Goal: Communication & Community: Share content

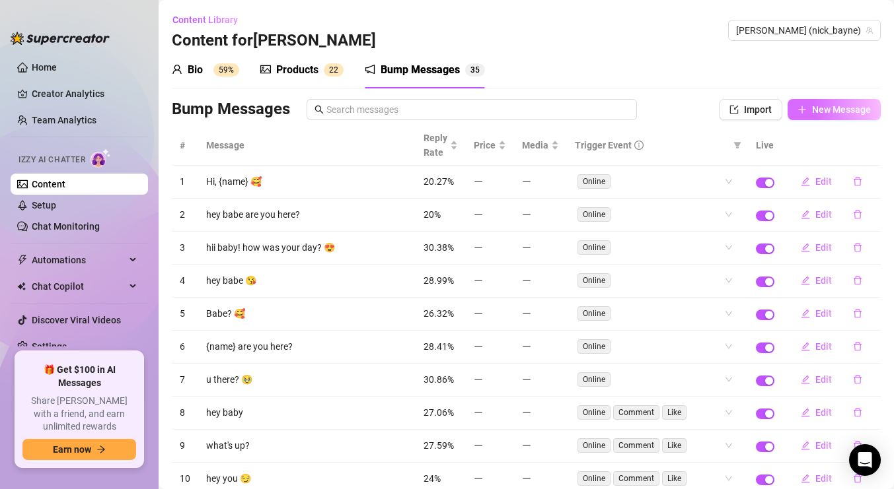
click at [818, 102] on button "New Message" at bounding box center [833, 109] width 93 height 21
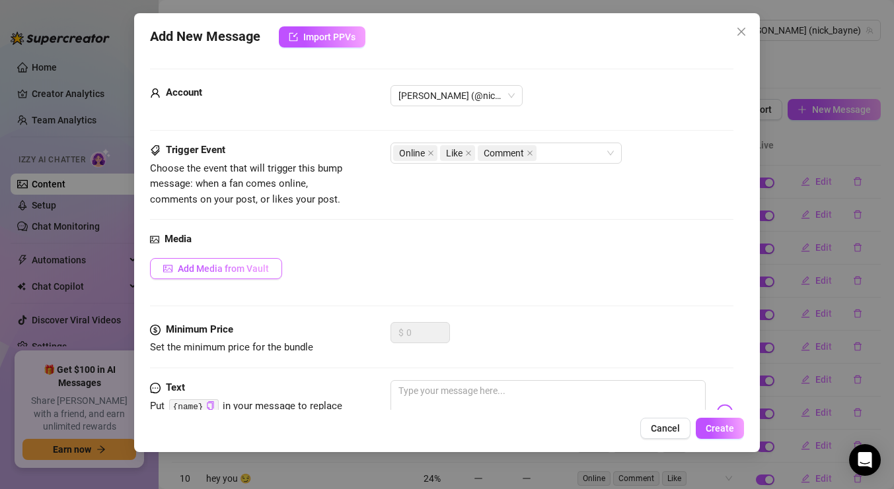
click at [242, 264] on span "Add Media from Vault" at bounding box center [223, 269] width 91 height 11
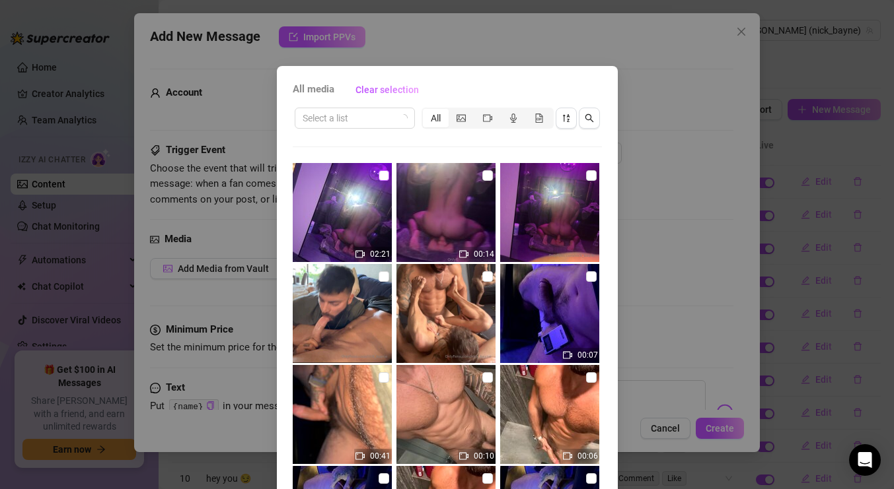
click at [385, 168] on label at bounding box center [383, 175] width 11 height 15
click at [385, 170] on input "checkbox" at bounding box center [383, 175] width 11 height 11
checkbox input "true"
click at [489, 172] on input "checkbox" at bounding box center [487, 175] width 11 height 11
checkbox input "true"
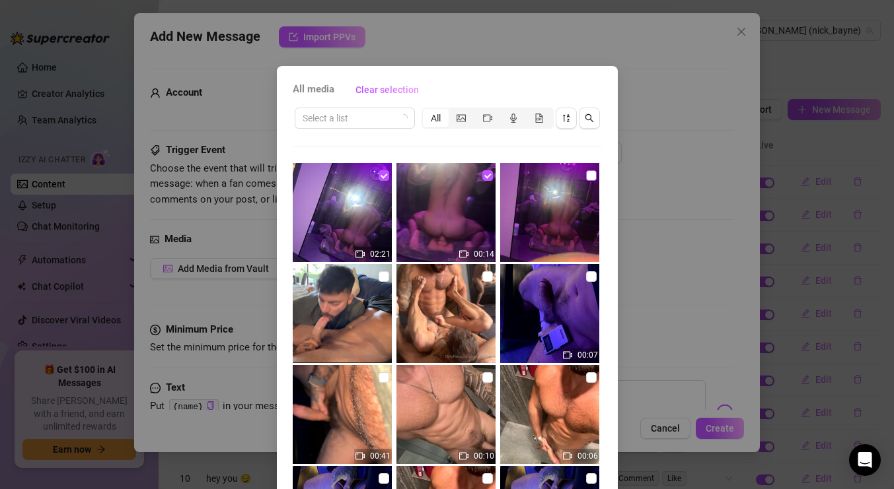
click at [590, 176] on input "checkbox" at bounding box center [591, 175] width 11 height 11
checkbox input "true"
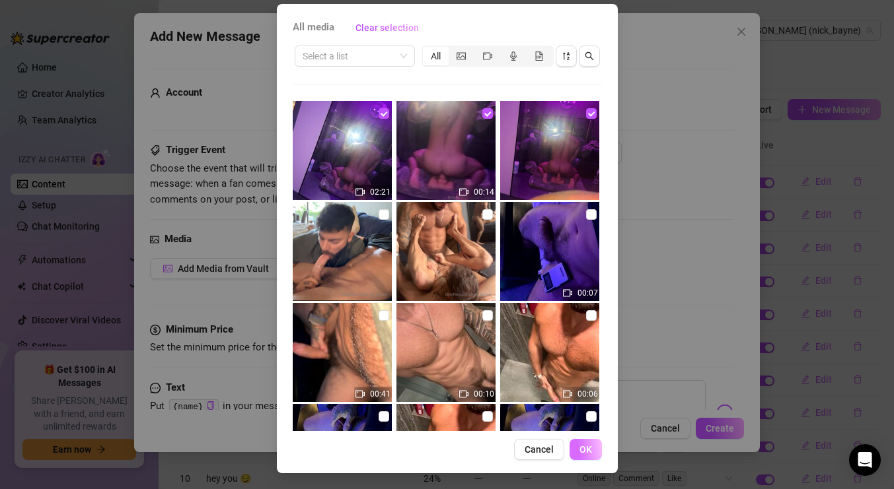
click at [592, 452] on button "OK" at bounding box center [585, 449] width 32 height 21
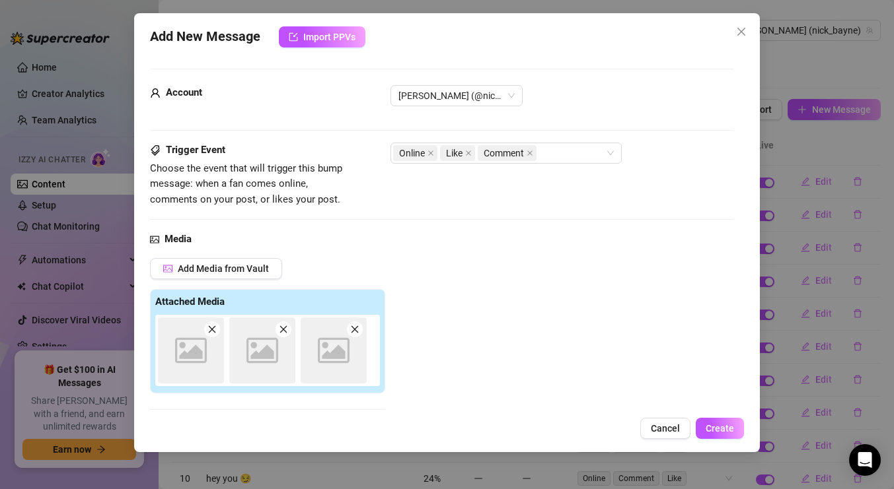
scroll to position [216, 0]
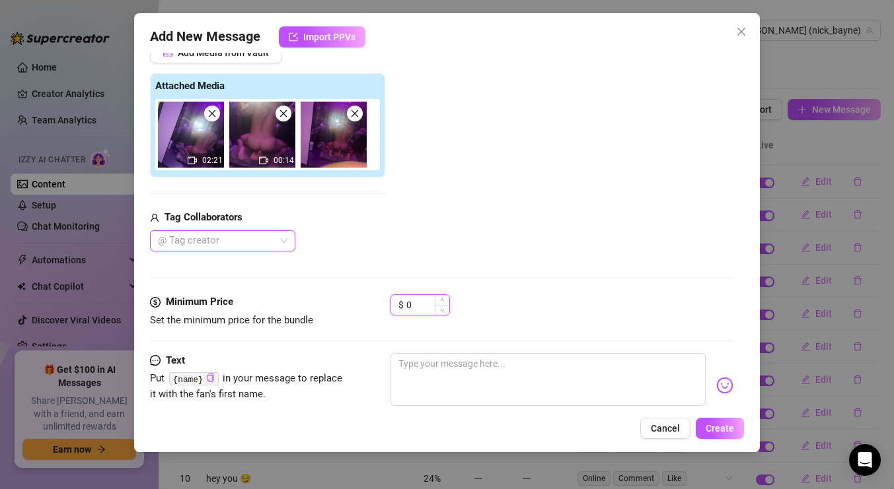
click at [421, 309] on input "0" at bounding box center [427, 305] width 43 height 20
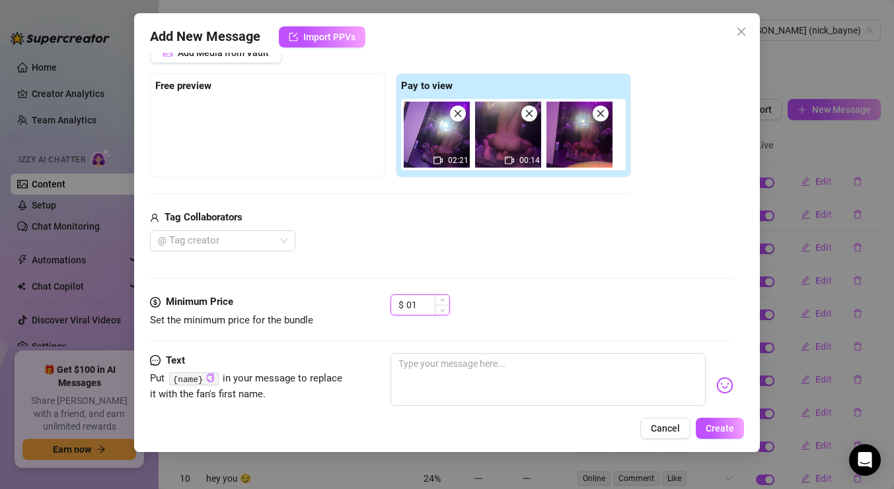
type input "0"
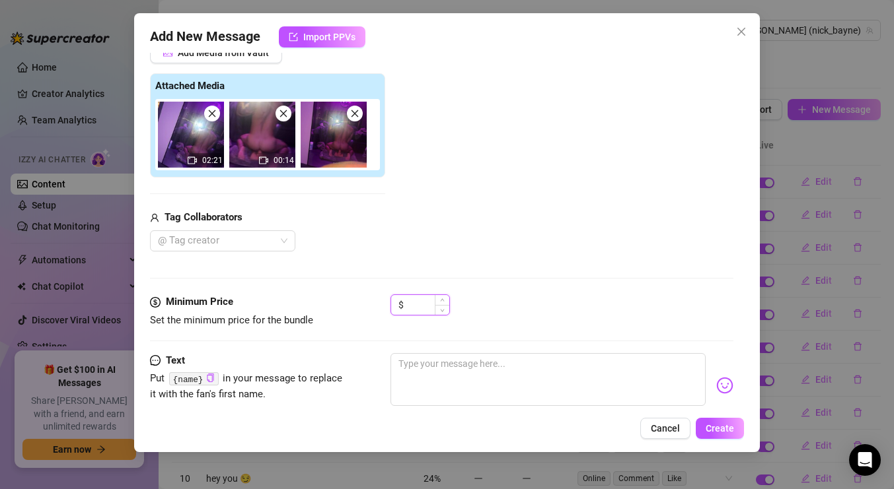
type input "5"
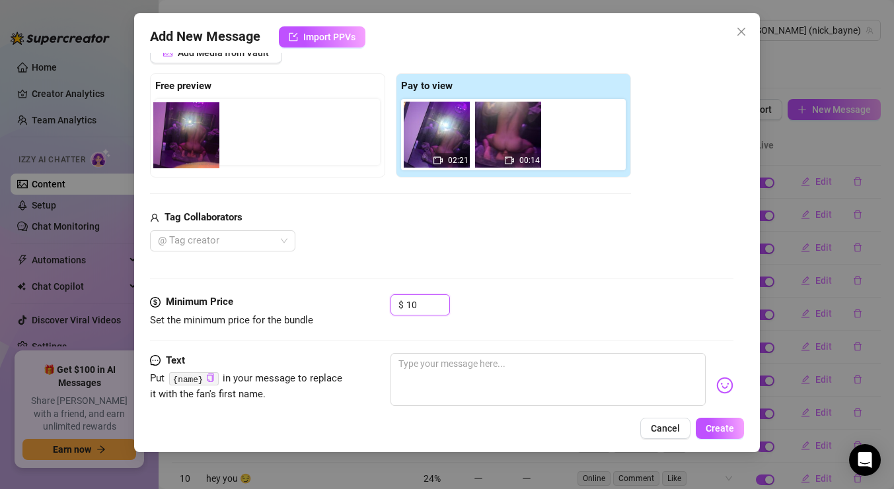
drag, startPoint x: 585, startPoint y: 147, endPoint x: 189, endPoint y: 148, distance: 396.3
click at [189, 148] on div "Free preview Pay to view 02:21 00:14" at bounding box center [390, 125] width 481 height 104
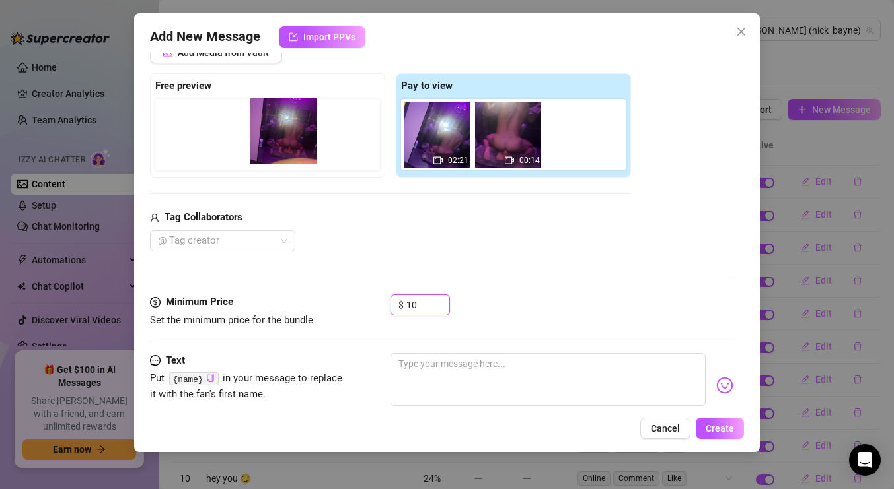
drag, startPoint x: 569, startPoint y: 148, endPoint x: 269, endPoint y: 145, distance: 299.9
click at [269, 145] on div "Free preview Pay to view 02:21 00:14" at bounding box center [390, 125] width 481 height 104
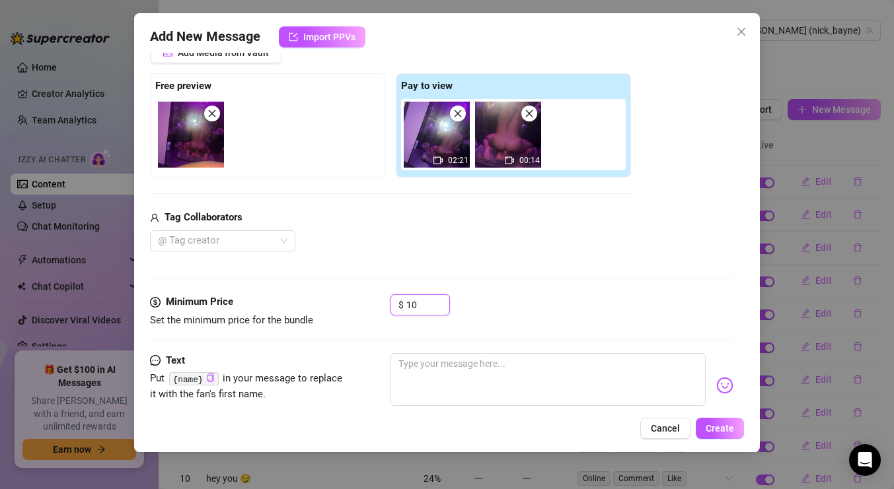
scroll to position [248, 0]
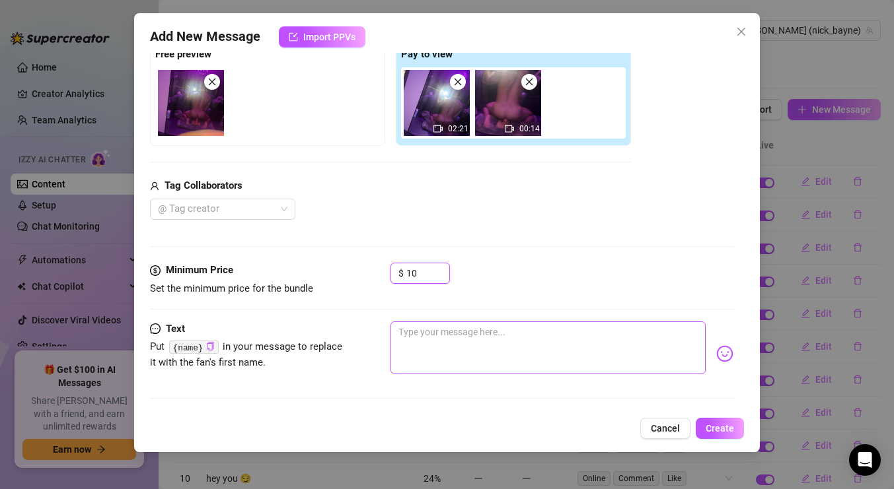
type input "10"
click at [448, 334] on textarea at bounding box center [547, 348] width 315 height 53
click at [441, 334] on textarea at bounding box center [547, 348] width 315 height 53
paste textarea "Quick 👀 before it disappears… I left a little something for you 💦"
type textarea "Quick 👀 before it disappears… I left a little something for you 💦"
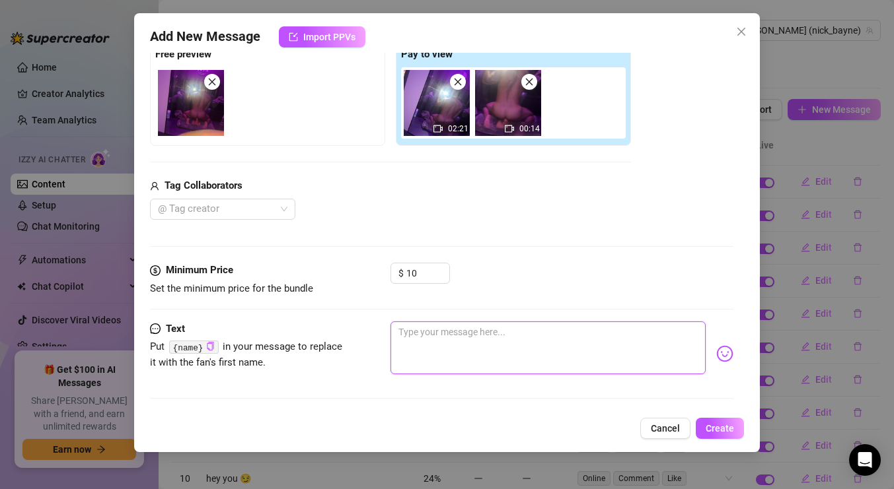
type textarea "Quick 👀 before it disappears… I left a little something for you 💦"
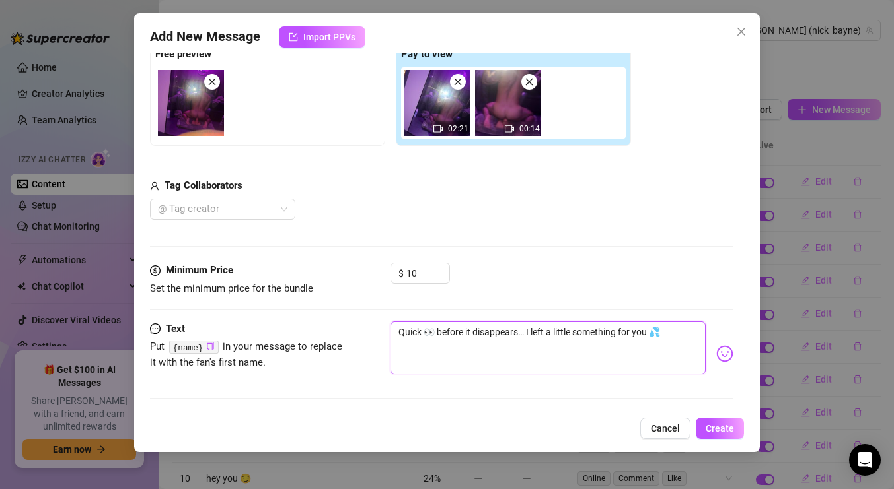
type textarea "Quick 👀 before it disappears… I left a little something for you 💦 y"
type textarea "Quick 👀 before it disappears… I left a little something for you 💦 yo"
type textarea "Quick 👀 before it disappears… I left a little something for you 💦 you"
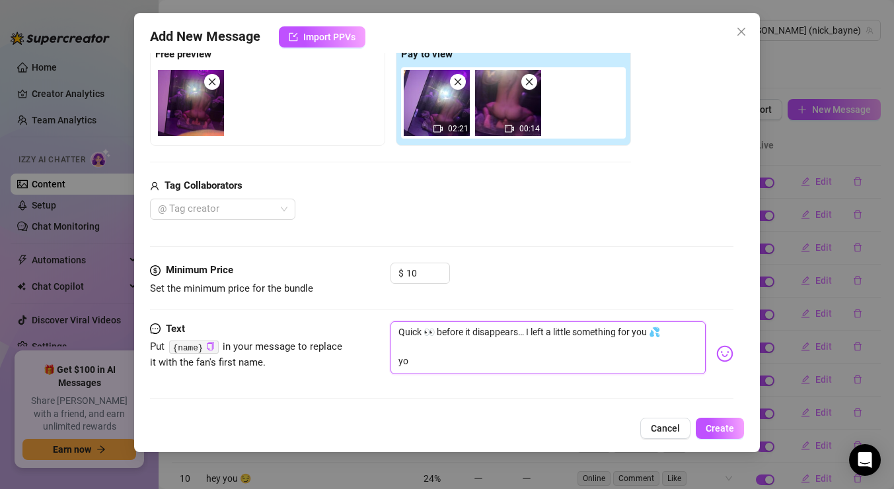
type textarea "Quick 👀 before it disappears… I left a little something for you 💦 you"
type textarea "Quick 👀 before it disappears… I left a little something for you 💦 you d"
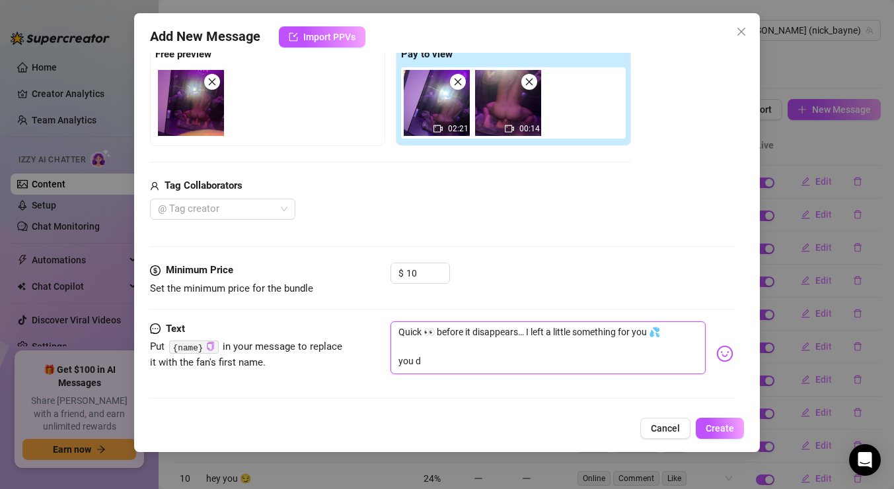
type textarea "Quick 👀 before it disappears… I left a little something for you 💦 you do"
type textarea "Quick 👀 before it disappears… I left a little something for you 💦 you don"
type textarea "Quick 👀 before it disappears… I left a little something for you 💦 you dont"
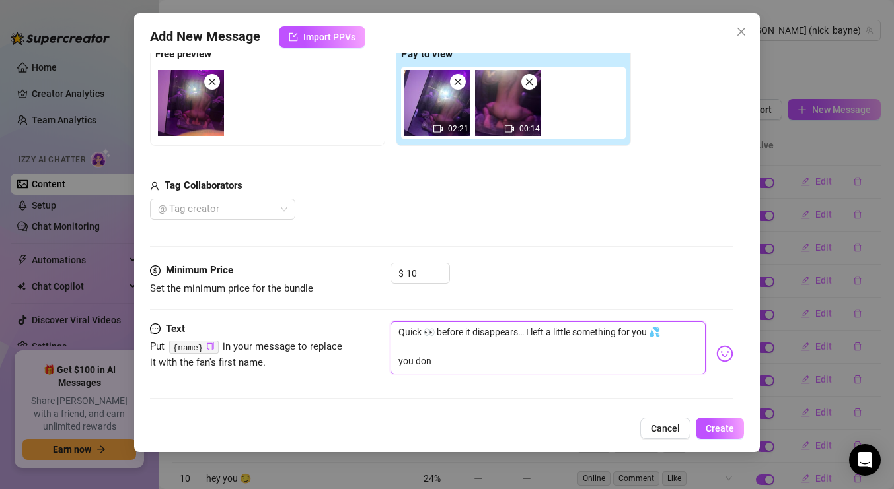
type textarea "Quick 👀 before it disappears… I left a little something for you 💦 you dont"
type textarea "Quick 👀 before it disappears… I left a little something for you 💦 you dont s"
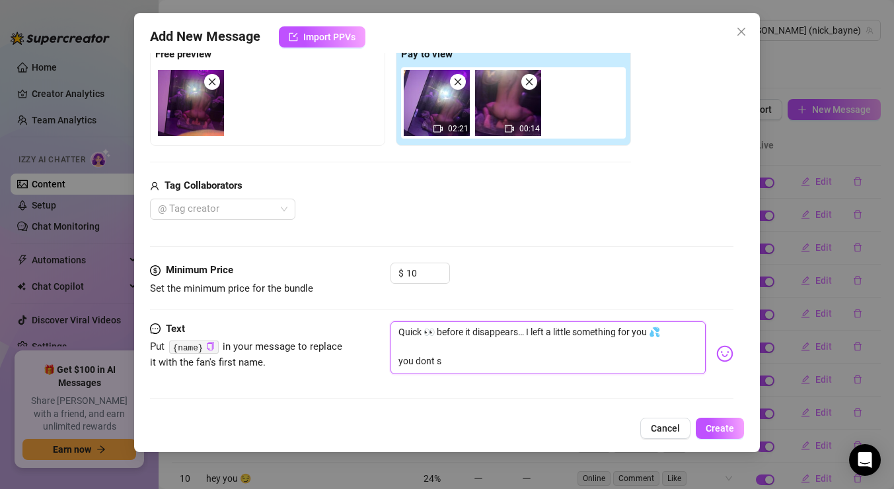
type textarea "Quick 👀 before it disappears… I left a little something for you 💦 you dont se"
type textarea "Quick 👀 before it disappears… I left a little something for you 💦 you dont see"
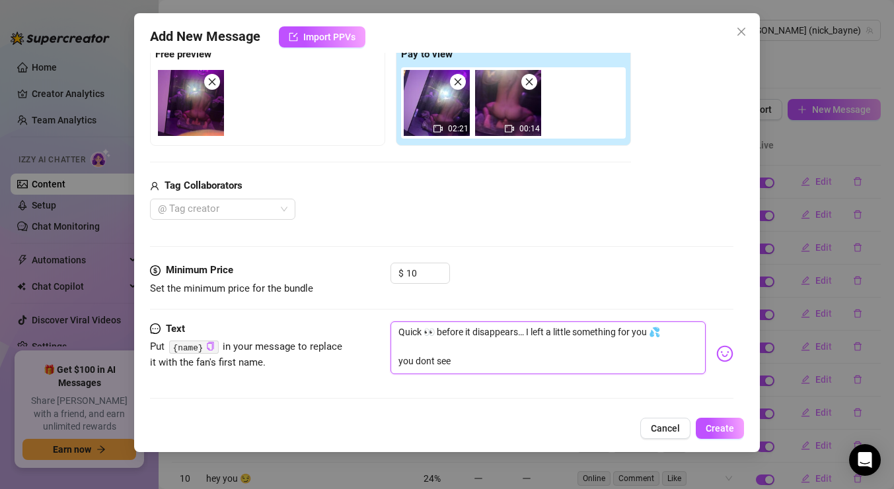
type textarea "Quick 👀 before it disappears… I left a little something for you 💦 you dont see"
type textarea "Quick 👀 before it disappears… I left a little something for you 💦 you dont see m"
type textarea "Quick 👀 before it disappears… I left a little something for you 💦 you dont see …"
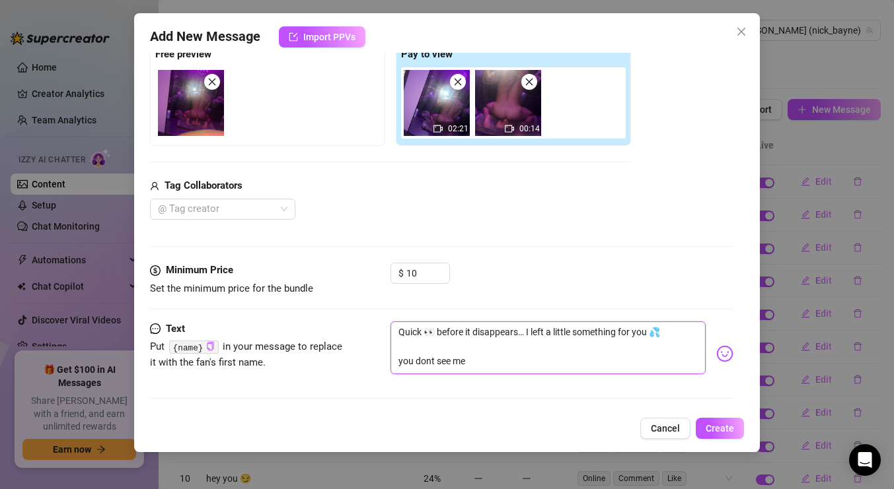
type textarea "Quick 👀 before it disappears… I left a little something for you 💦 you dont see …"
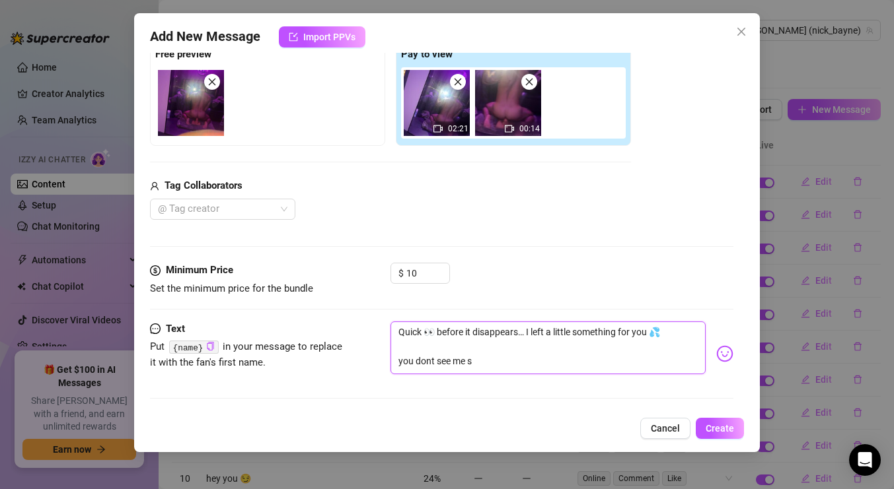
type textarea "Quick 👀 before it disappears… I left a little something for you 💦 you dont see …"
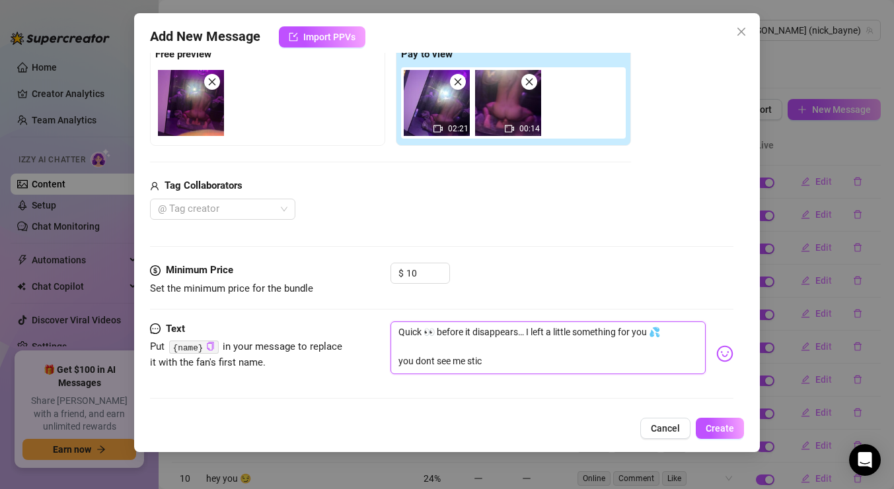
type textarea "Quick 👀 before it disappears… I left a little something for you 💦 you dont see …"
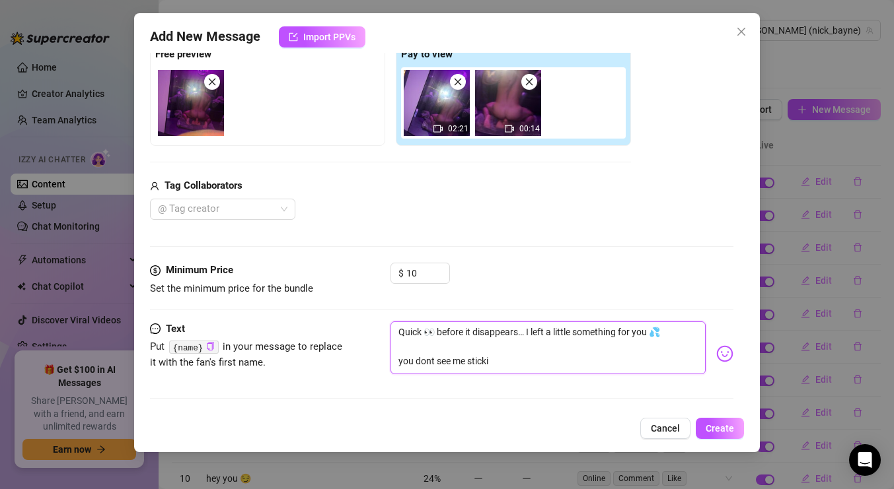
type textarea "Quick 👀 before it disappears… I left a little something for you 💦 you dont see …"
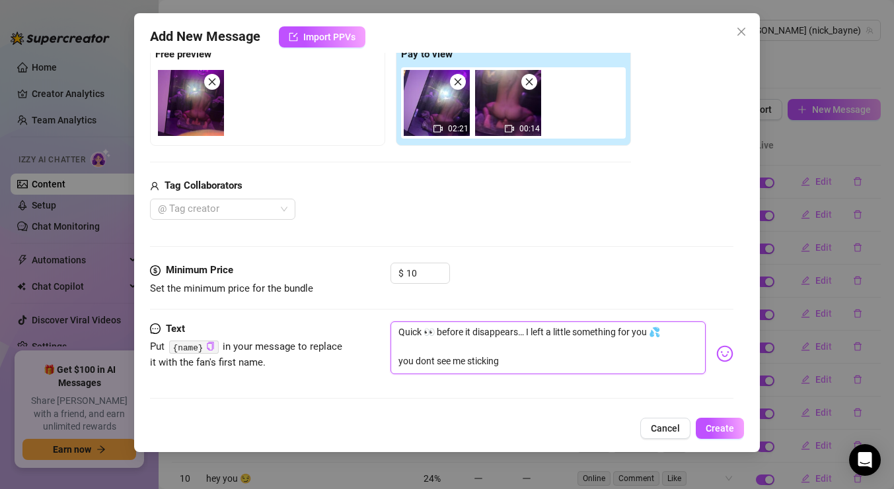
type textarea "Quick 👀 before it disappears… I left a little something for you 💦 you dont see …"
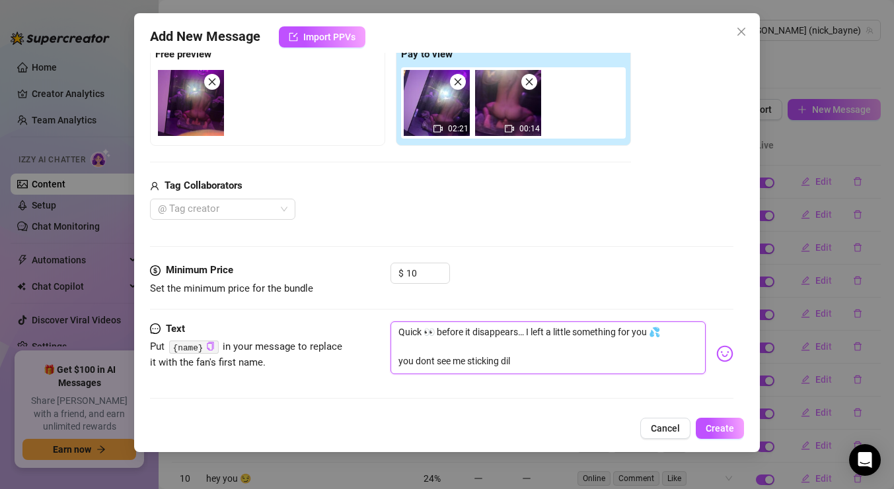
type textarea "Quick 👀 before it disappears… I left a little something for you 💦 you dont see …"
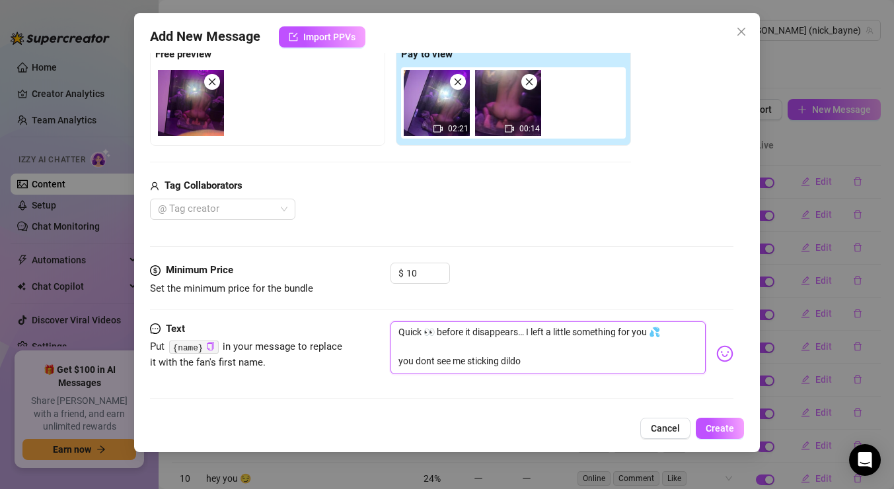
type textarea "Quick 👀 before it disappears… I left a little something for you 💦 you dont see …"
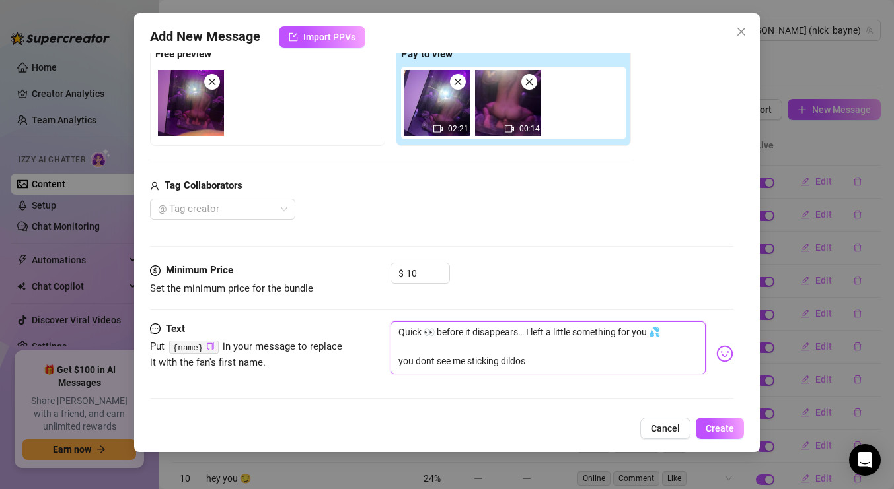
type textarea "Quick 👀 before it disappears… I left a little something for you 💦 you dont see …"
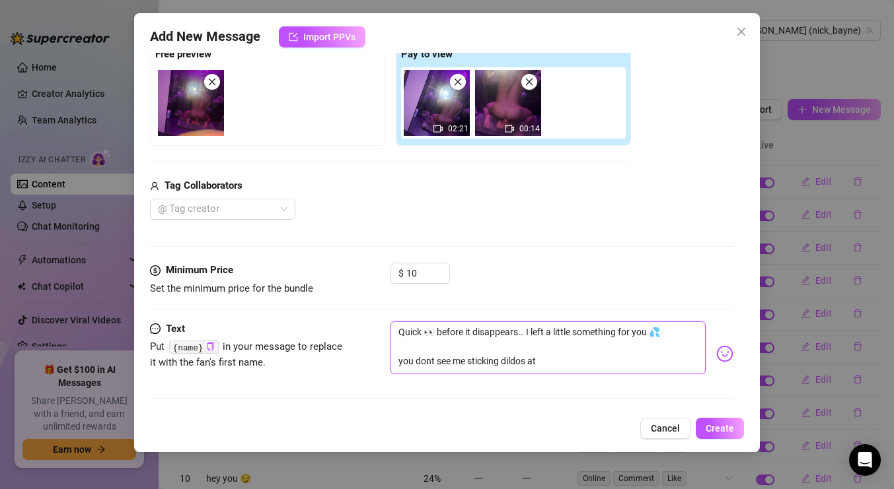
type textarea "Quick 👀 before it disappears… I left a little something for you 💦 you dont see …"
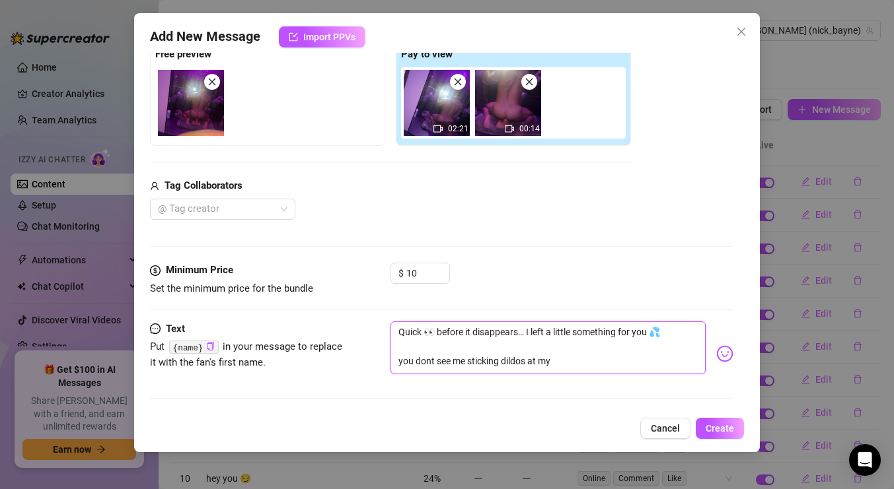
type textarea "Quick 👀 before it disappears… I left a little something for you 💦 you dont see …"
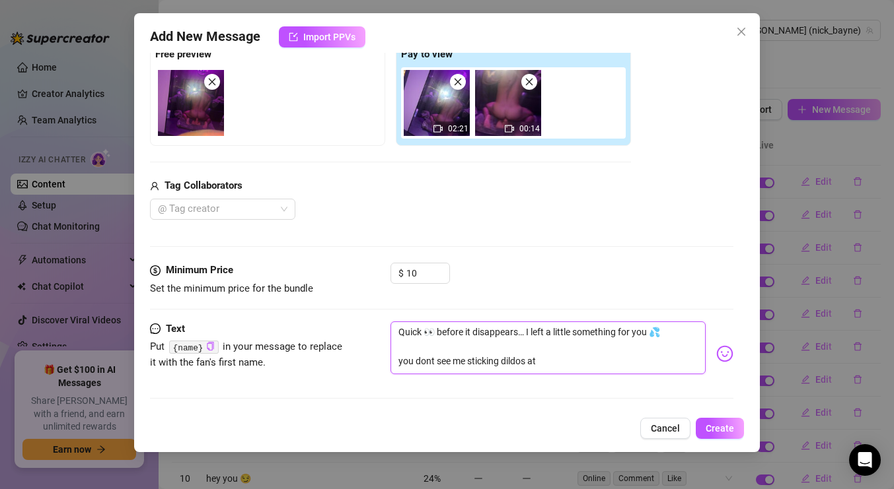
type textarea "Quick 👀 before it disappears… I left a little something for you 💦 you dont see …"
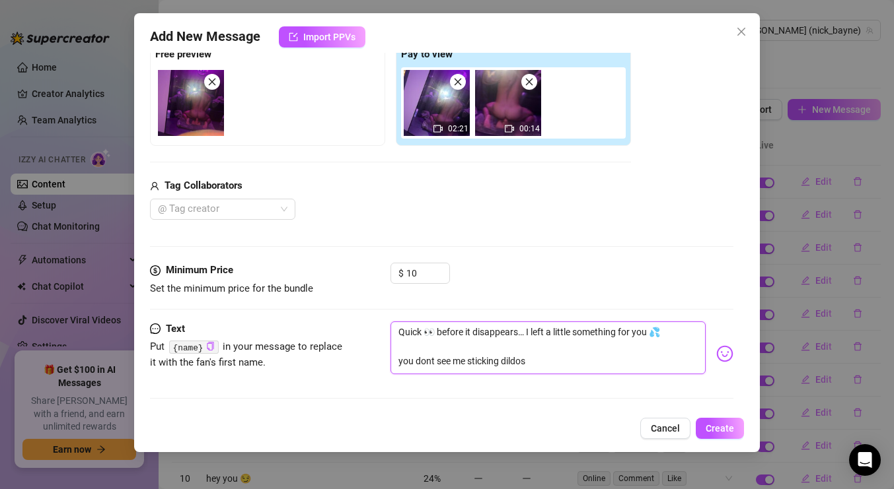
type textarea "Quick 👀 before it disappears… I left a little something for you 💦 you dont see …"
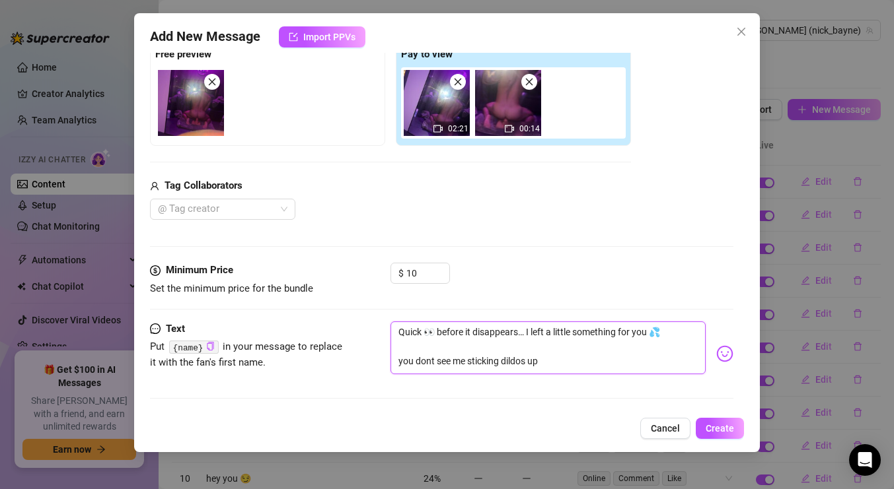
type textarea "Quick 👀 before it disappears… I left a little something for you 💦 you dont see …"
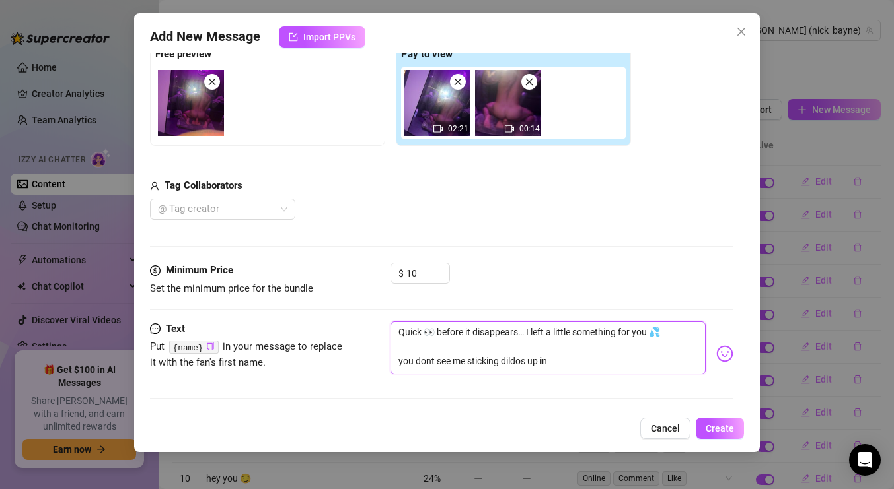
type textarea "Quick 👀 before it disappears… I left a little something for you 💦 you dont see …"
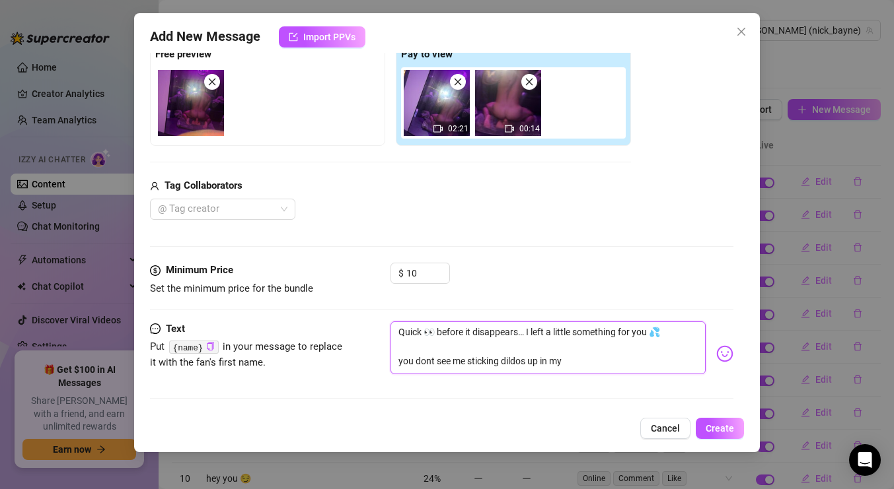
type textarea "Quick 👀 before it disappears… I left a little something for you 💦 you dont see …"
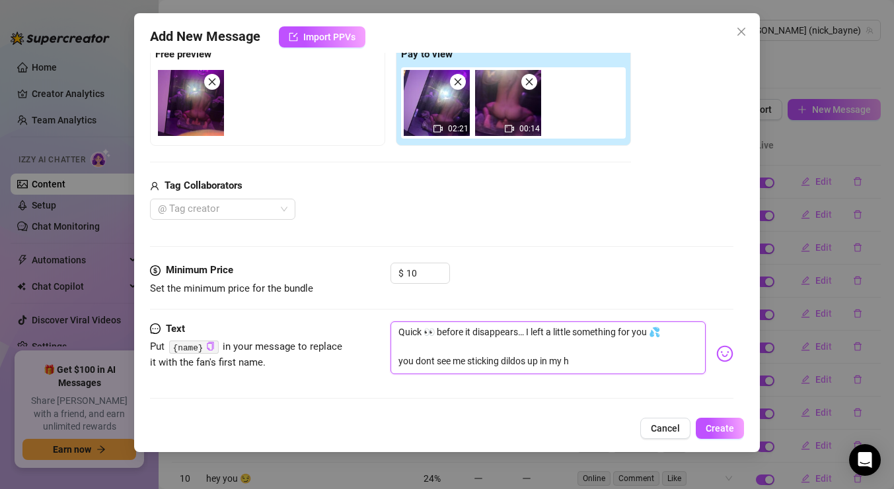
type textarea "Quick 👀 before it disappears… I left a little something for you 💦 you dont see …"
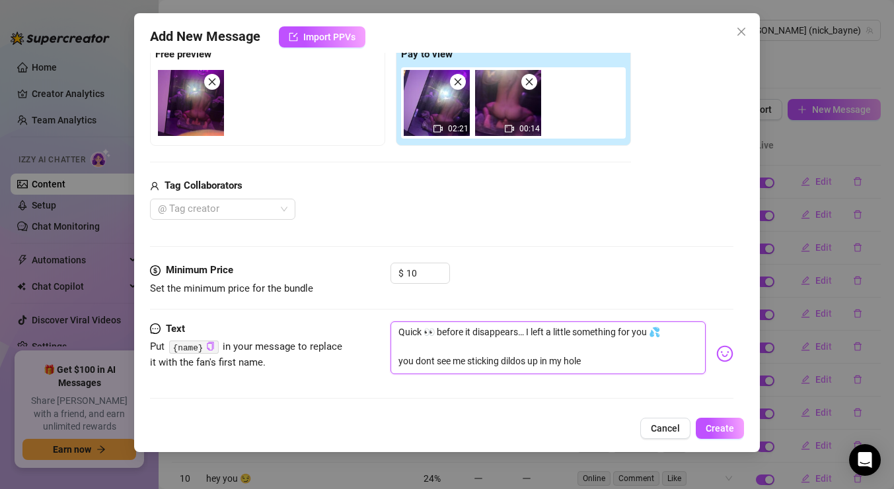
type textarea "Quick 👀 before it disappears… I left a little something for you 💦 you dont see …"
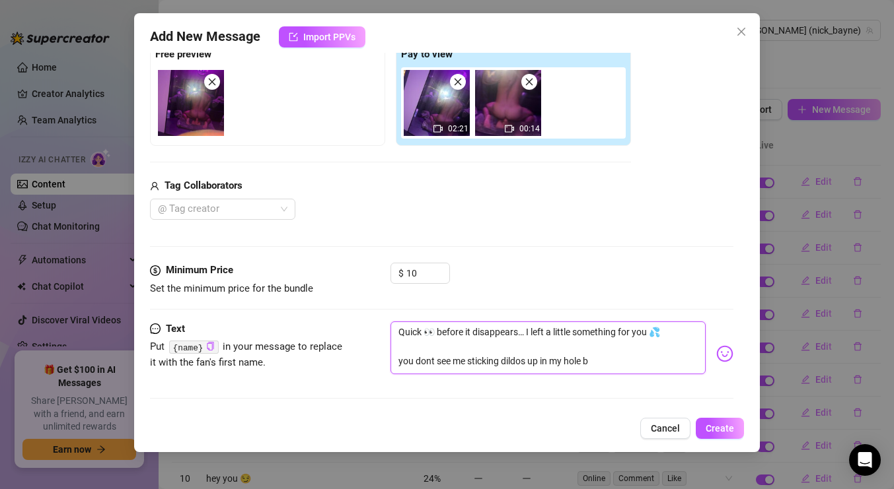
type textarea "Quick 👀 before it disappears… I left a little something for you 💦 you dont see …"
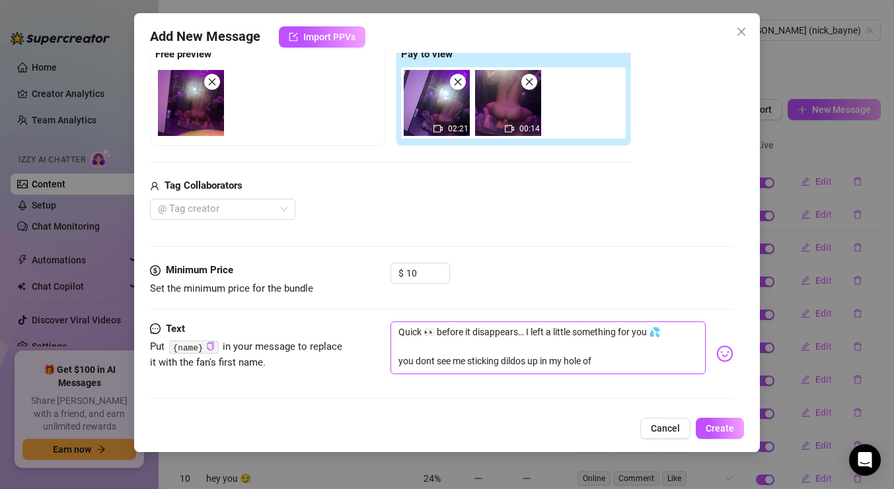
type textarea "Quick 👀 before it disappears… I left a little something for you 💦 you dont see …"
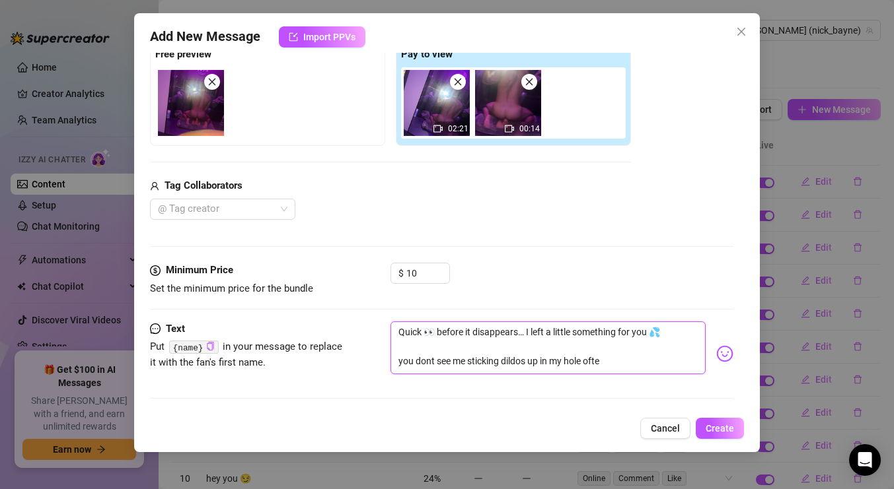
type textarea "Quick 👀 before it disappears… I left a little something for you 💦 you dont see …"
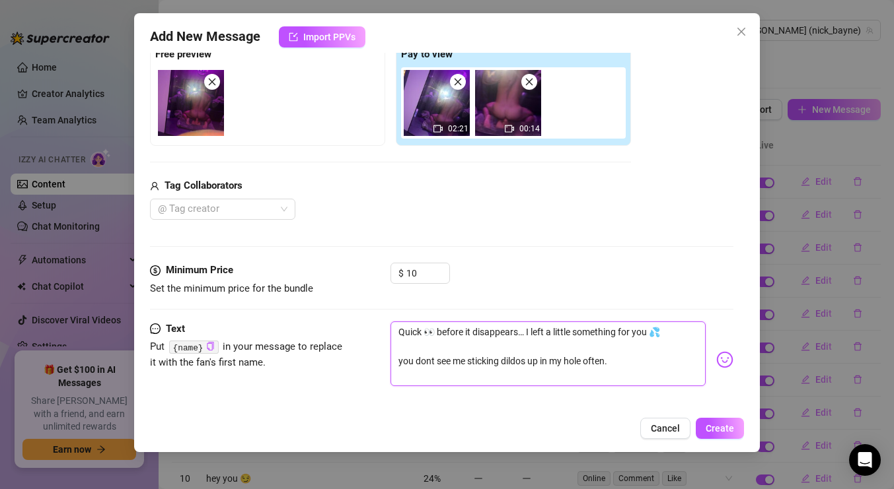
type textarea "Quick 👀 before it disappears… I left a little something for you 💦 you dont see …"
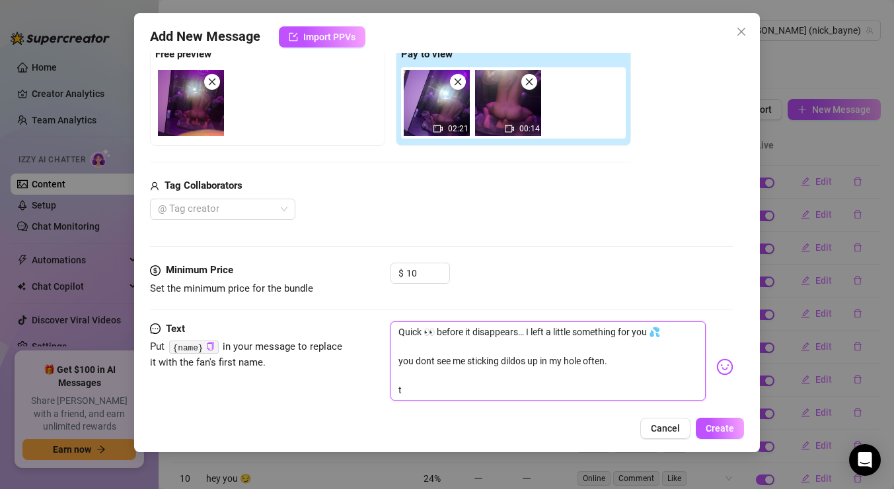
type textarea "Quick 👀 before it disappears… I left a little something for you 💦 you dont see …"
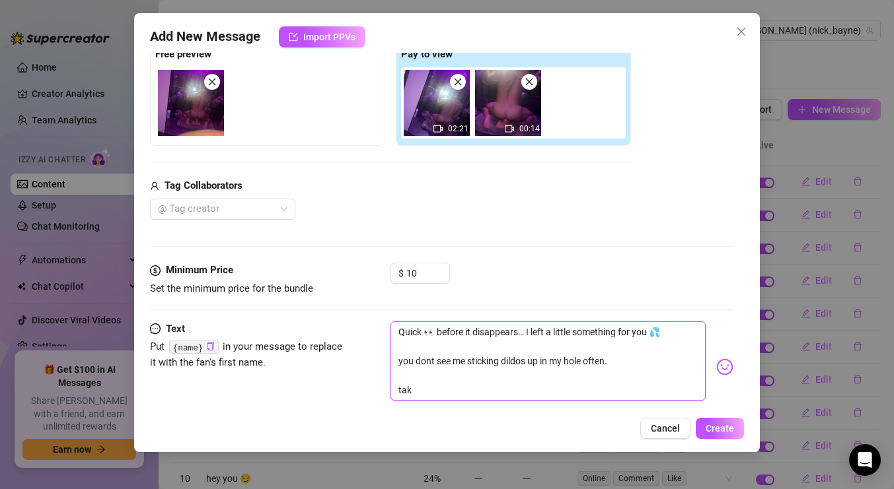
type textarea "Quick 👀 before it disappears… I left a little something for you 💦 you dont see …"
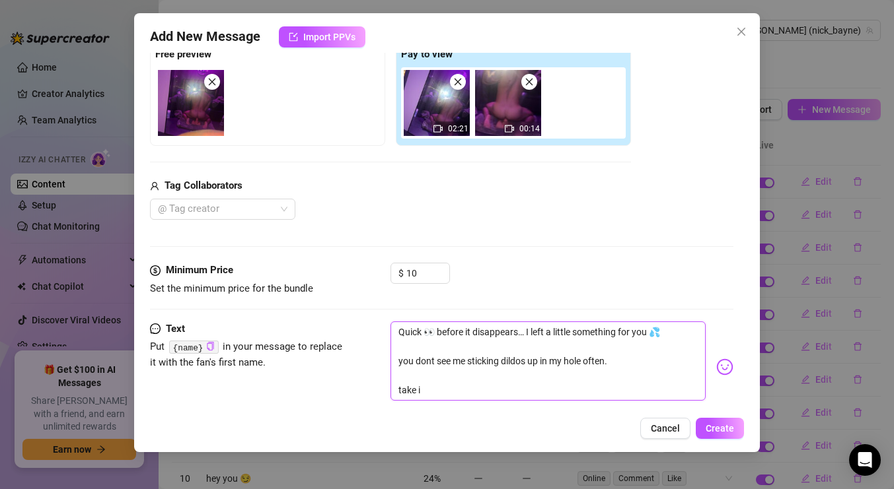
type textarea "Quick 👀 before it disappears… I left a little something for you 💦 you dont see …"
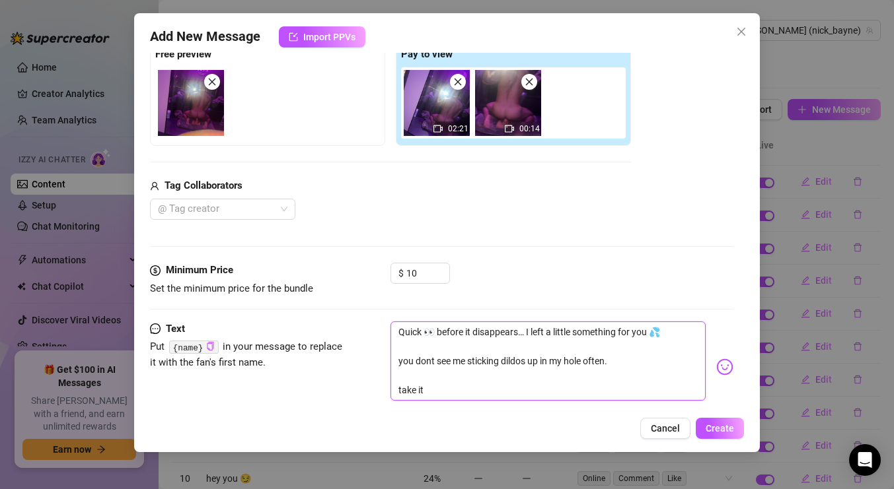
type textarea "Quick 👀 before it disappears… I left a little something for you 💦 you dont see …"
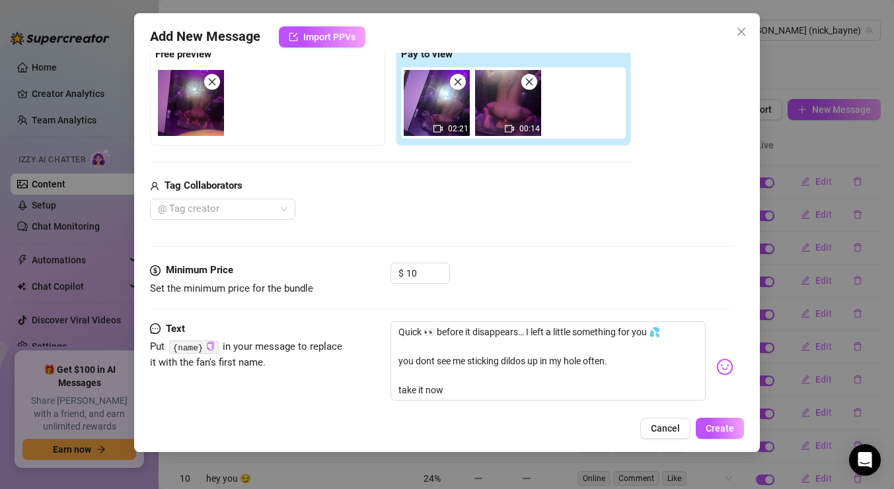
click at [725, 365] on img at bounding box center [724, 367] width 17 height 17
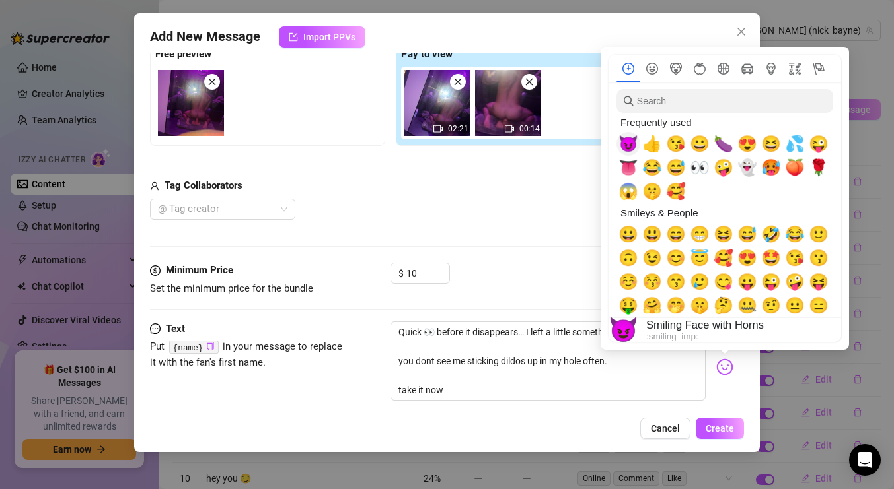
click at [630, 145] on span "😈" at bounding box center [628, 144] width 20 height 18
type textarea "Quick 👀 before it disappears… I left a little something for you 💦 you dont see …"
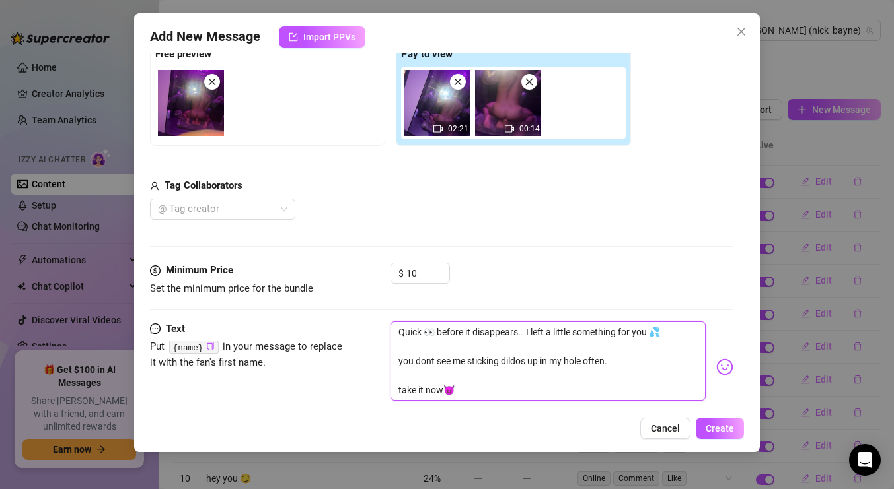
click at [416, 389] on textarea "Quick 👀 before it disappears… I left a little something for you 💦 you dont see …" at bounding box center [547, 361] width 315 height 79
type textarea "Quick 👀 before it disappears… I left a little something for you 💦 you dont see …"
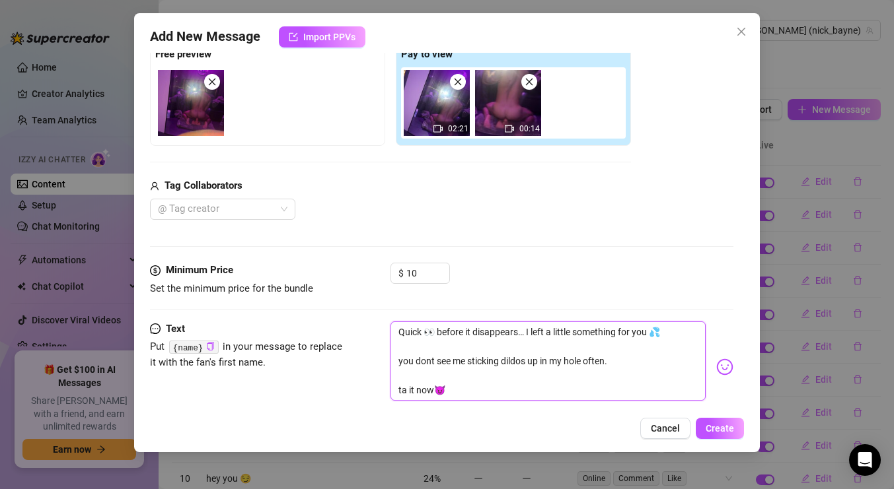
type textarea "Quick 👀 before it disappears… I left a little something for you 💦 you dont see …"
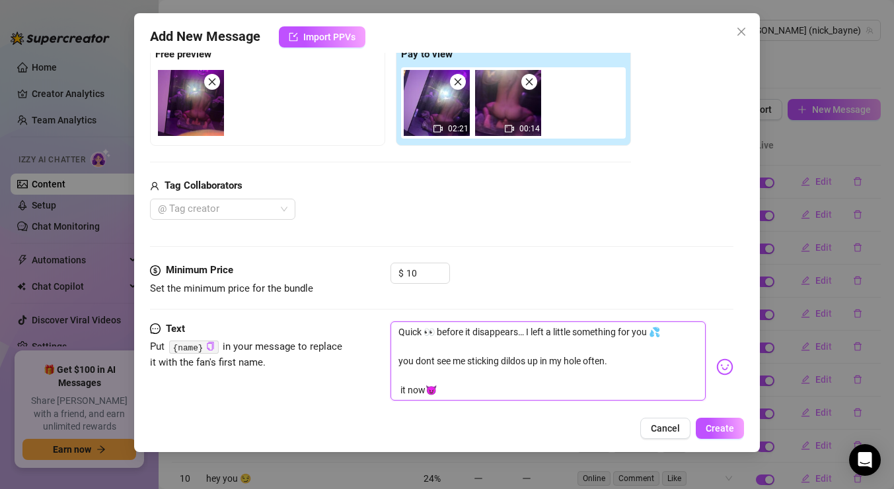
type textarea "Quick 👀 before it disappears… I left a little something for you 💦 you dont see …"
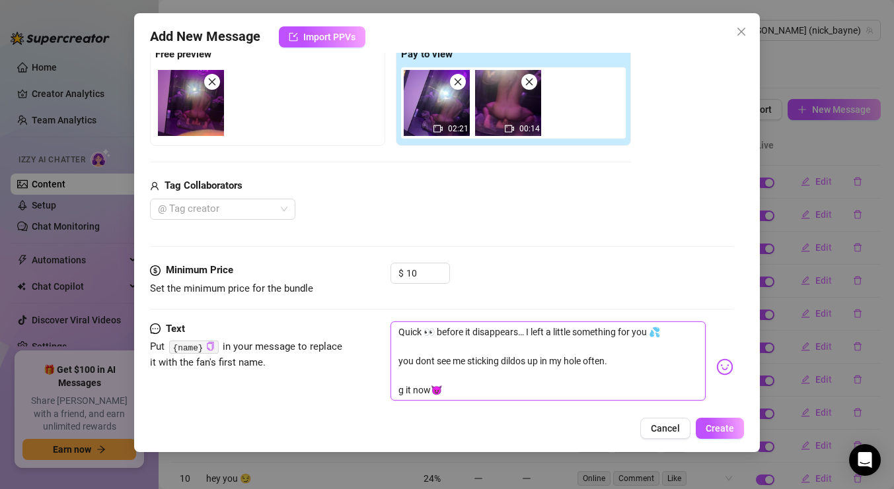
type textarea "Quick 👀 before it disappears… I left a little something for you 💦 you dont see …"
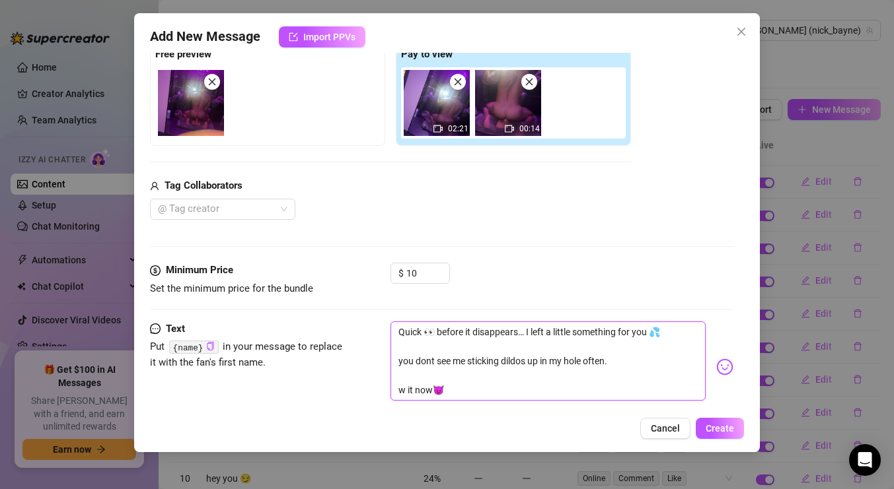
type textarea "Quick 👀 before it disappears… I left a little something for you 💦 you dont see …"
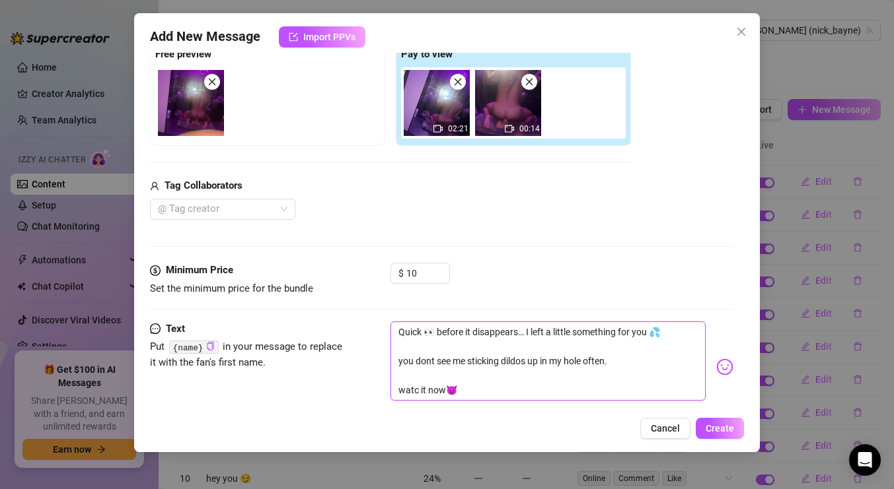
type textarea "Quick 👀 before it disappears… I left a little something for you 💦 you dont see …"
click at [621, 373] on textarea "Quick 👀 before it disappears… I left a little something for you 💦 you dont see …" at bounding box center [547, 361] width 315 height 79
click at [623, 367] on textarea "Quick 👀 before it disappears… I left a little something for you 💦 you dont see …" at bounding box center [547, 361] width 315 height 79
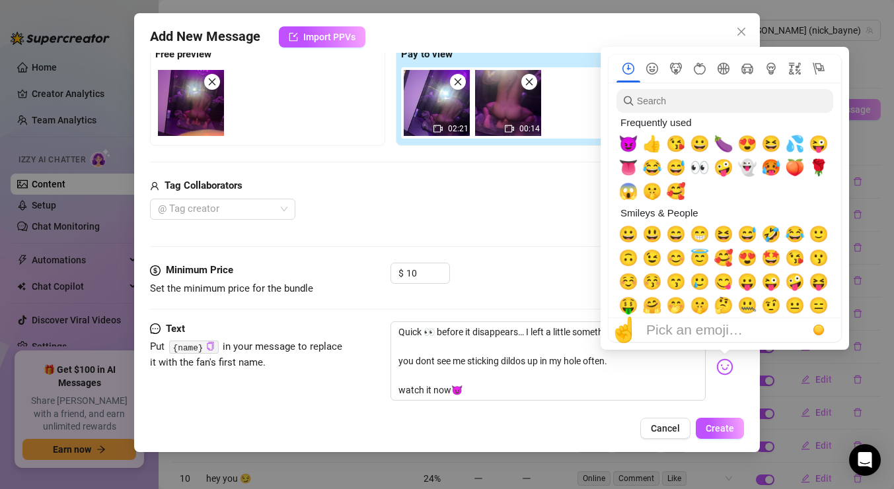
click at [731, 366] on img at bounding box center [724, 367] width 17 height 17
click at [727, 151] on span "🍆" at bounding box center [723, 144] width 20 height 18
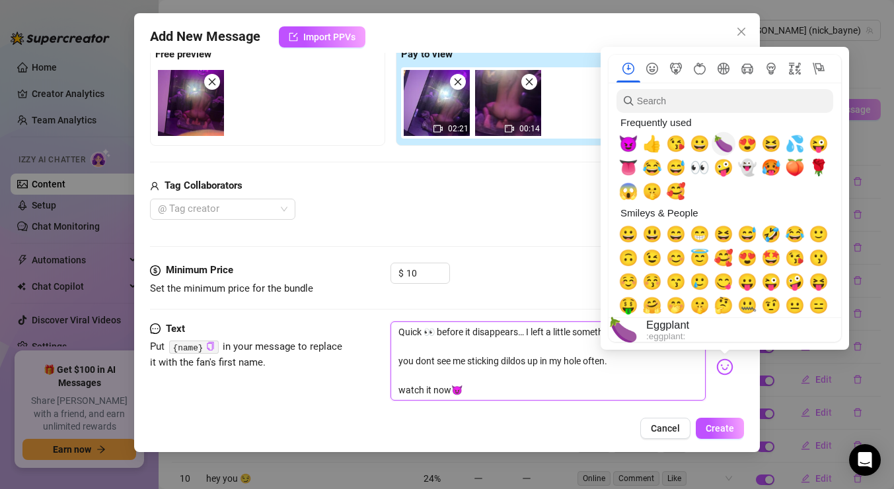
type textarea "Quick 👀 before it disappears… I left a little something for you 💦 you dont see …"
click at [727, 151] on span "🍆" at bounding box center [723, 144] width 20 height 18
type textarea "Quick 👀 before it disappears… I left a little something for you 💦 you dont see …"
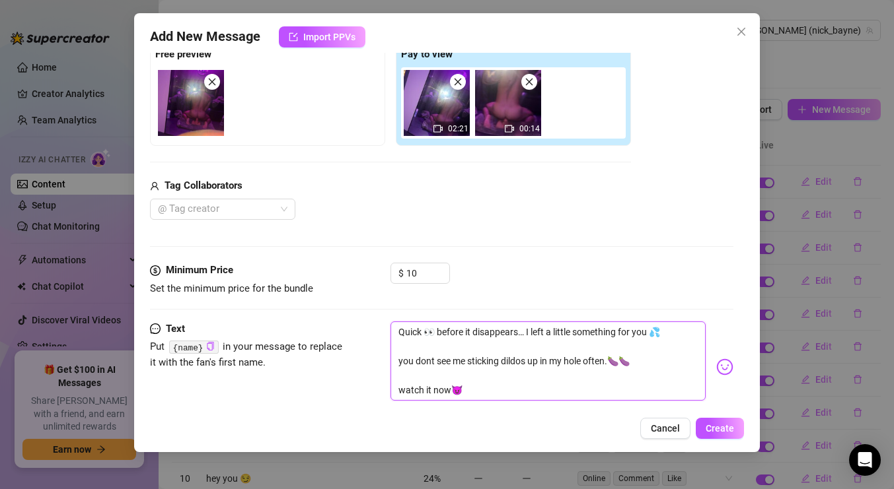
type textarea "Quick 👀 before it disappears… I left a little something for you 💦 you dont see …"
click at [493, 260] on div "Media Add Media from Vault Free preview Pay to view 02:21 00:14 Tag Collaborato…" at bounding box center [441, 123] width 583 height 279
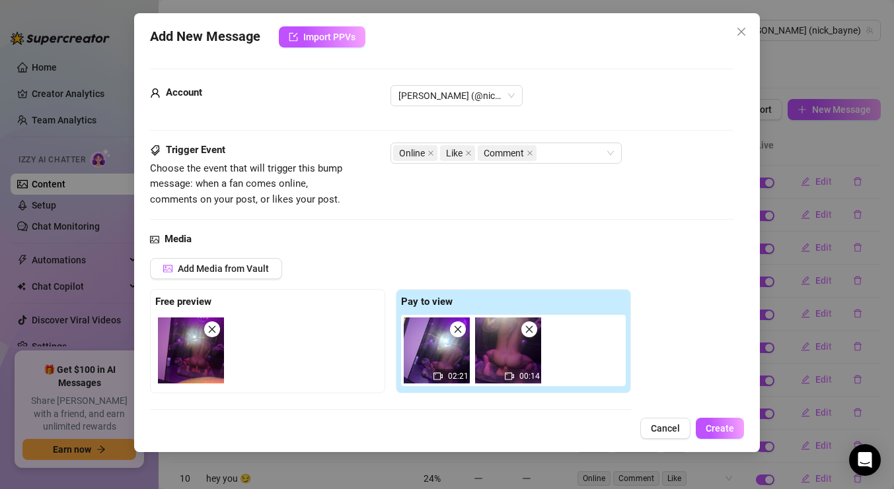
scroll to position [274, 0]
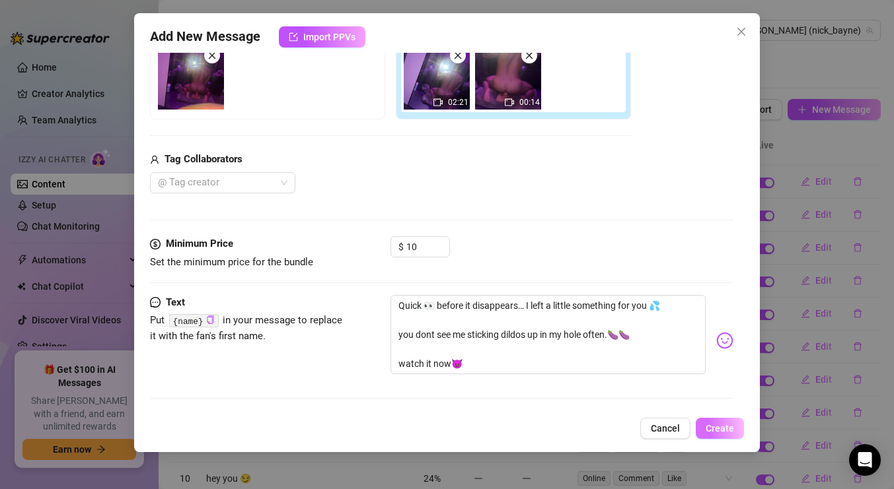
click at [729, 431] on span "Create" at bounding box center [719, 428] width 28 height 11
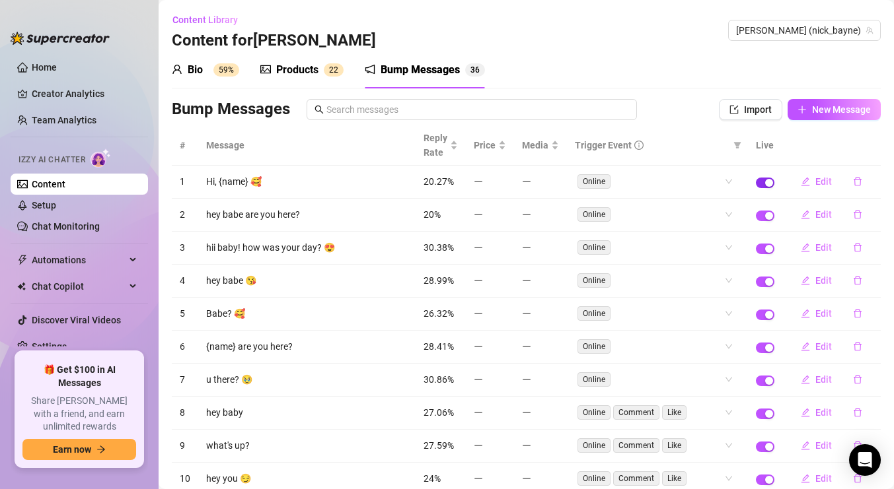
click at [763, 178] on span "button" at bounding box center [765, 183] width 18 height 11
click at [768, 247] on div "button" at bounding box center [769, 249] width 8 height 8
click at [765, 314] on div "button" at bounding box center [769, 315] width 8 height 8
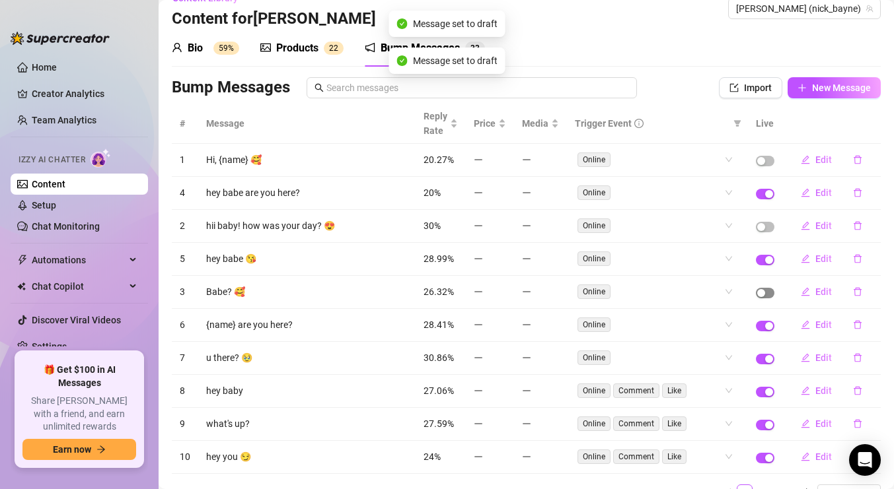
scroll to position [28, 0]
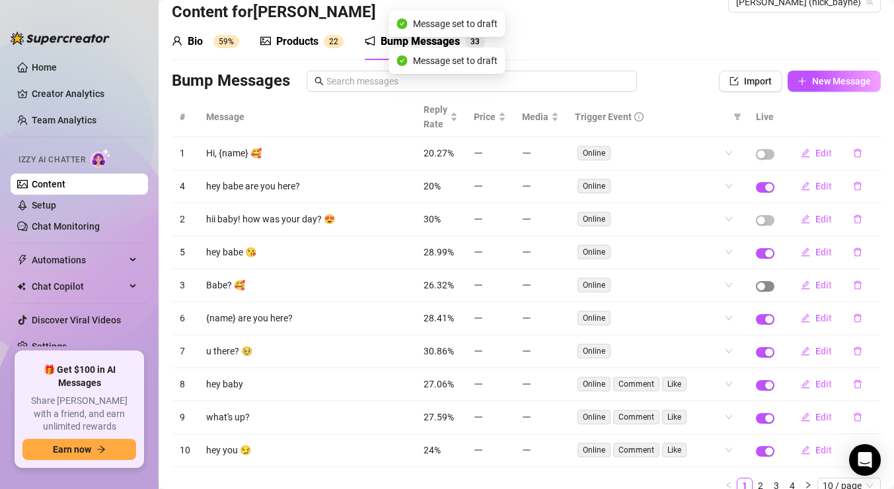
click at [765, 314] on span "button" at bounding box center [765, 319] width 18 height 11
click at [765, 351] on div "button" at bounding box center [769, 353] width 8 height 8
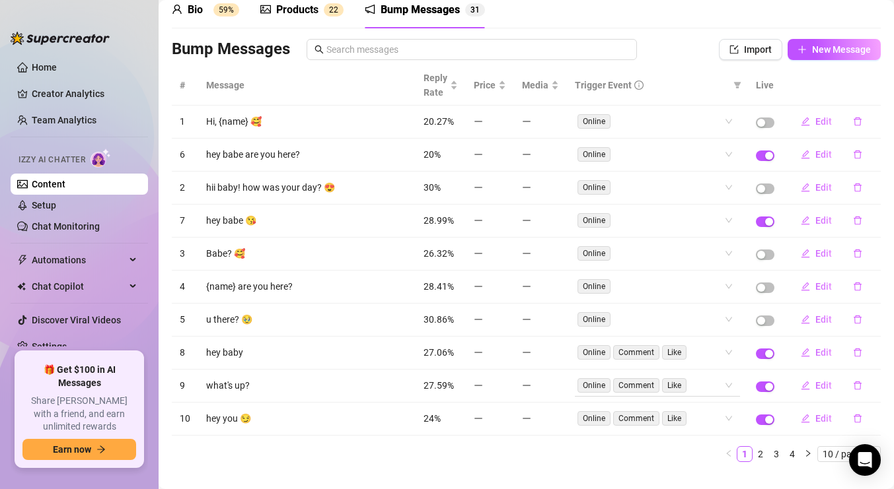
scroll to position [63, 0]
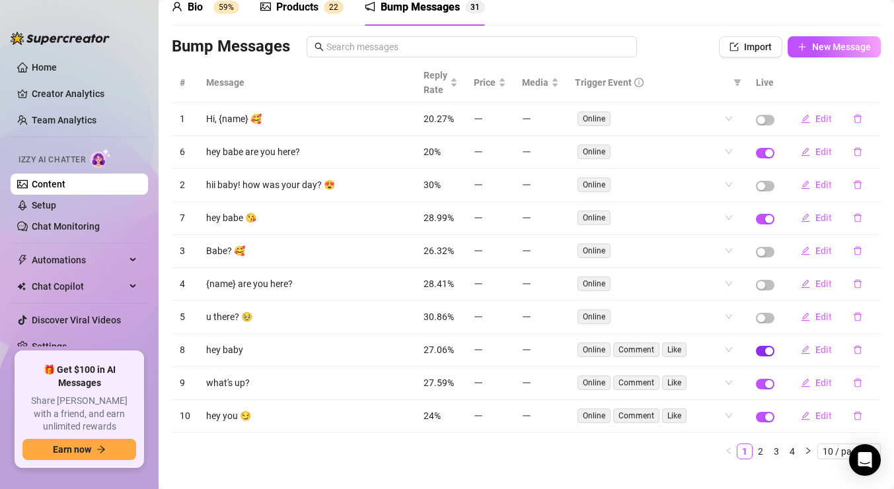
click at [763, 349] on span "button" at bounding box center [765, 351] width 18 height 11
click at [763, 388] on span "button" at bounding box center [765, 384] width 18 height 11
click at [32, 65] on link "Home" at bounding box center [44, 67] width 25 height 11
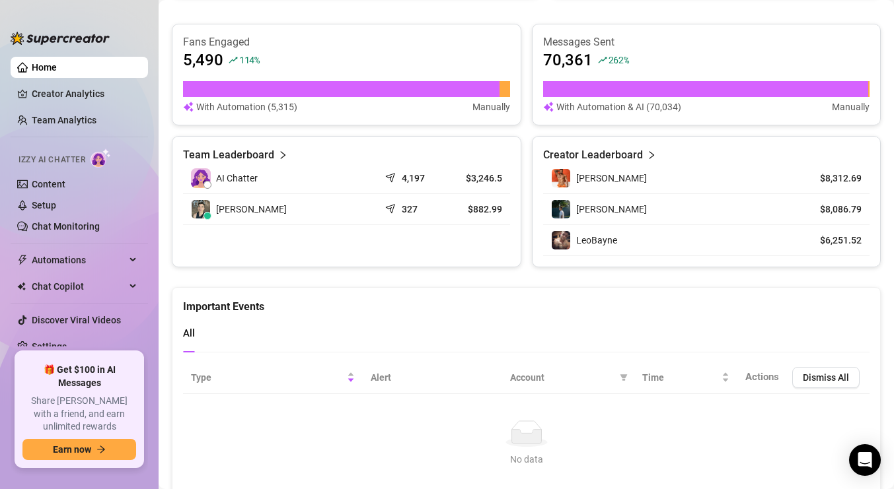
scroll to position [845, 0]
click at [585, 156] on article "Creator Leaderboard" at bounding box center [593, 155] width 100 height 16
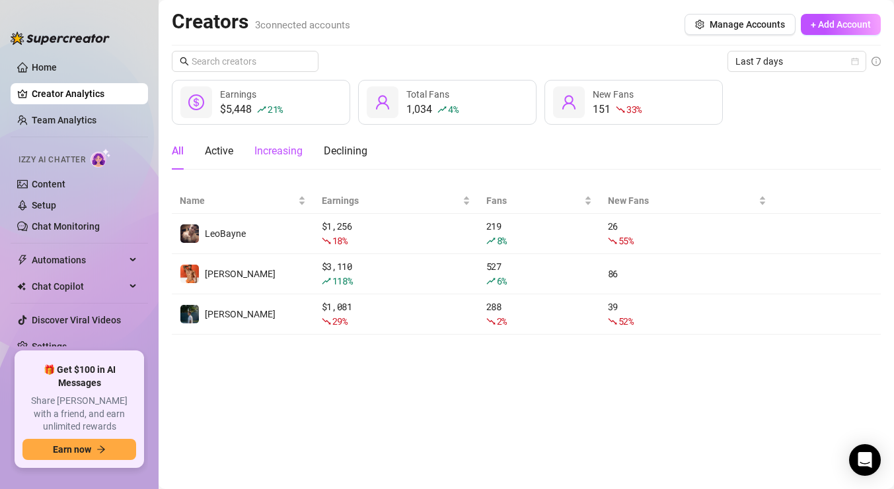
click at [272, 151] on div "Increasing" at bounding box center [278, 151] width 48 height 16
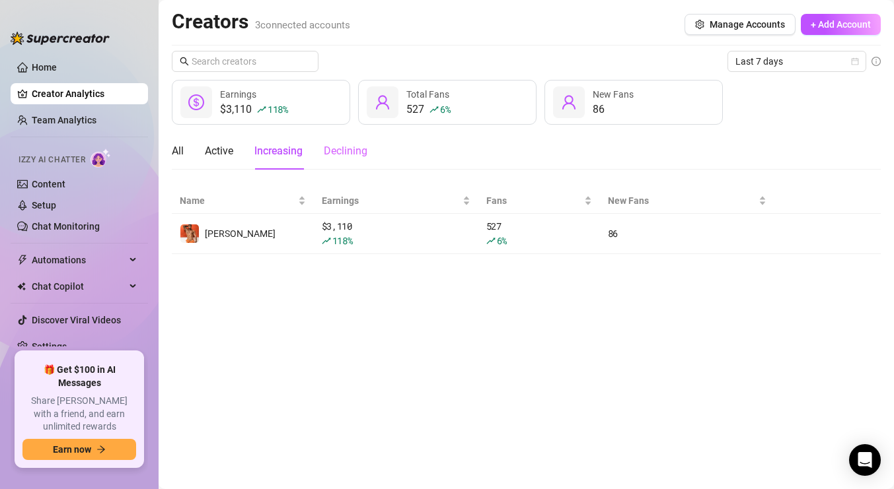
click at [344, 162] on div "Declining" at bounding box center [346, 151] width 44 height 37
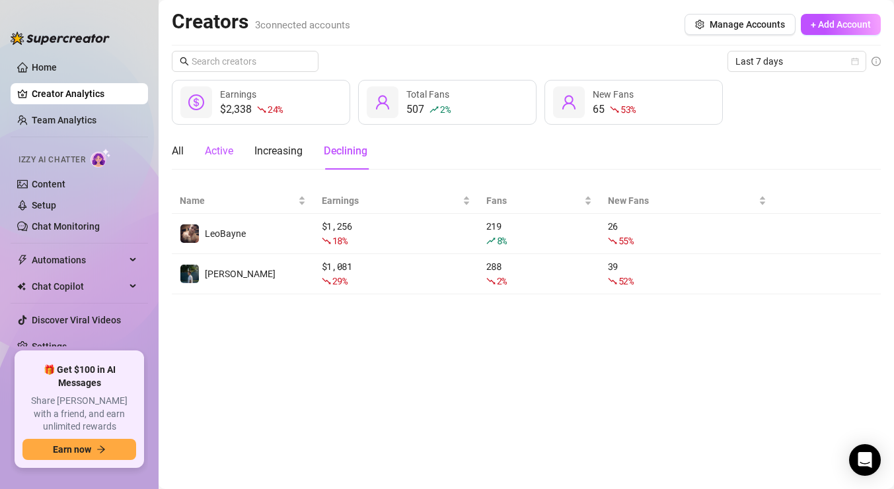
click at [221, 151] on div "Active" at bounding box center [219, 151] width 28 height 16
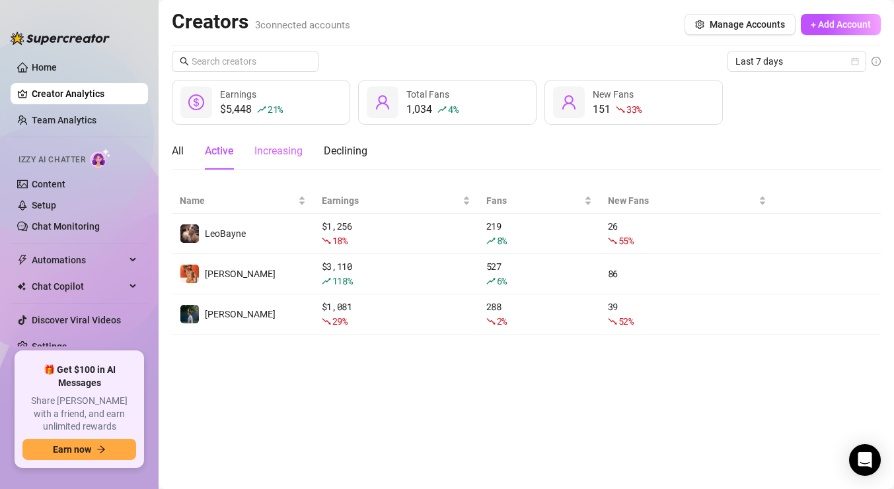
click at [271, 161] on div "Increasing" at bounding box center [278, 151] width 48 height 37
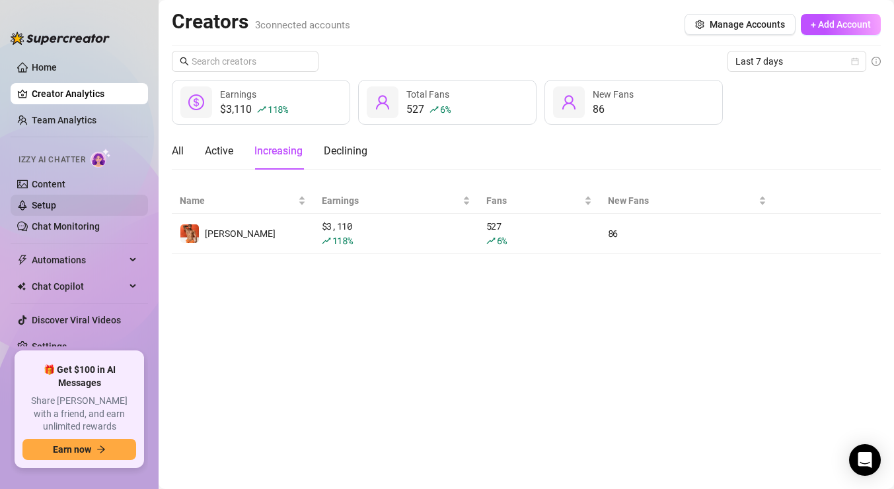
click at [54, 200] on link "Setup" at bounding box center [44, 205] width 24 height 11
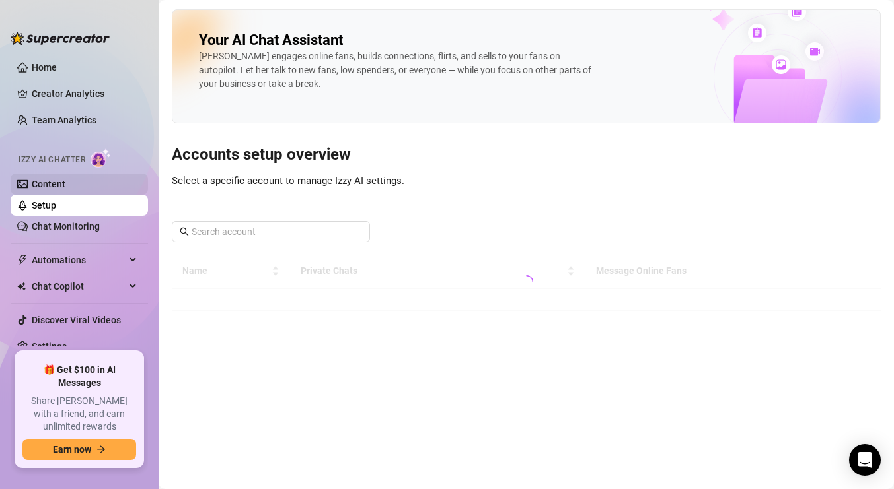
click at [63, 185] on link "Content" at bounding box center [49, 184] width 34 height 11
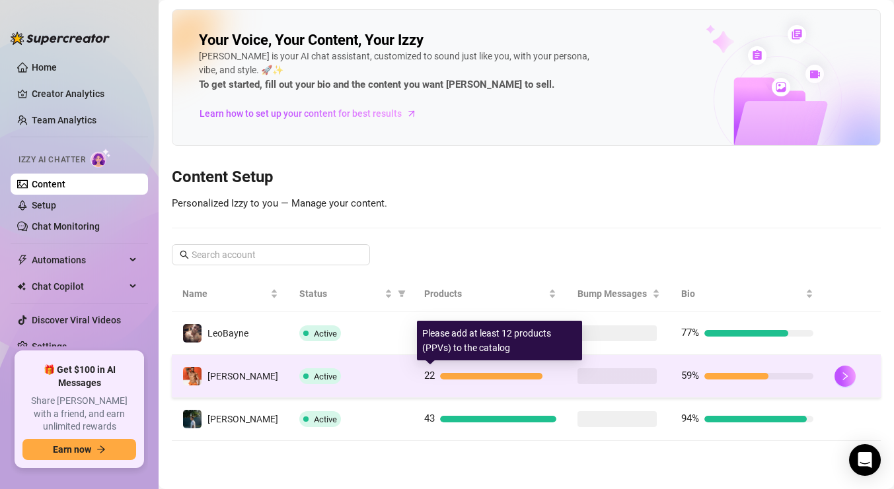
click at [466, 376] on div at bounding box center [491, 376] width 102 height 7
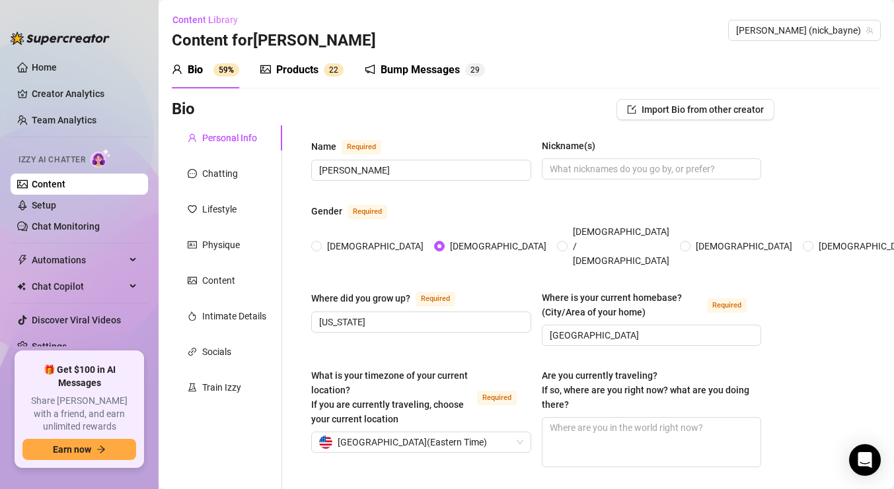
click at [400, 77] on div "Bump Messages" at bounding box center [419, 70] width 79 height 16
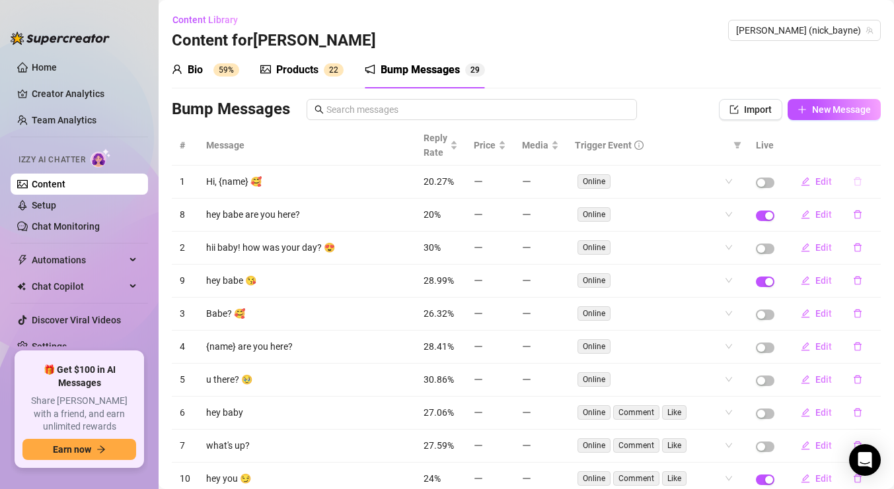
click at [862, 187] on button "button" at bounding box center [857, 181] width 30 height 21
click at [873, 150] on span "Yes" at bounding box center [871, 147] width 16 height 11
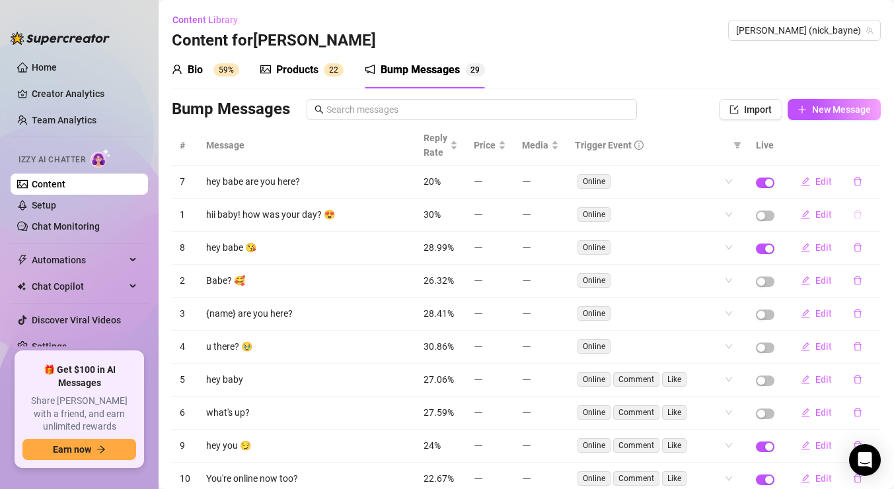
click at [861, 214] on icon "delete" at bounding box center [857, 214] width 9 height 9
click at [878, 182] on span "Yes" at bounding box center [871, 180] width 16 height 11
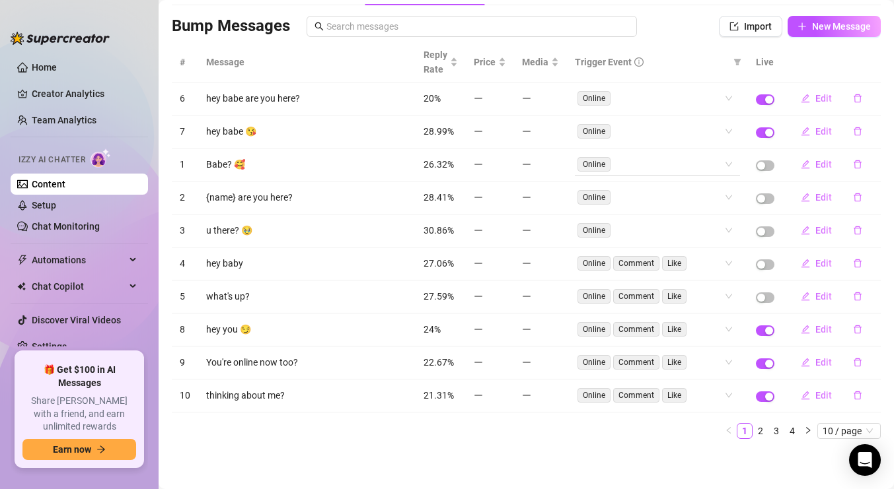
scroll to position [83, 0]
click at [795, 431] on link "4" at bounding box center [792, 432] width 15 height 15
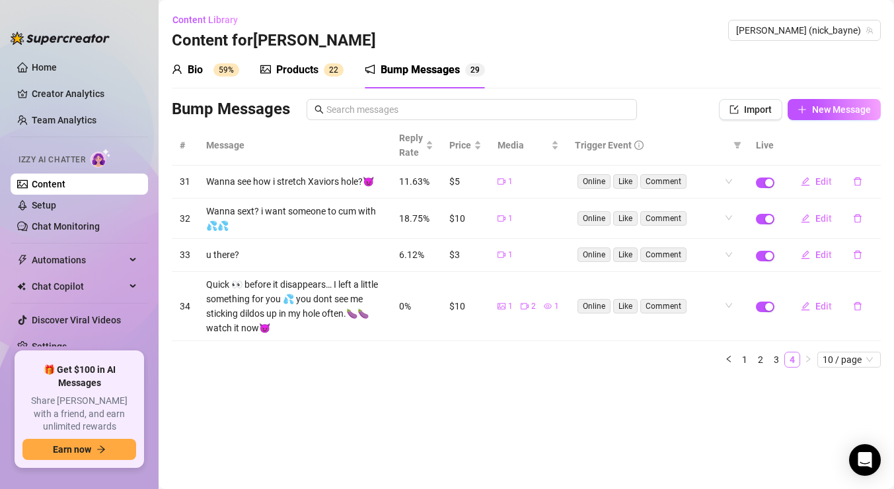
scroll to position [0, 0]
click at [743, 357] on link "1" at bounding box center [744, 360] width 15 height 15
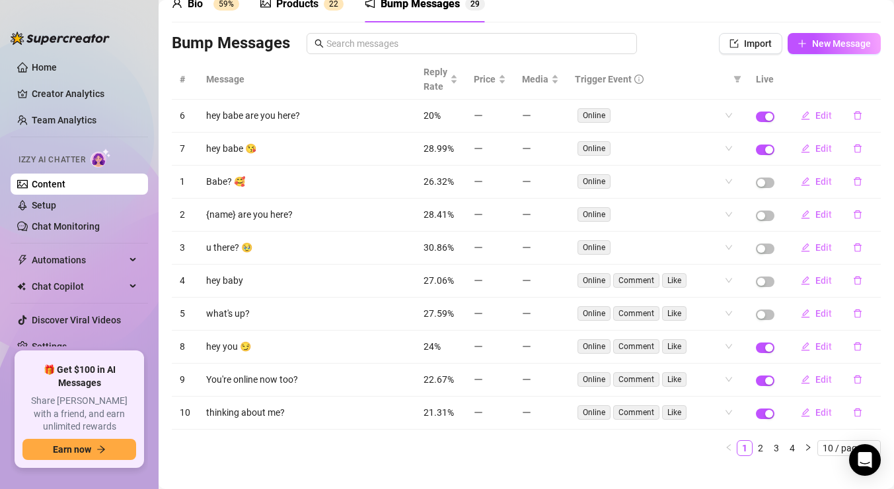
scroll to position [83, 0]
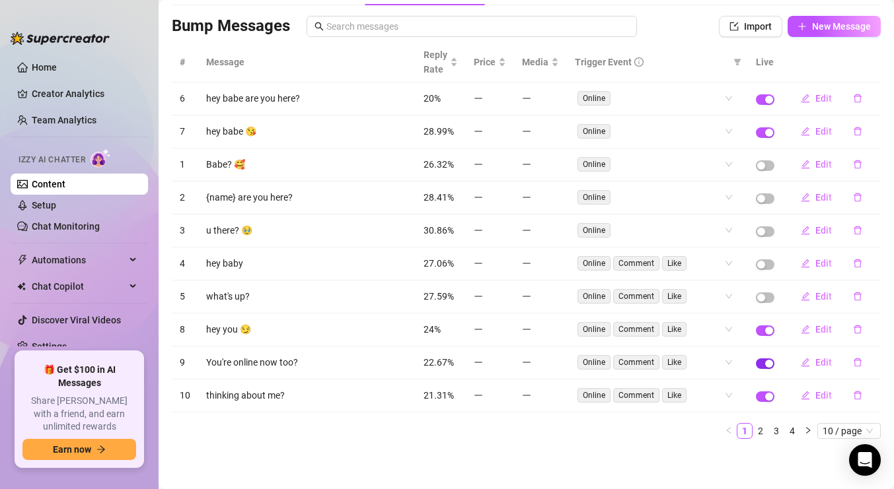
click at [763, 365] on span "button" at bounding box center [765, 364] width 18 height 11
click at [767, 398] on div "button" at bounding box center [769, 397] width 8 height 8
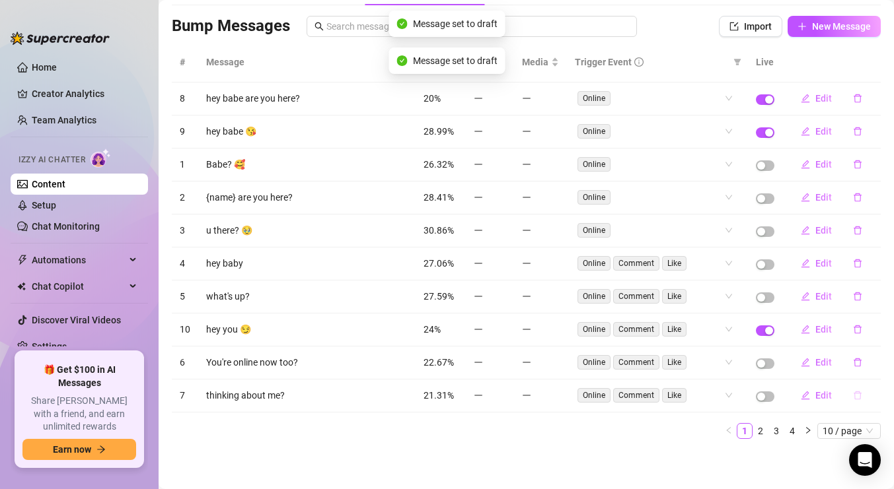
click at [863, 398] on button "button" at bounding box center [857, 395] width 30 height 21
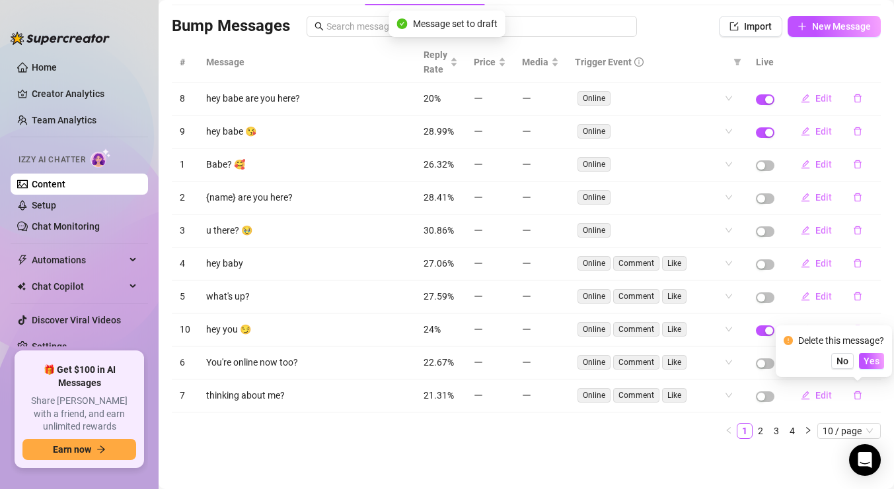
click at [873, 349] on div "Delete this message? No Yes" at bounding box center [833, 352] width 100 height 36
click at [872, 355] on button "Yes" at bounding box center [871, 361] width 25 height 16
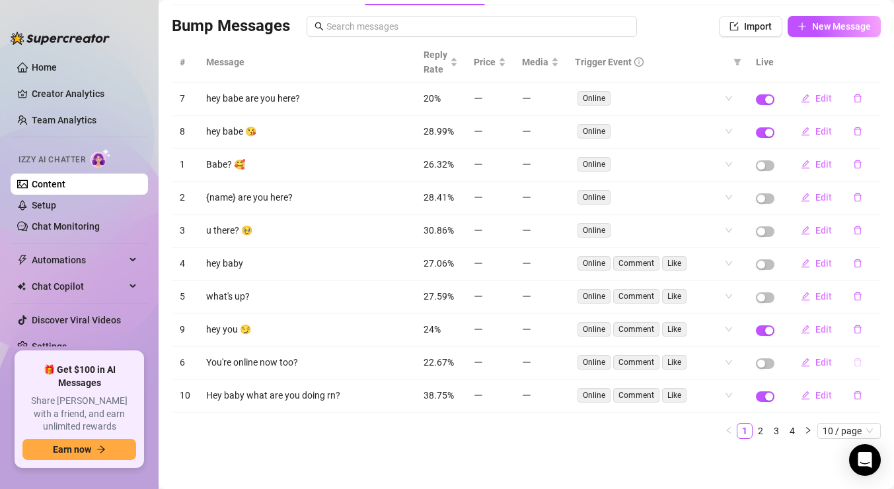
click at [858, 369] on button "button" at bounding box center [857, 362] width 30 height 21
click at [873, 334] on button "Yes" at bounding box center [871, 328] width 25 height 16
click at [863, 298] on button "button" at bounding box center [857, 296] width 30 height 21
click at [875, 264] on span "Yes" at bounding box center [871, 262] width 16 height 11
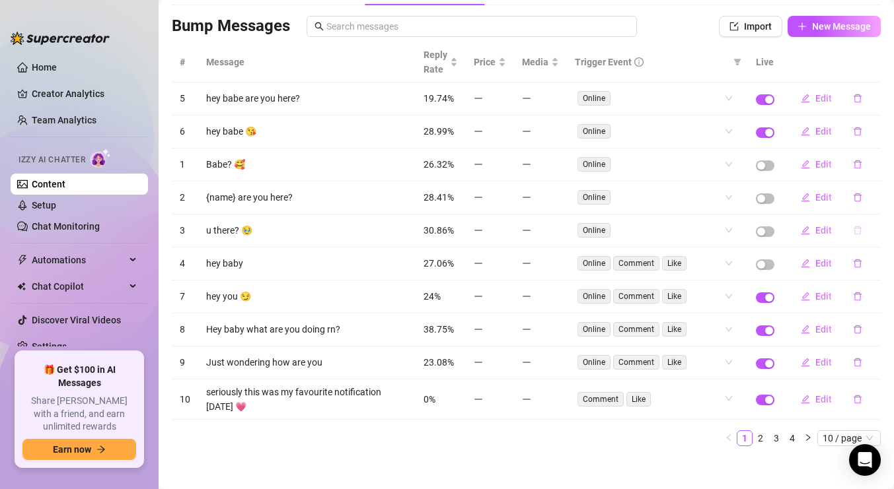
click at [854, 232] on icon "delete" at bounding box center [857, 230] width 9 height 9
click at [870, 197] on span "Yes" at bounding box center [871, 196] width 16 height 11
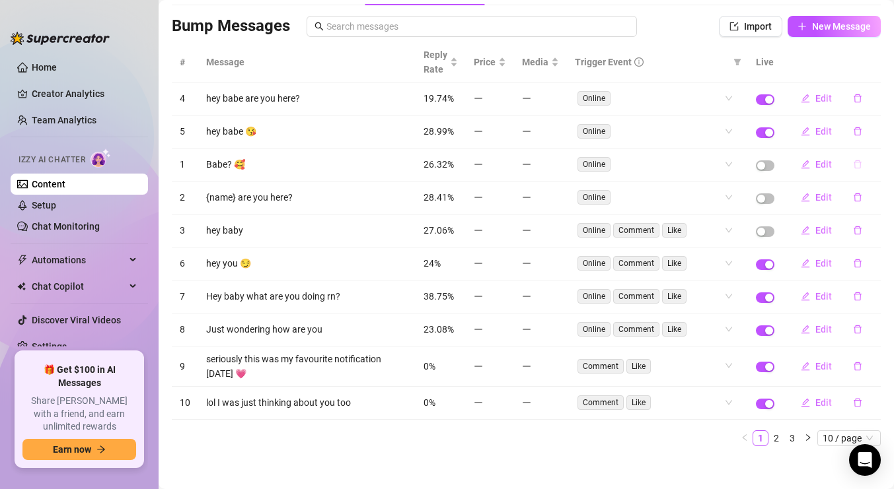
click at [864, 166] on button "button" at bounding box center [857, 164] width 30 height 21
click at [874, 133] on span "Yes" at bounding box center [871, 130] width 16 height 11
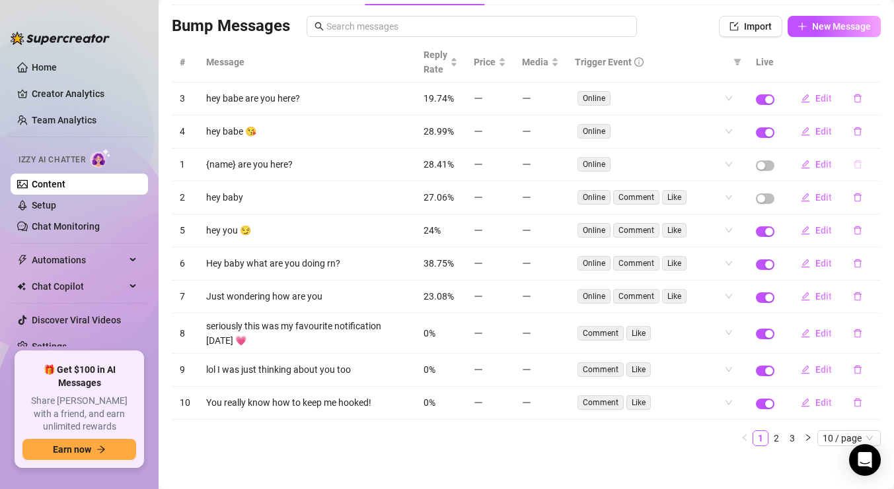
click at [857, 156] on button "button" at bounding box center [857, 164] width 30 height 21
click at [879, 126] on span "Yes" at bounding box center [871, 130] width 16 height 11
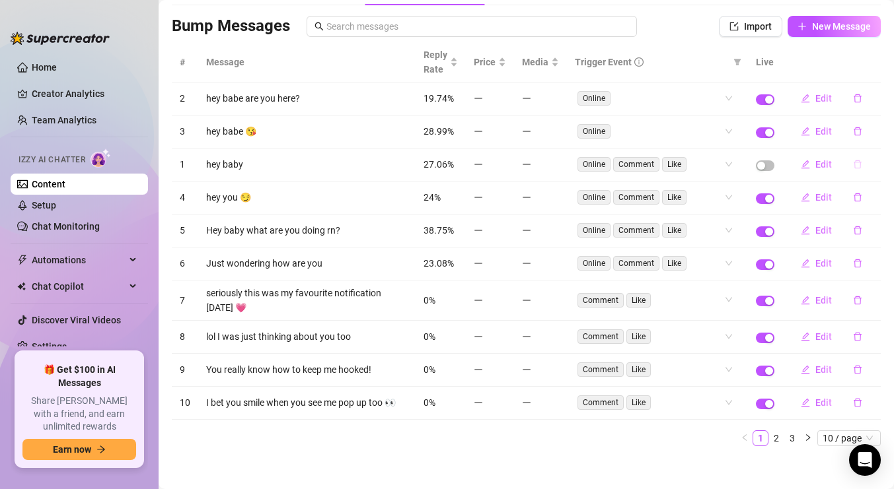
click at [855, 160] on icon "delete" at bounding box center [857, 164] width 9 height 9
click at [870, 127] on span "Yes" at bounding box center [871, 130] width 16 height 11
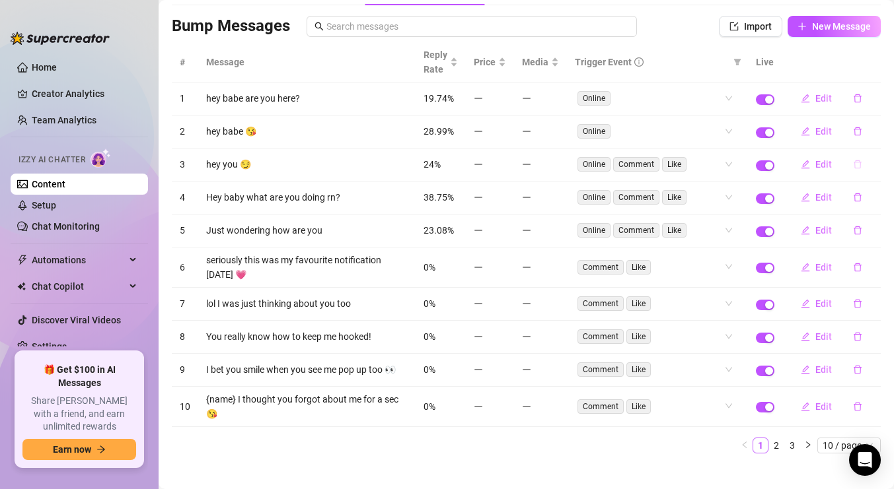
click at [857, 163] on icon "delete" at bounding box center [857, 164] width 9 height 9
click at [870, 133] on span "Yes" at bounding box center [871, 130] width 16 height 11
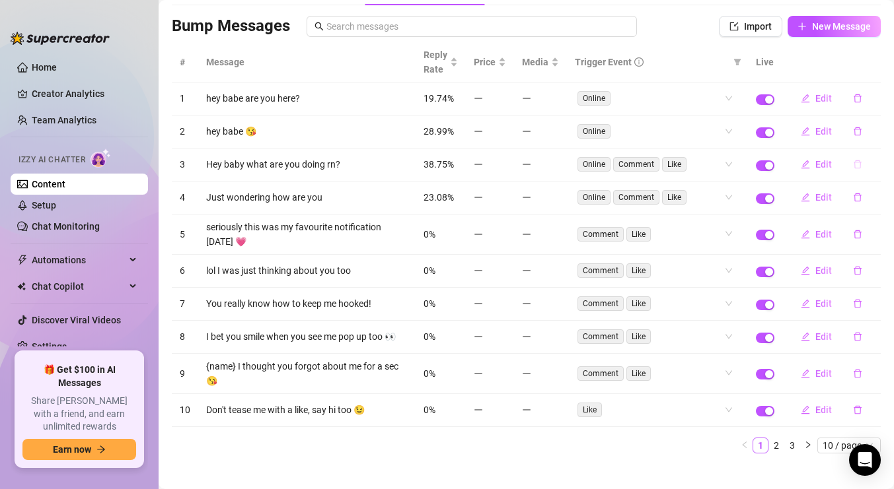
click at [855, 165] on icon "delete" at bounding box center [857, 164] width 9 height 9
click at [875, 127] on span "Yes" at bounding box center [871, 130] width 16 height 11
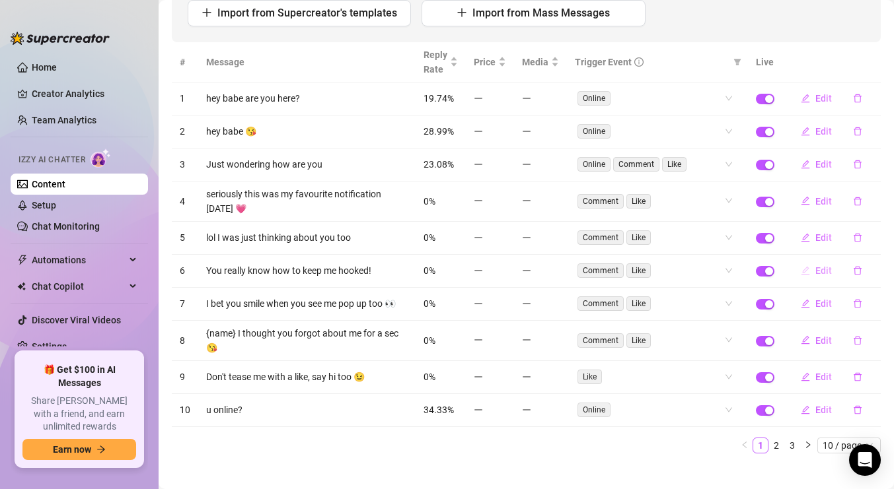
scroll to position [182, 0]
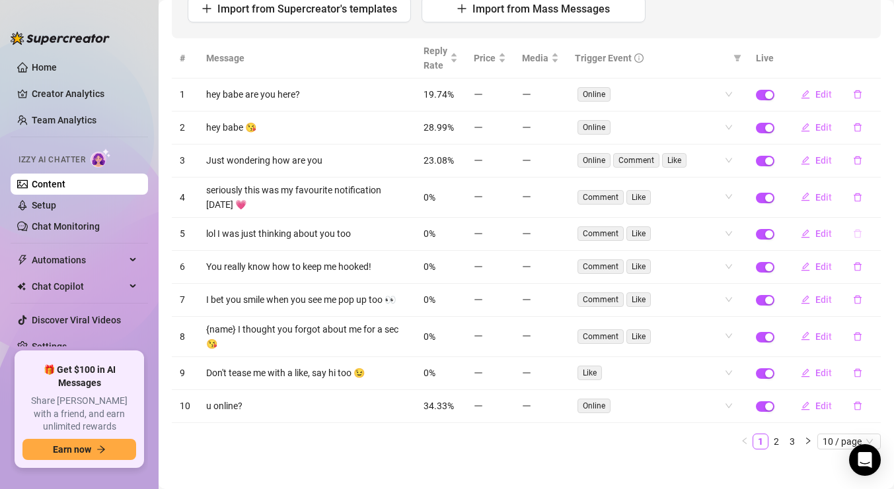
click at [855, 234] on icon "delete" at bounding box center [857, 233] width 9 height 9
click at [872, 201] on span "Yes" at bounding box center [871, 199] width 16 height 11
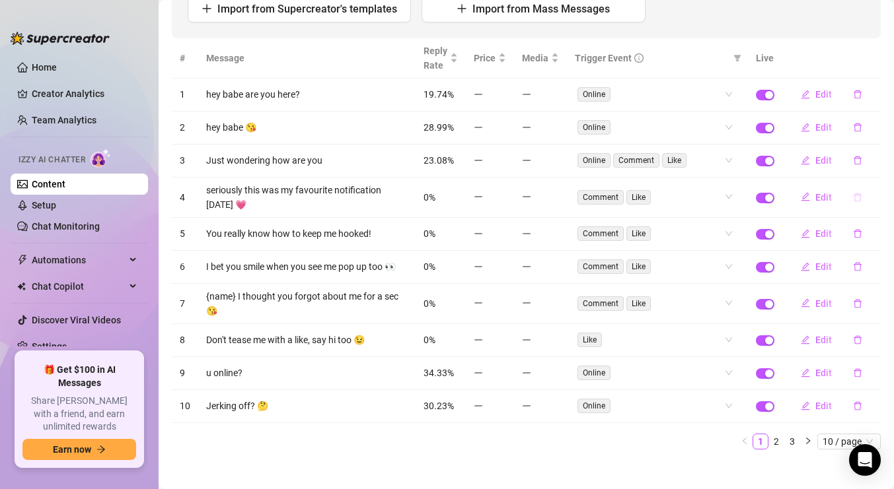
click at [863, 199] on button "button" at bounding box center [857, 197] width 30 height 21
click at [874, 165] on span "Yes" at bounding box center [871, 163] width 16 height 11
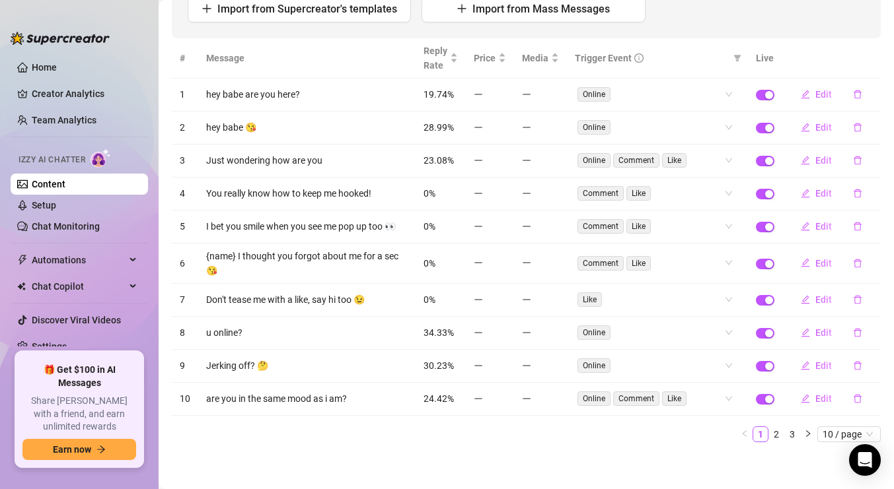
scroll to position [178, 0]
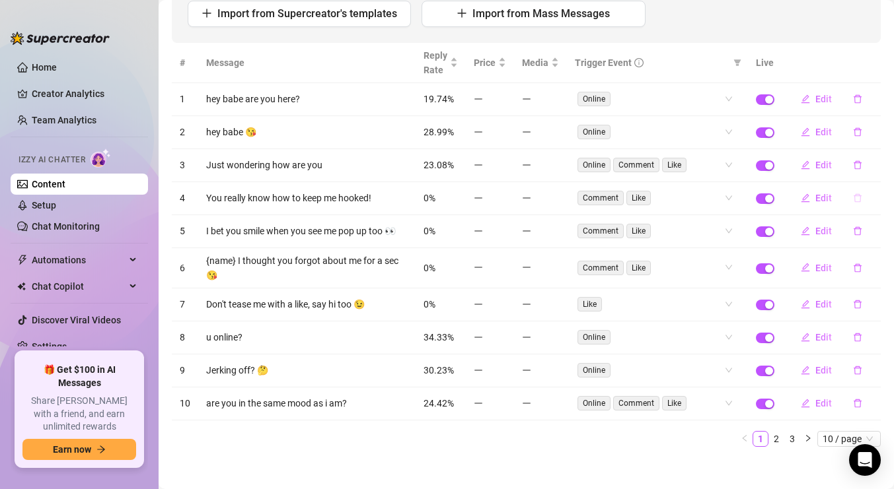
click at [852, 196] on button "button" at bounding box center [857, 198] width 30 height 21
click at [879, 161] on span "Yes" at bounding box center [871, 164] width 16 height 11
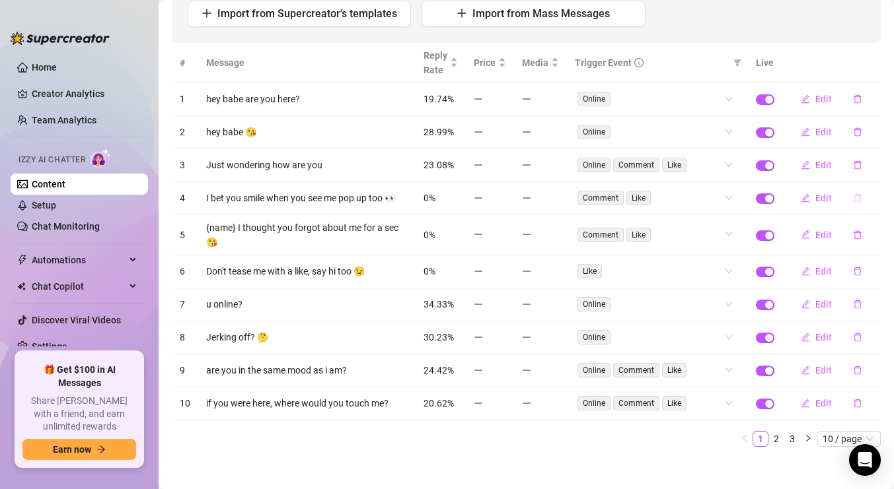
click at [855, 197] on icon "delete" at bounding box center [857, 198] width 9 height 9
click at [874, 165] on span "Yes" at bounding box center [871, 164] width 16 height 11
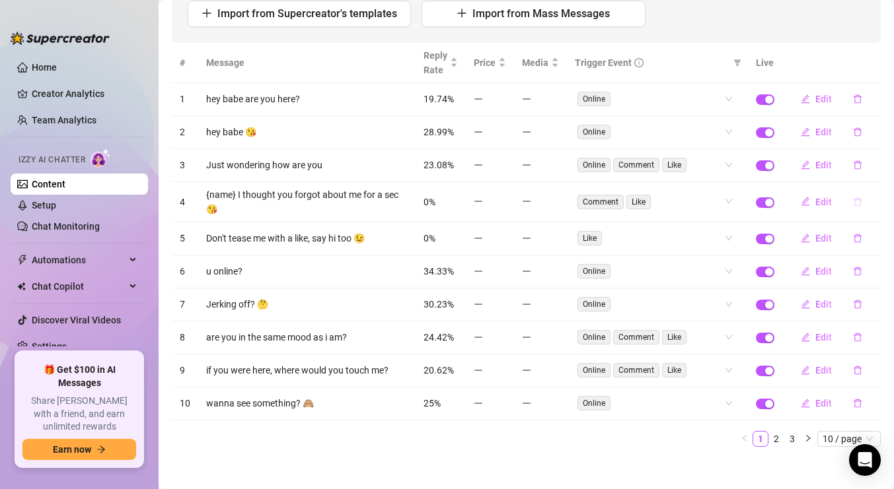
click at [857, 192] on button "button" at bounding box center [857, 202] width 30 height 21
click at [868, 167] on span "Yes" at bounding box center [871, 164] width 16 height 11
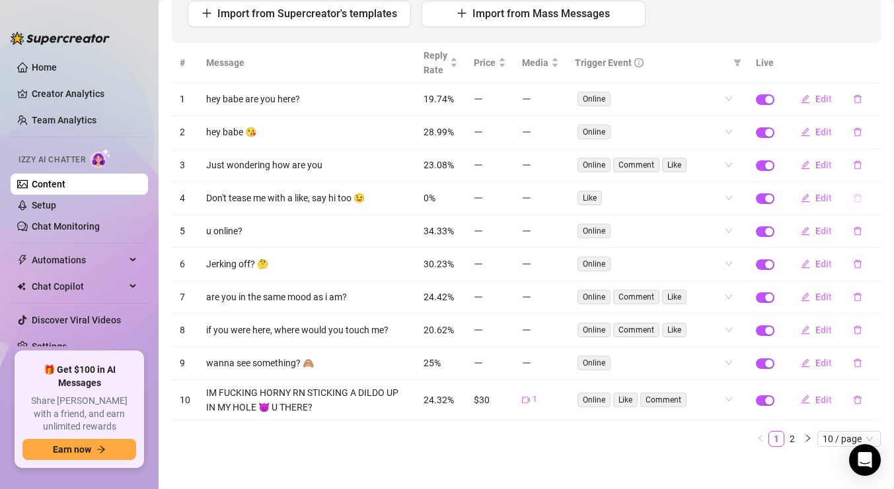
click at [858, 195] on icon "delete" at bounding box center [857, 198] width 8 height 9
click at [869, 167] on span "Yes" at bounding box center [871, 164] width 16 height 11
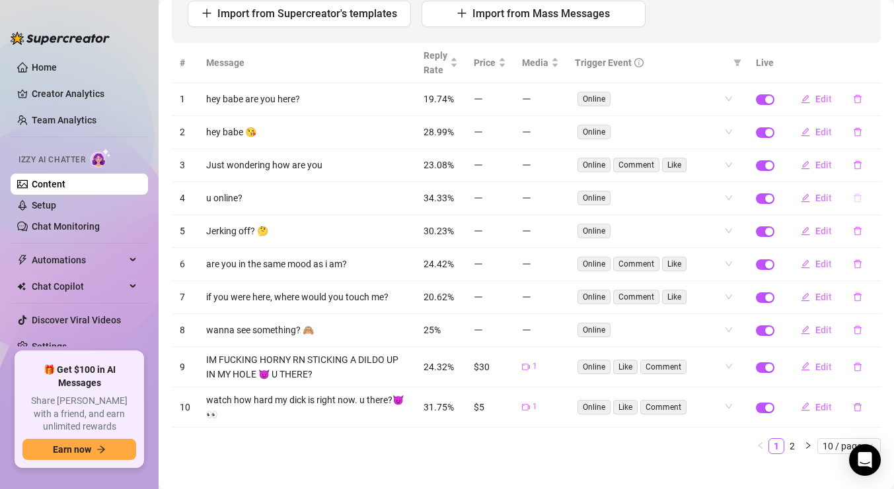
click at [857, 194] on icon "delete" at bounding box center [857, 198] width 8 height 9
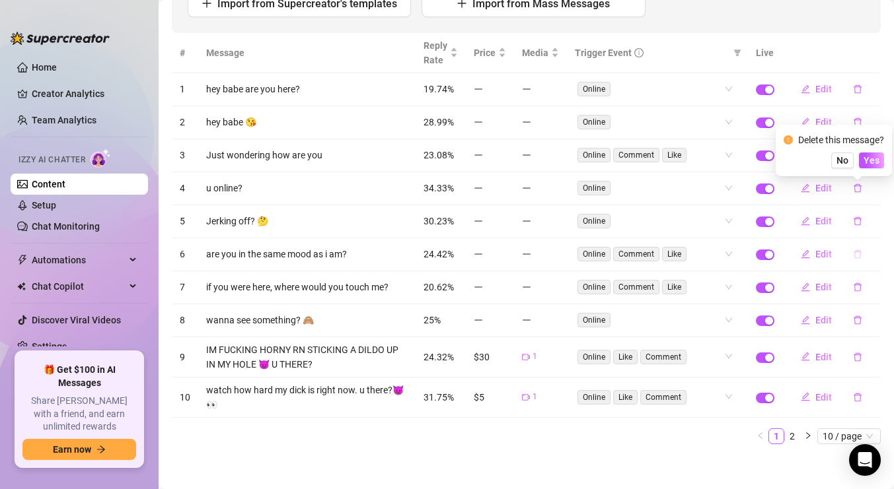
scroll to position [192, 0]
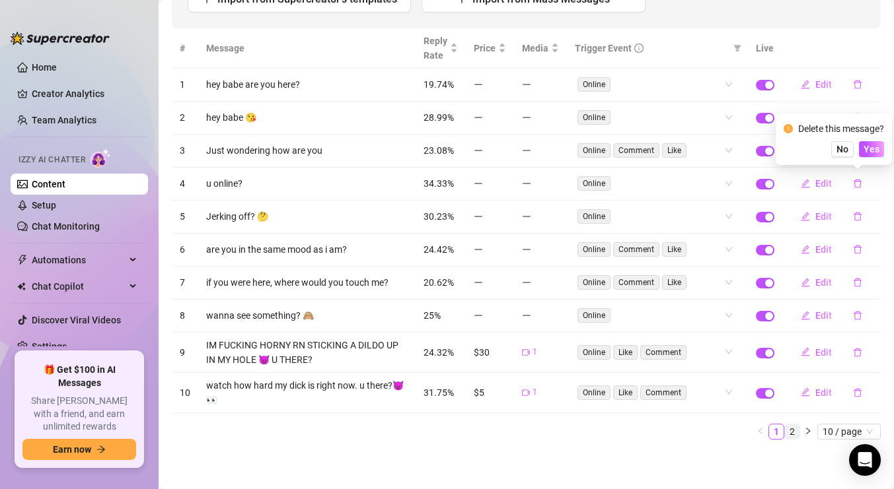
click at [792, 437] on link "2" at bounding box center [792, 432] width 15 height 15
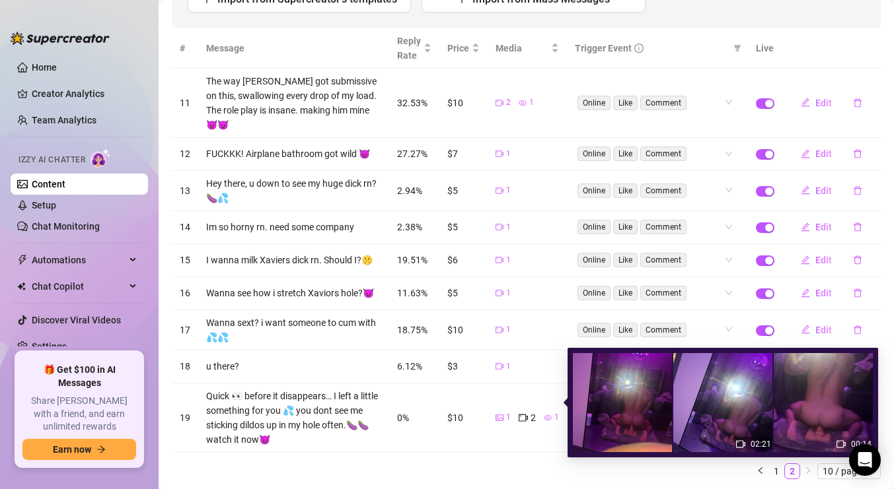
click at [549, 411] on div "1" at bounding box center [551, 418] width 15 height 15
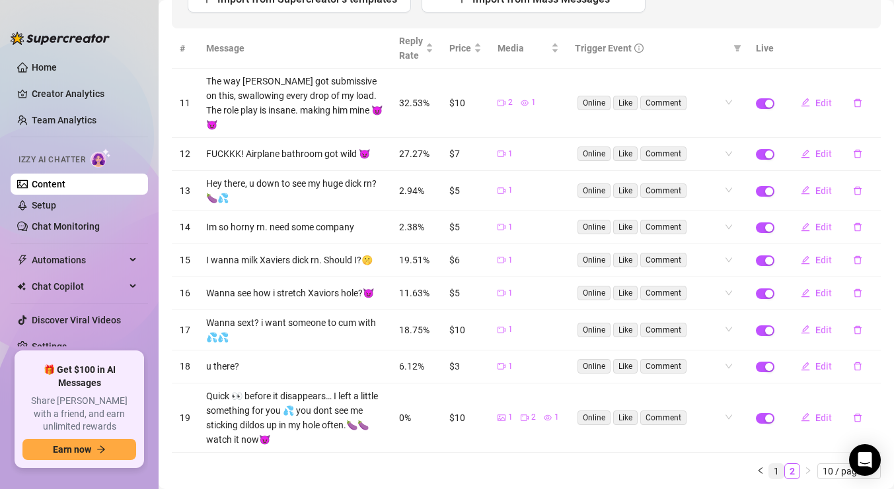
click at [773, 464] on link "1" at bounding box center [776, 471] width 15 height 15
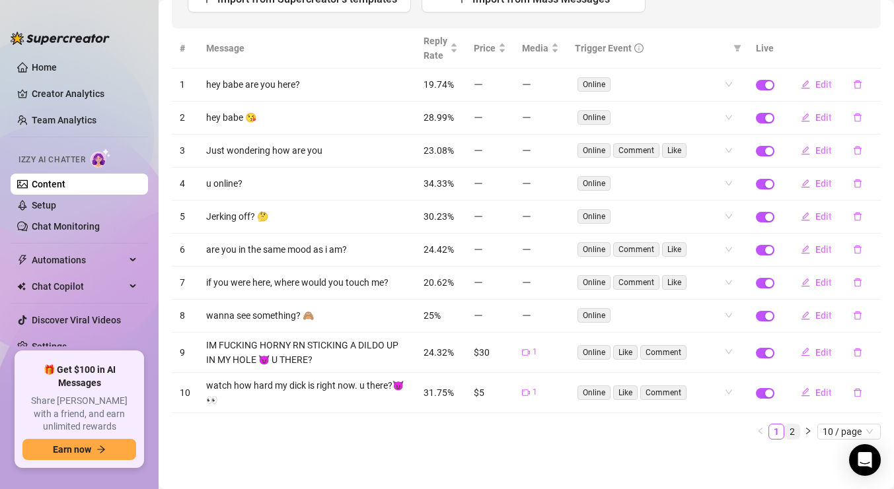
click at [789, 425] on link "2" at bounding box center [792, 432] width 15 height 15
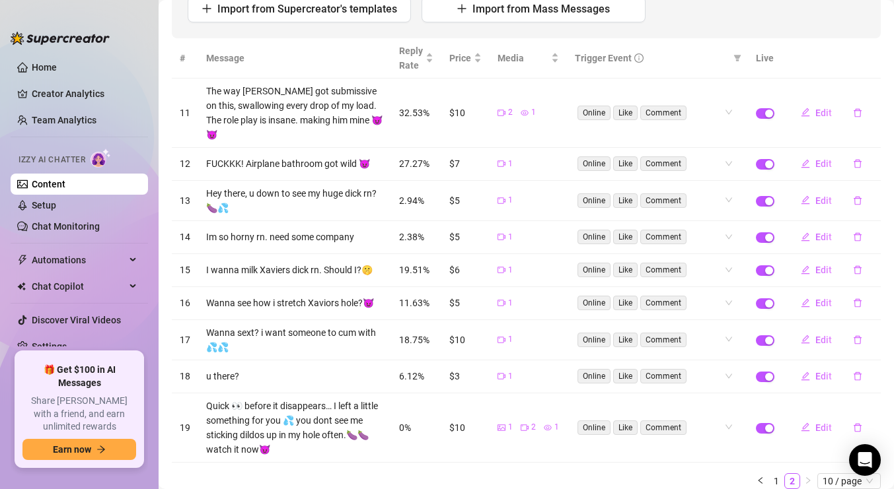
scroll to position [183, 0]
click at [777, 474] on link "1" at bounding box center [776, 481] width 15 height 15
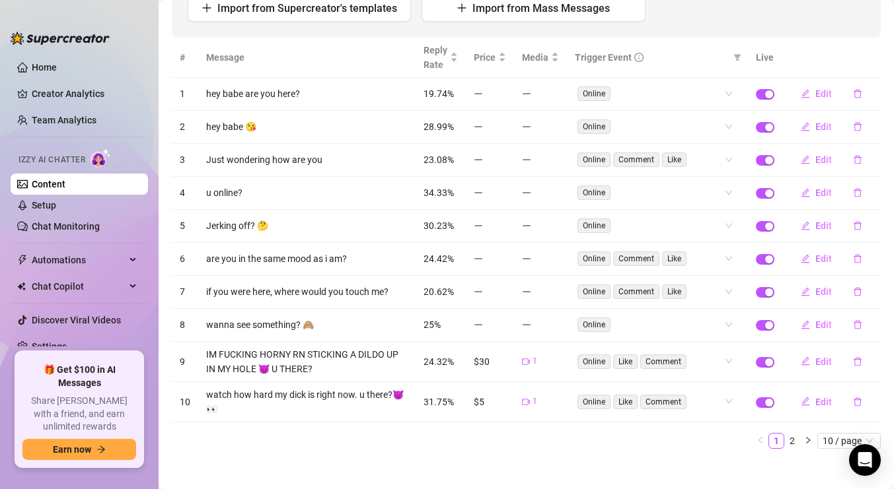
scroll to position [0, 0]
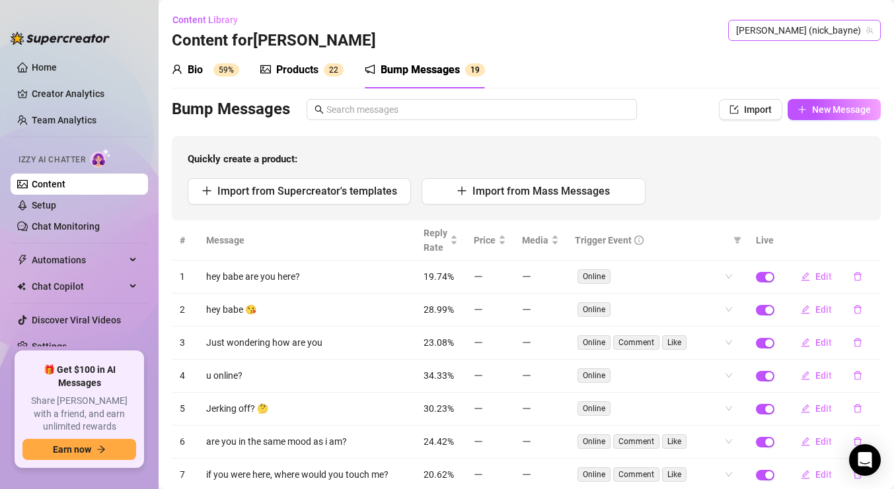
click at [824, 38] on span "[PERSON_NAME] (nick_bayne)" at bounding box center [804, 30] width 137 height 20
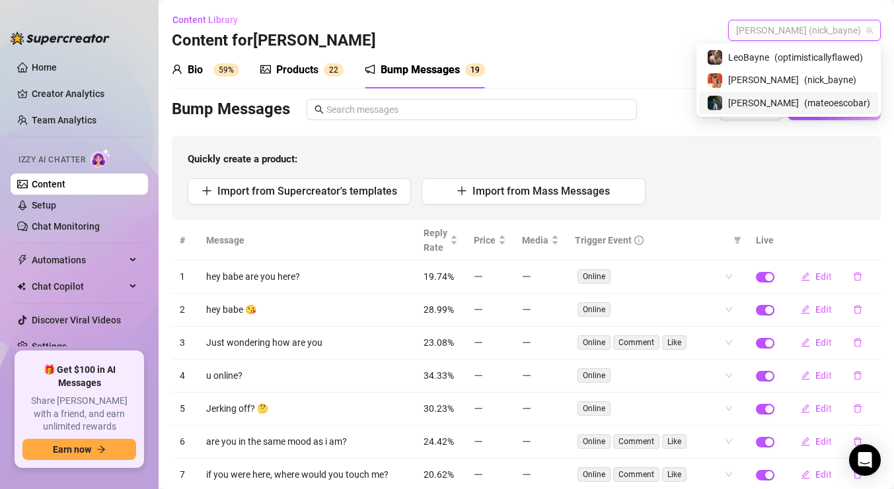
click at [780, 92] on div "[PERSON_NAME] ( mateoescobar )" at bounding box center [788, 103] width 179 height 22
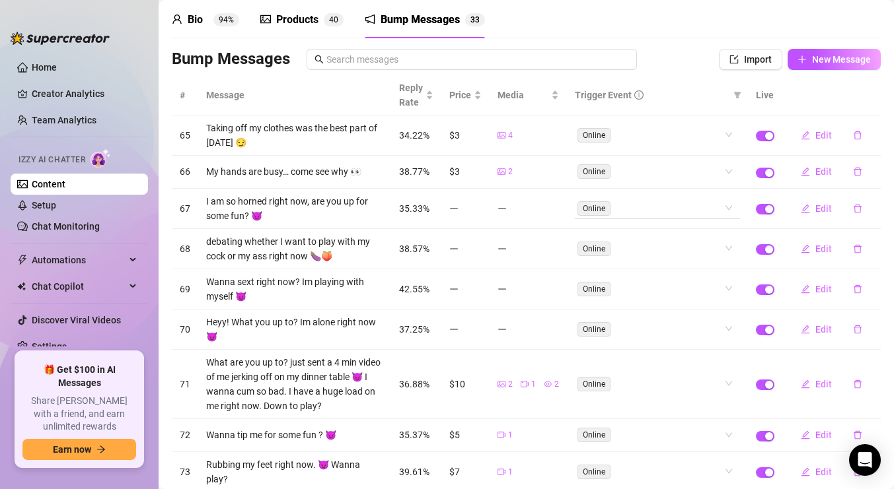
scroll to position [65, 0]
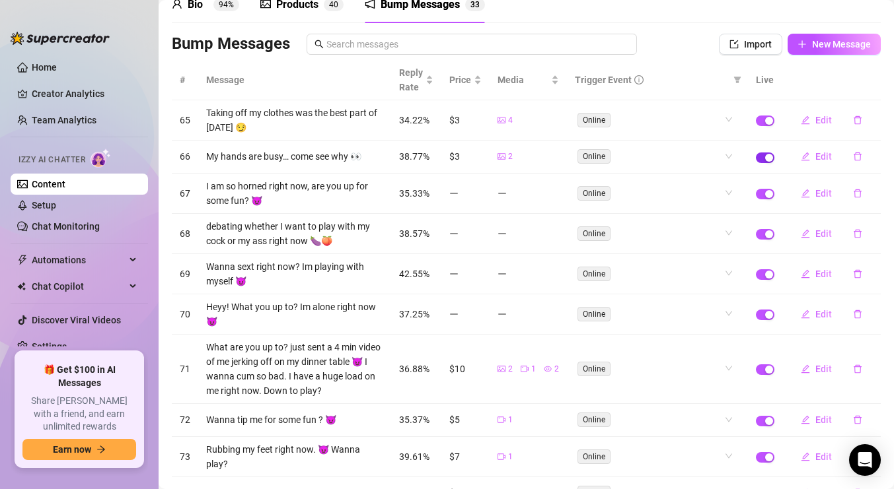
click at [766, 157] on div "button" at bounding box center [769, 158] width 8 height 8
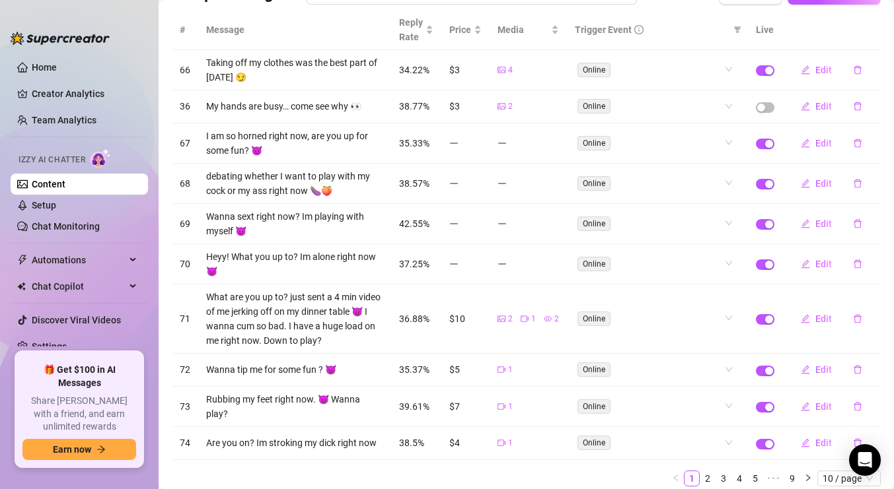
scroll to position [118, 0]
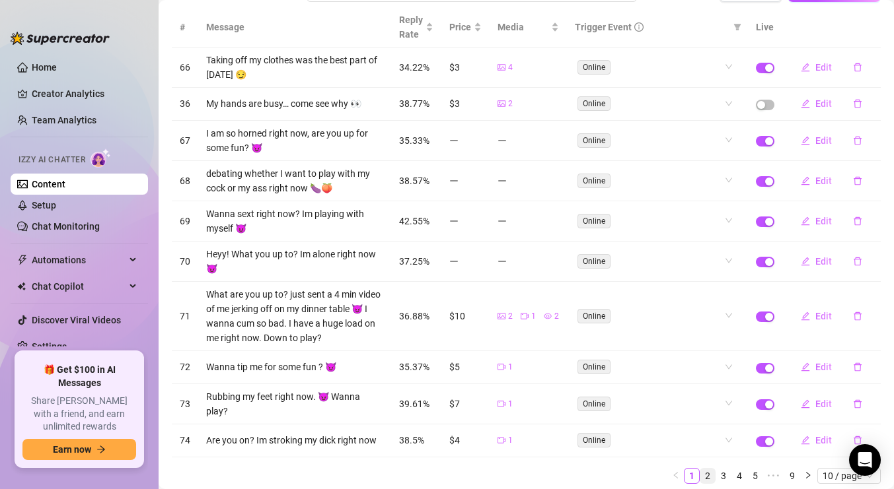
click at [707, 469] on link "2" at bounding box center [707, 476] width 15 height 15
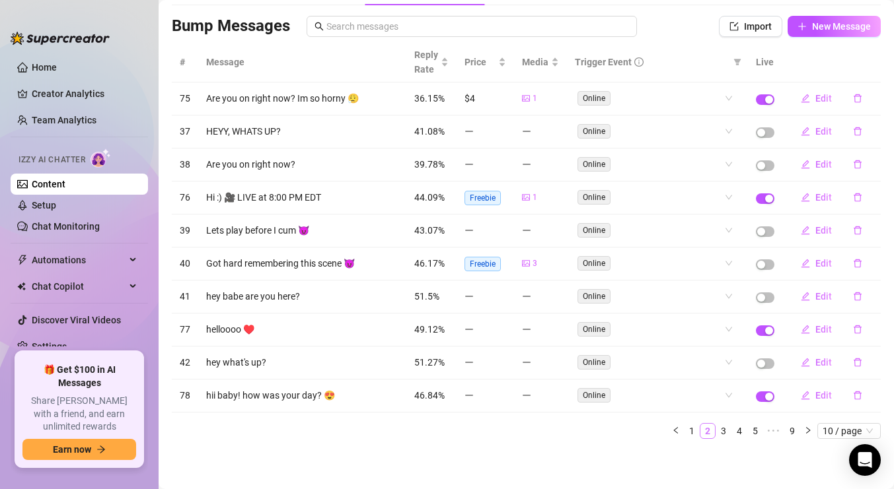
scroll to position [83, 0]
click at [765, 200] on div "button" at bounding box center [769, 199] width 8 height 8
click at [763, 330] on span "button" at bounding box center [765, 331] width 18 height 11
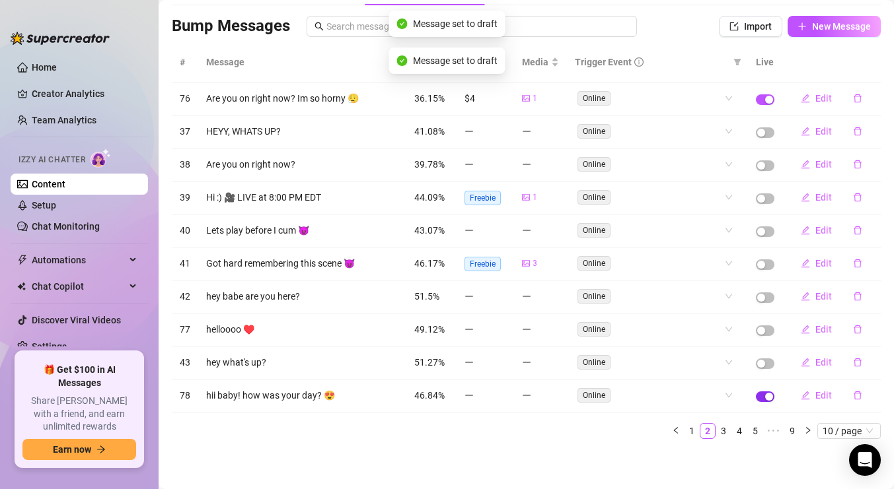
click at [765, 394] on span "button" at bounding box center [765, 397] width 18 height 11
click at [722, 433] on link "3" at bounding box center [723, 431] width 15 height 15
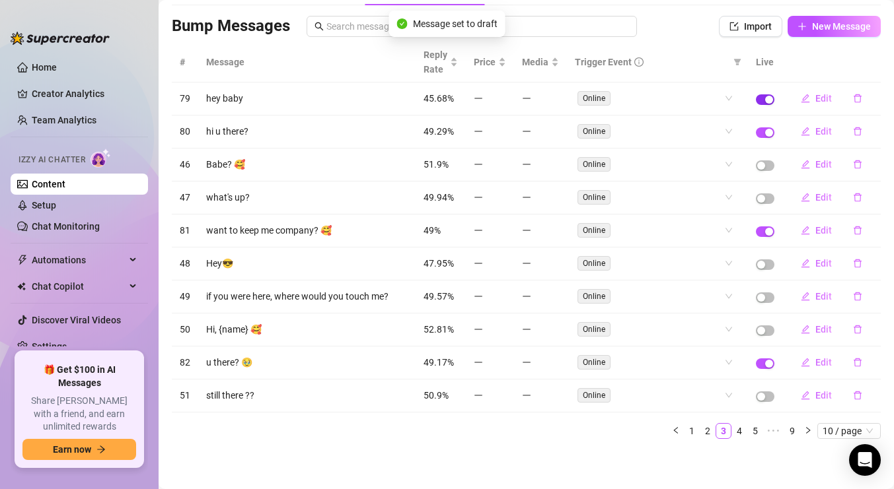
click at [766, 104] on span "button" at bounding box center [765, 99] width 18 height 11
click at [765, 133] on div "button" at bounding box center [769, 133] width 8 height 8
drag, startPoint x: 761, startPoint y: 232, endPoint x: 706, endPoint y: 256, distance: 60.6
click at [706, 256] on tbody "46 hey baby [DEMOGRAPHIC_DATA].68% Online Edit 47 hi u there? 49.29% Online Edi…" at bounding box center [526, 248] width 709 height 330
click at [772, 365] on div "button" at bounding box center [769, 364] width 8 height 8
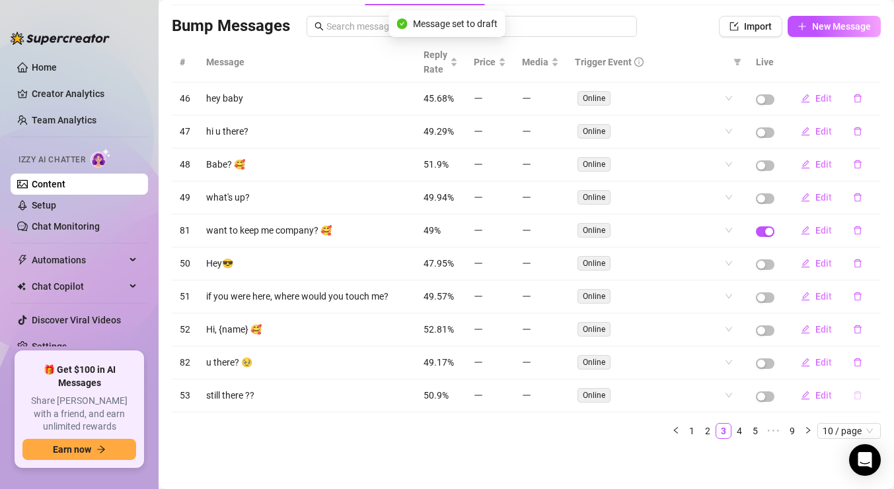
click at [857, 398] on icon "delete" at bounding box center [857, 395] width 9 height 9
click at [872, 366] on span "Yes" at bounding box center [871, 361] width 16 height 11
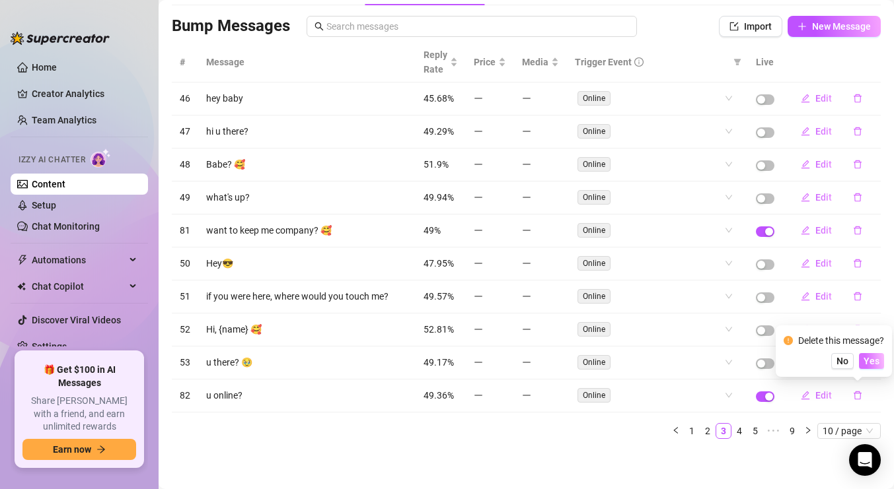
click at [870, 365] on span "Yes" at bounding box center [871, 361] width 16 height 11
click at [859, 365] on icon "delete" at bounding box center [857, 362] width 9 height 9
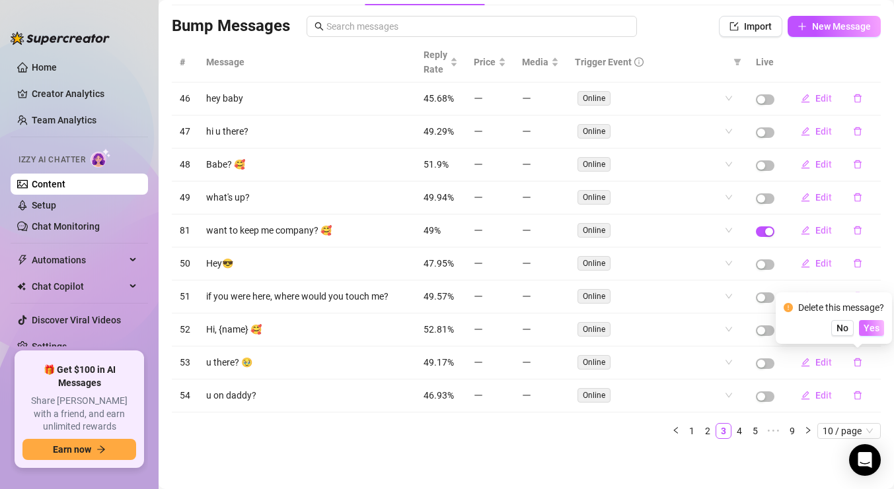
click at [879, 330] on span "Yes" at bounding box center [871, 328] width 16 height 11
click at [855, 261] on icon "delete" at bounding box center [857, 264] width 8 height 9
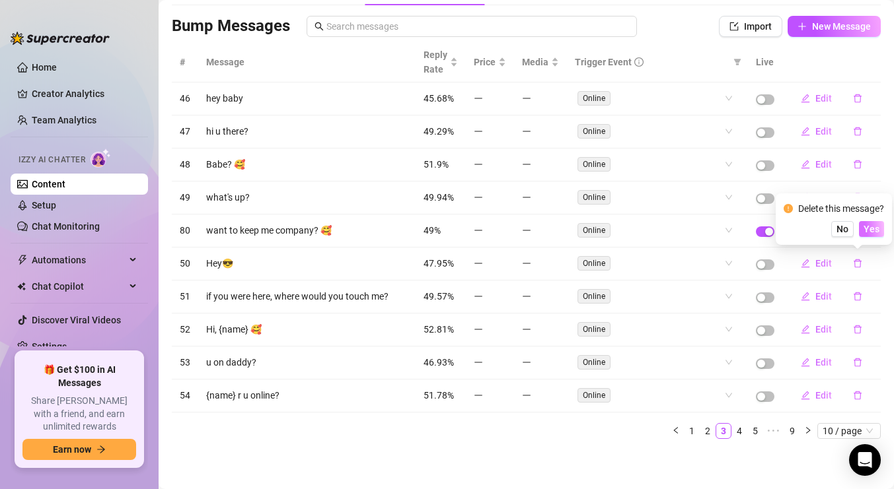
click at [874, 234] on span "Yes" at bounding box center [871, 229] width 16 height 11
click at [860, 262] on icon "delete" at bounding box center [857, 264] width 8 height 9
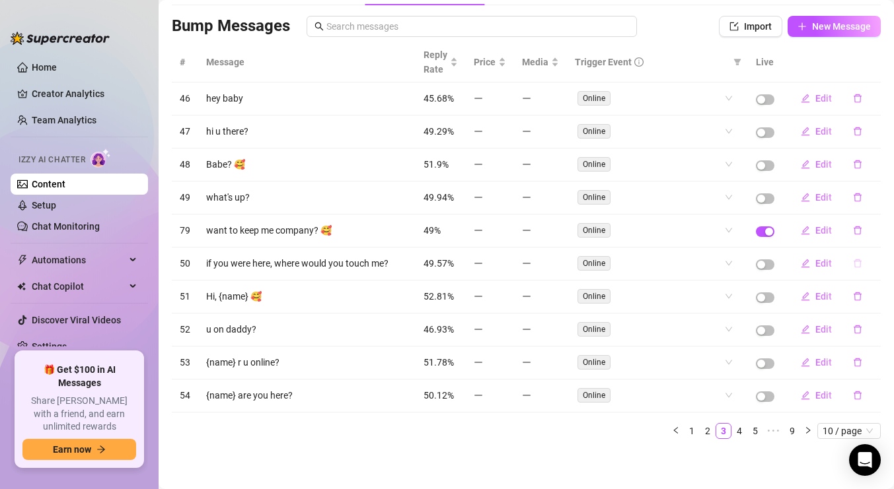
click at [856, 262] on icon "delete" at bounding box center [857, 263] width 9 height 9
click at [873, 230] on span "Yes" at bounding box center [871, 229] width 16 height 11
click at [856, 262] on icon "delete" at bounding box center [857, 263] width 9 height 9
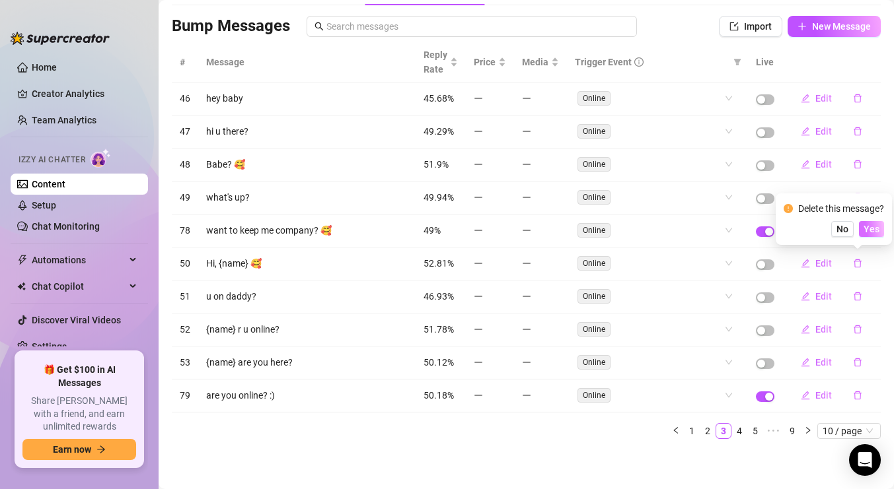
click at [875, 230] on span "Yes" at bounding box center [871, 229] width 16 height 11
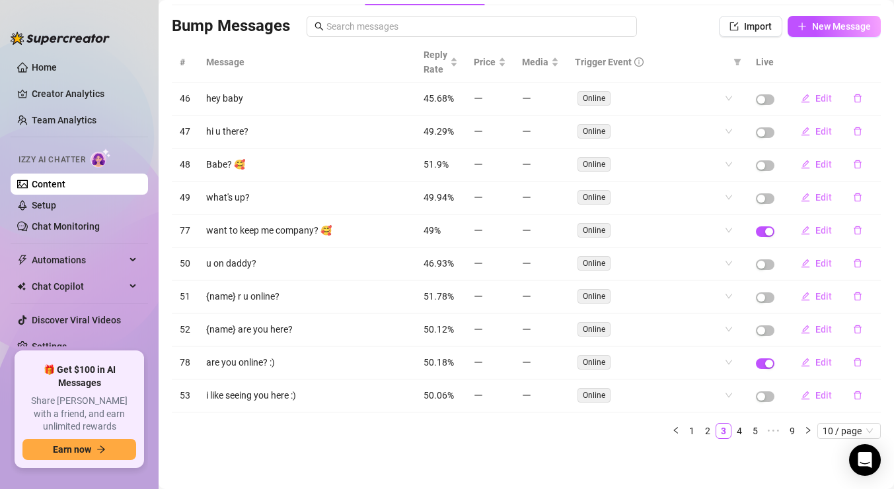
click at [859, 263] on icon "delete" at bounding box center [857, 263] width 9 height 9
click at [882, 227] on button "Yes" at bounding box center [871, 229] width 25 height 16
click at [859, 260] on icon "delete" at bounding box center [857, 264] width 8 height 9
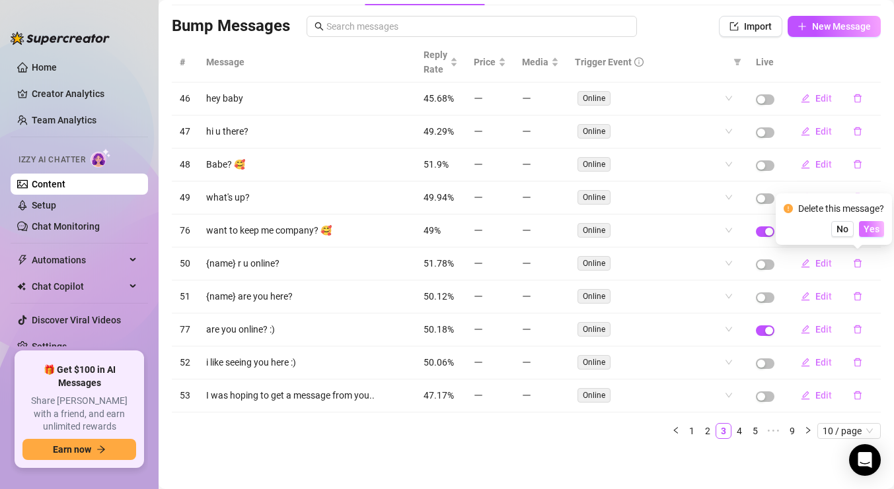
click at [870, 229] on span "Yes" at bounding box center [871, 229] width 16 height 11
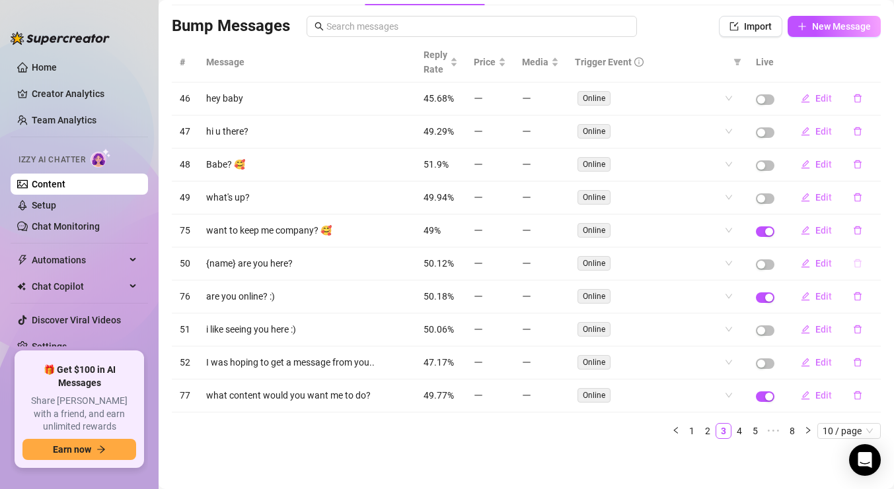
click at [855, 263] on icon "delete" at bounding box center [857, 263] width 9 height 9
click at [874, 227] on span "Yes" at bounding box center [871, 229] width 16 height 11
click at [856, 298] on icon "delete" at bounding box center [857, 296] width 9 height 9
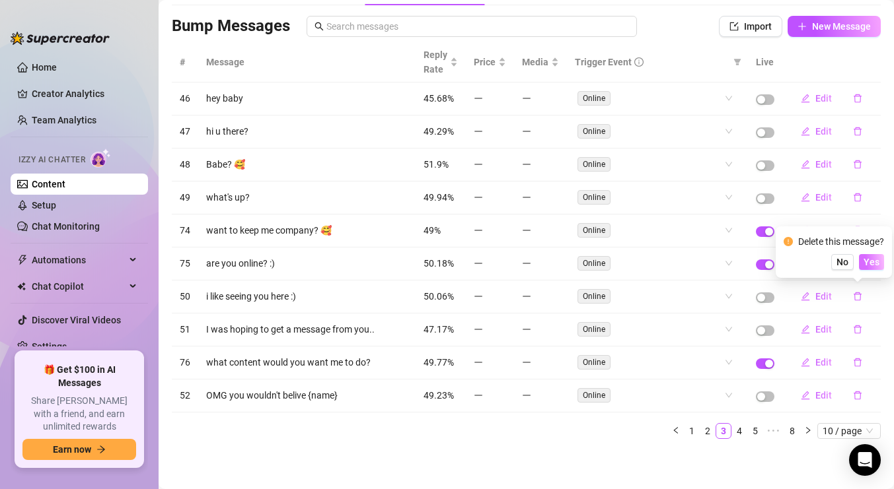
click at [875, 260] on span "Yes" at bounding box center [871, 262] width 16 height 11
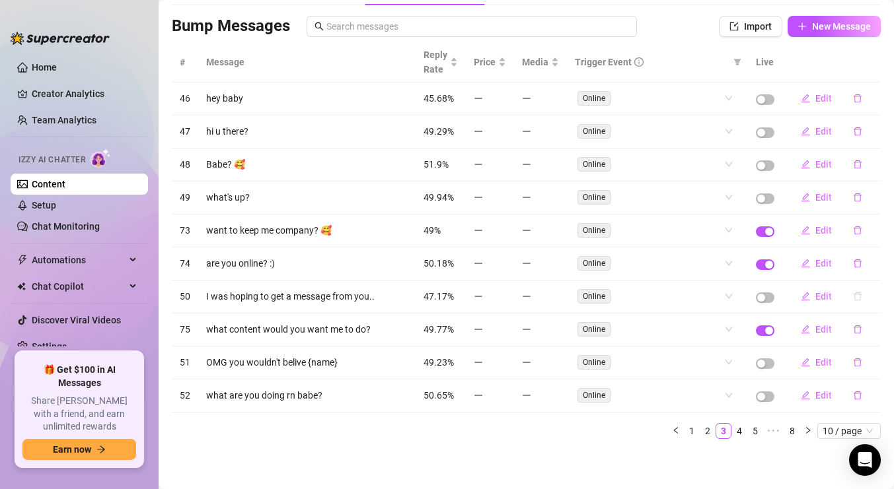
click at [855, 297] on icon "delete" at bounding box center [857, 296] width 9 height 9
click at [871, 263] on span "Yes" at bounding box center [871, 262] width 16 height 11
click at [856, 332] on icon "delete" at bounding box center [857, 329] width 9 height 9
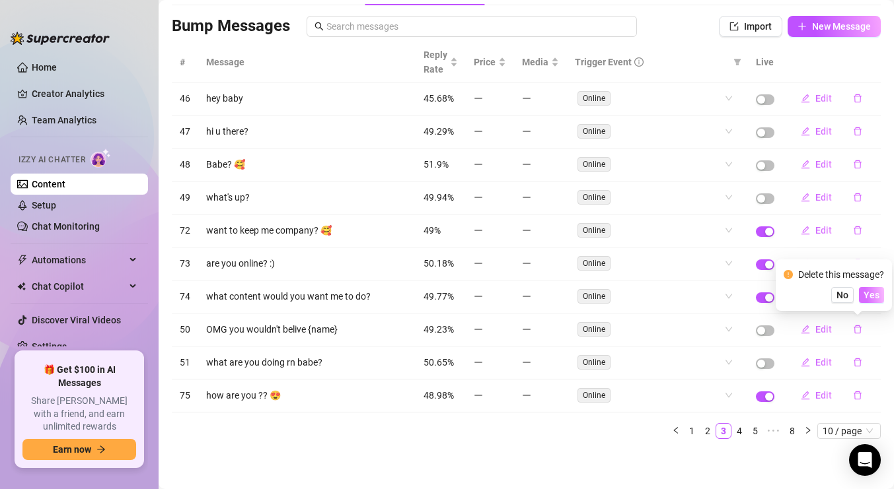
click at [874, 291] on span "Yes" at bounding box center [871, 295] width 16 height 11
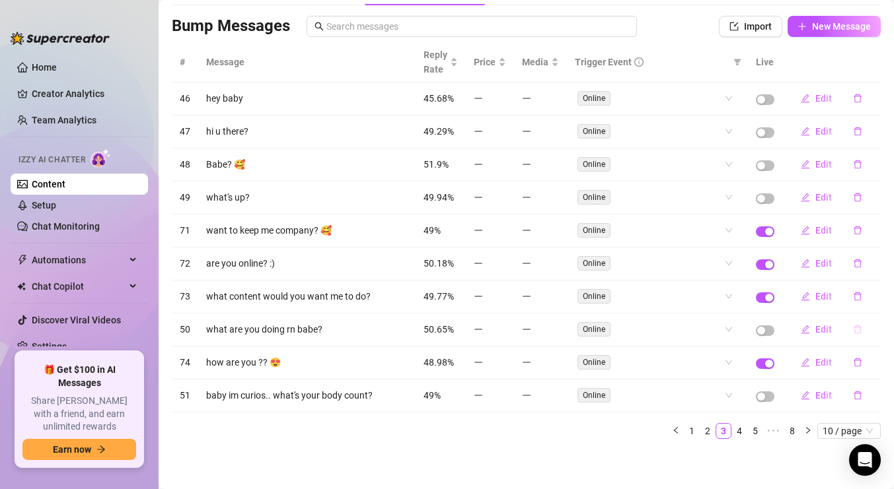
click at [855, 326] on icon "delete" at bounding box center [857, 329] width 9 height 9
click at [875, 290] on span "Yes" at bounding box center [871, 295] width 16 height 11
click at [852, 390] on button "button" at bounding box center [857, 395] width 30 height 21
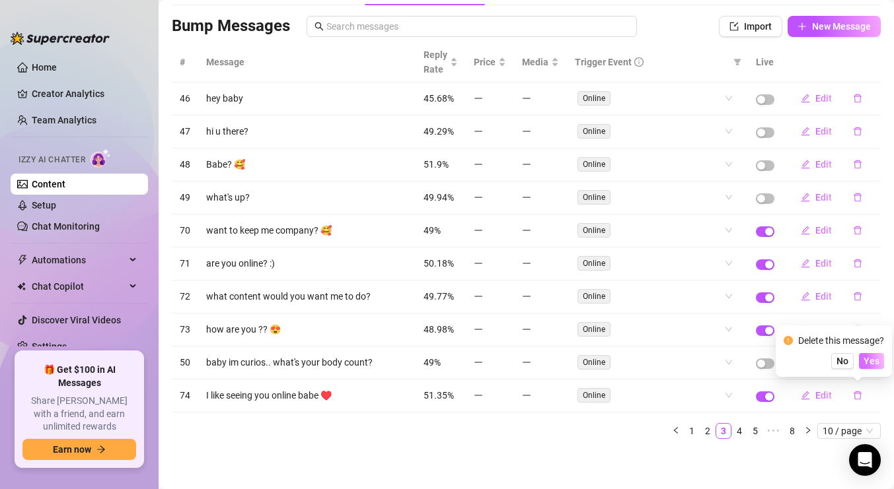
click at [868, 361] on span "Yes" at bounding box center [871, 361] width 16 height 11
drag, startPoint x: 870, startPoint y: 360, endPoint x: 791, endPoint y: 352, distance: 80.3
click at [791, 352] on div "Delete this message? No Yes" at bounding box center [833, 352] width 100 height 36
click at [847, 358] on span "No" at bounding box center [842, 361] width 12 height 11
click at [850, 358] on button "button" at bounding box center [857, 362] width 30 height 21
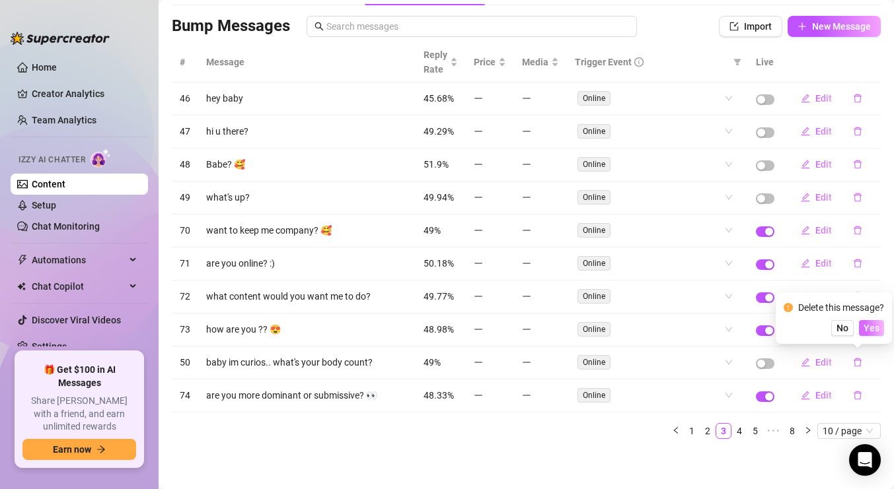
click at [866, 324] on span "Yes" at bounding box center [871, 328] width 16 height 11
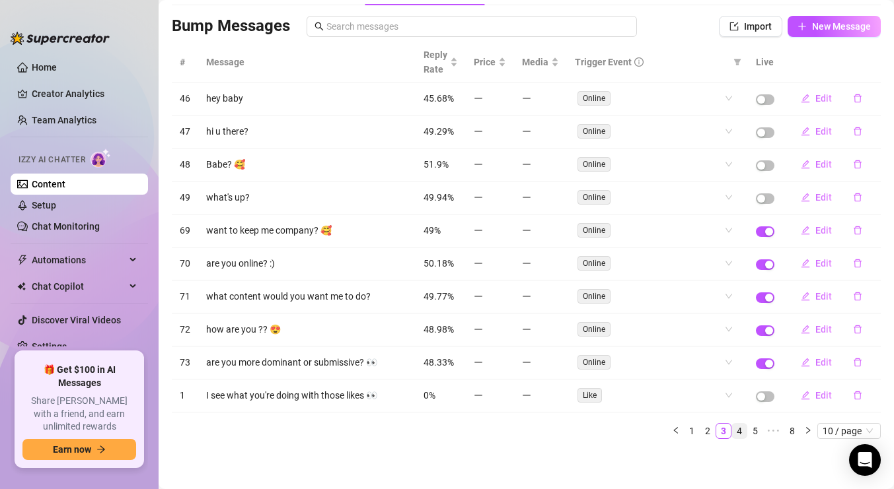
click at [737, 430] on link "4" at bounding box center [739, 431] width 15 height 15
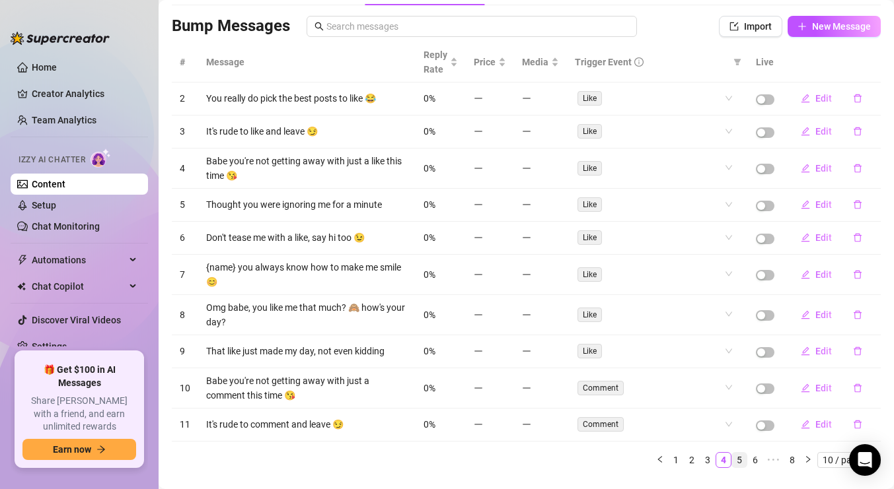
click at [734, 459] on link "5" at bounding box center [739, 460] width 15 height 15
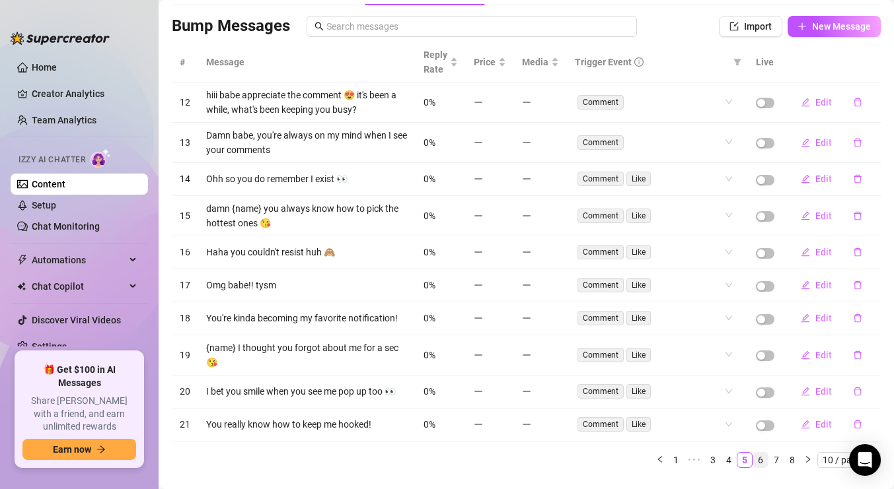
click at [755, 453] on link "6" at bounding box center [760, 460] width 15 height 15
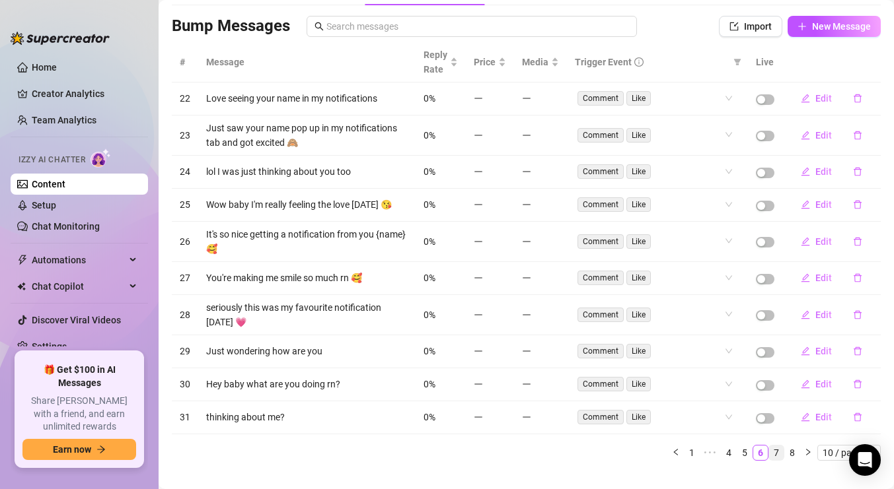
click at [775, 446] on link "7" at bounding box center [776, 453] width 15 height 15
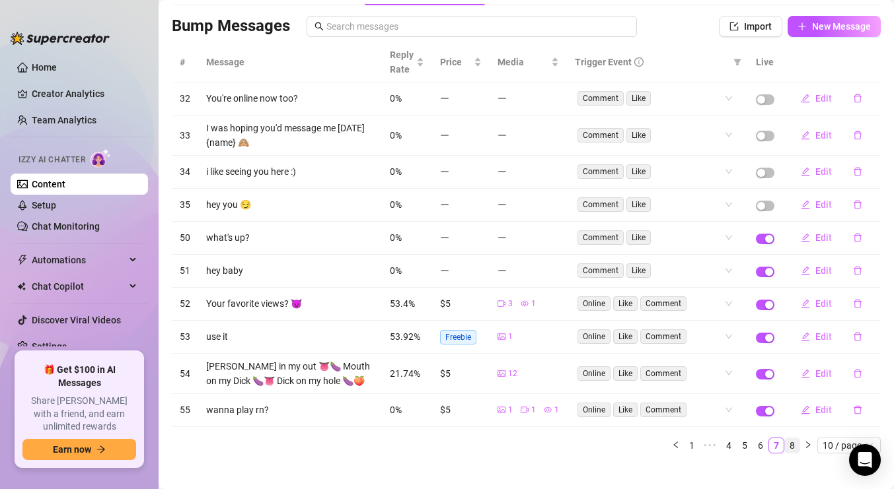
click at [795, 448] on link "8" at bounding box center [792, 446] width 15 height 15
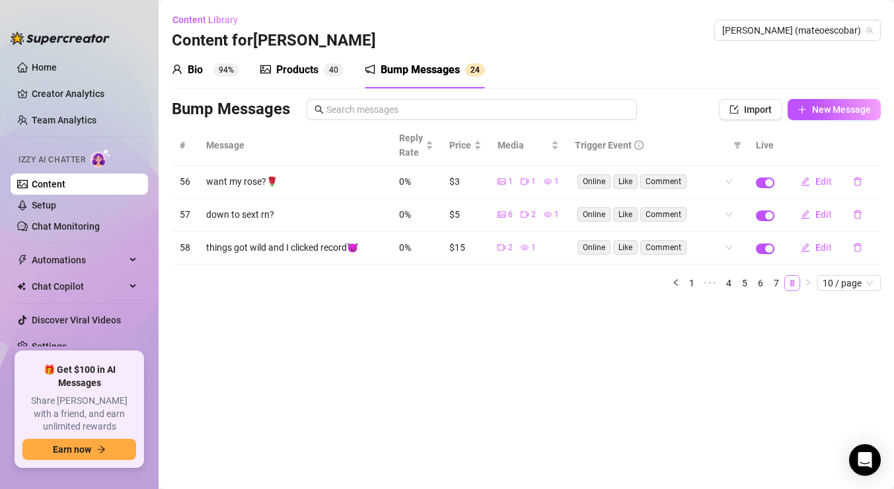
scroll to position [0, 0]
click at [820, 105] on span "New Message" at bounding box center [841, 109] width 59 height 11
type textarea "Type your message here..."
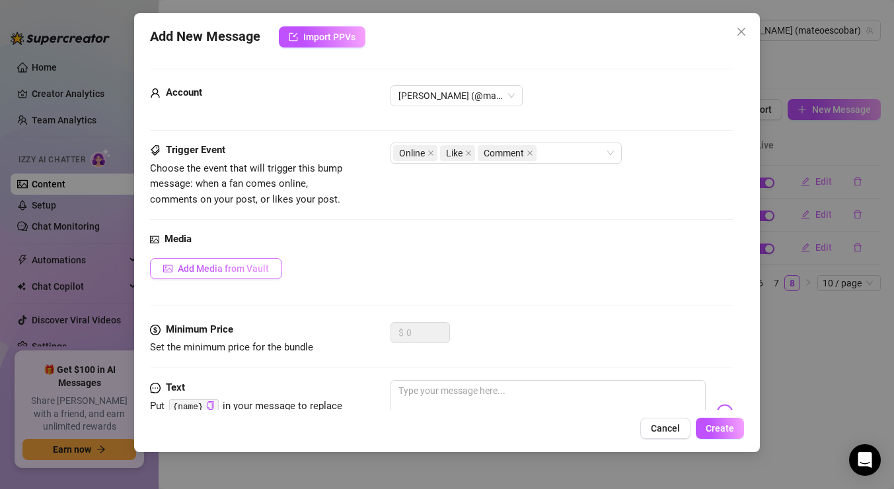
click at [240, 265] on span "Add Media from Vault" at bounding box center [223, 269] width 91 height 11
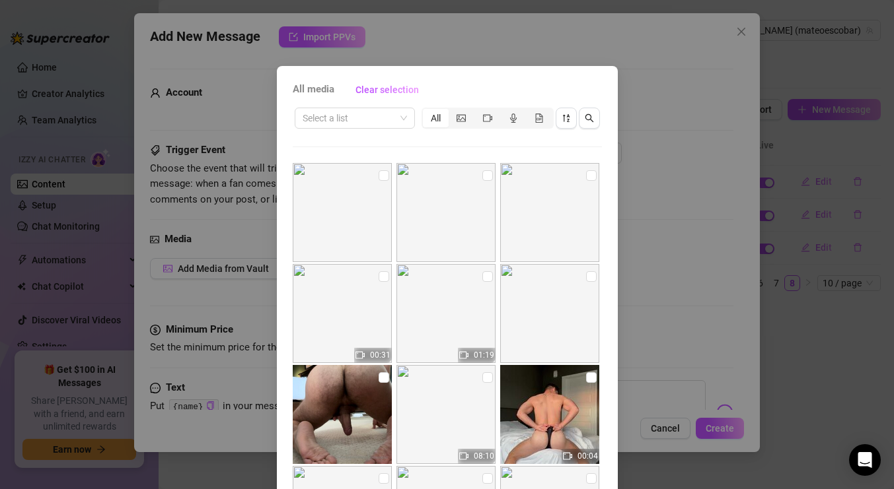
scroll to position [62, 0]
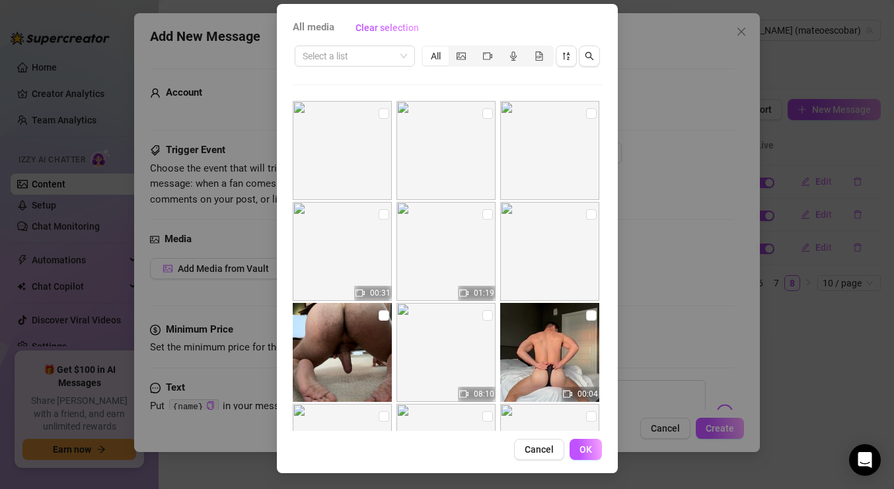
click at [524, 448] on button "Cancel" at bounding box center [539, 449] width 50 height 21
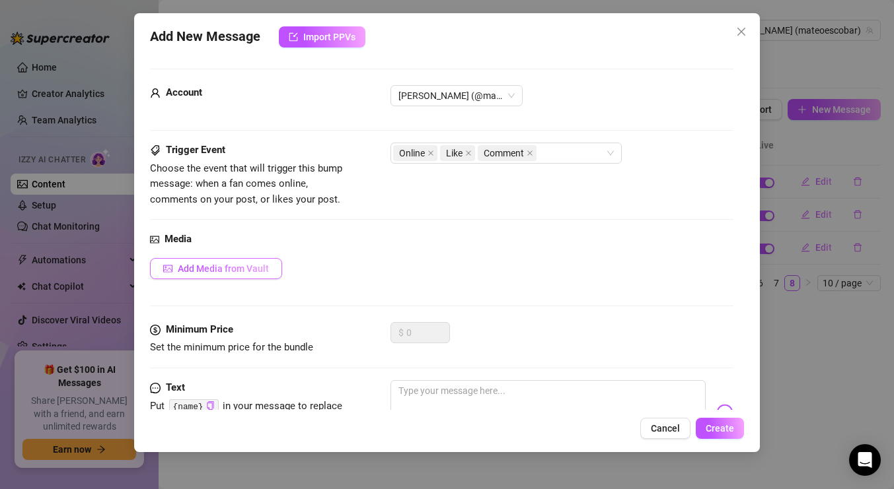
click at [240, 268] on span "Add Media from Vault" at bounding box center [223, 269] width 91 height 11
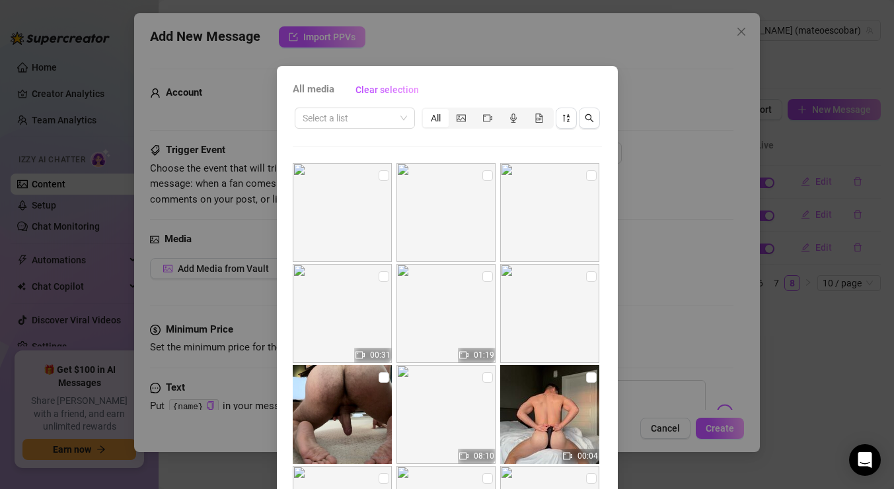
click at [647, 166] on div "All media Clear selection Select a list All 00:31 01:19 08:10 00:04 03:59 00:15…" at bounding box center [447, 244] width 894 height 489
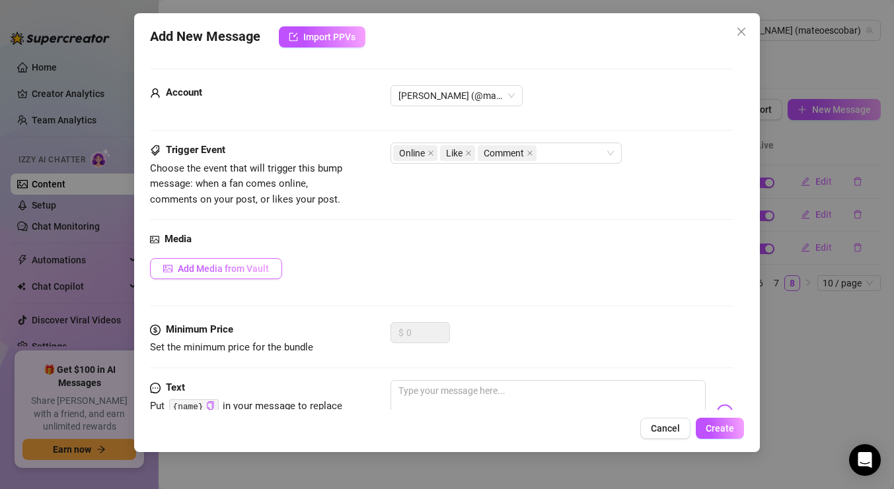
click at [182, 272] on span "Add Media from Vault" at bounding box center [223, 269] width 91 height 11
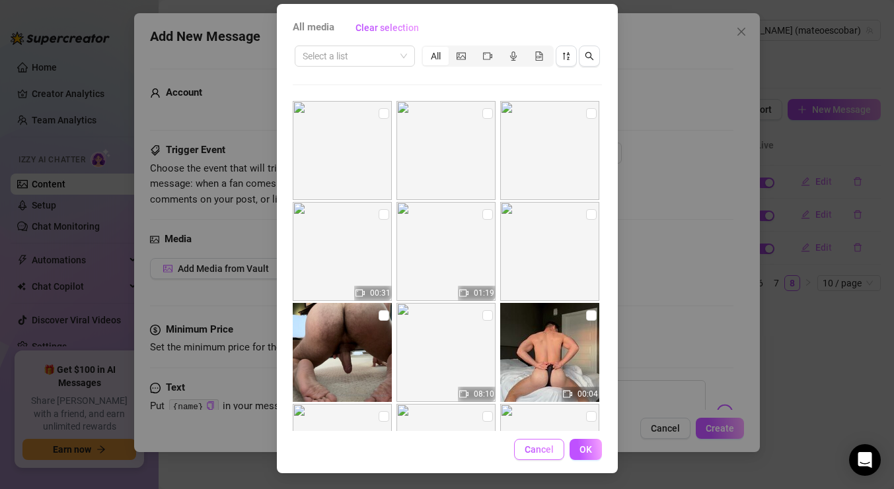
click at [528, 442] on button "Cancel" at bounding box center [539, 449] width 50 height 21
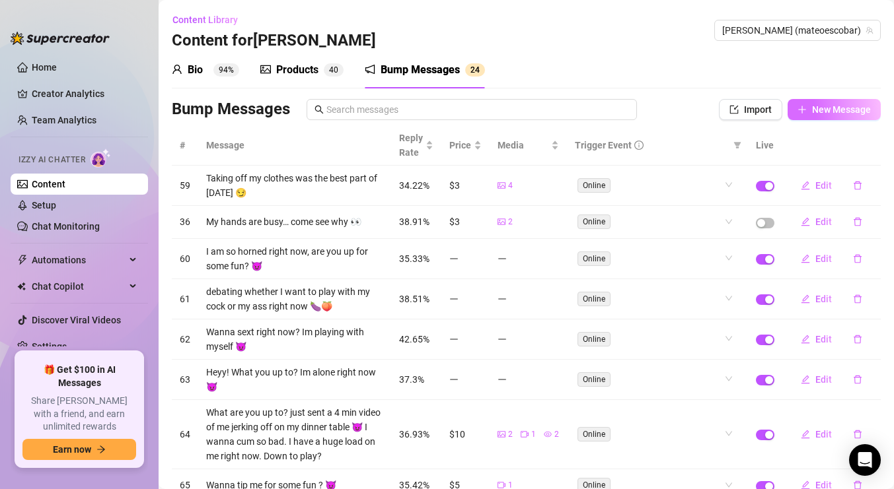
click at [828, 115] on button "New Message" at bounding box center [833, 109] width 93 height 21
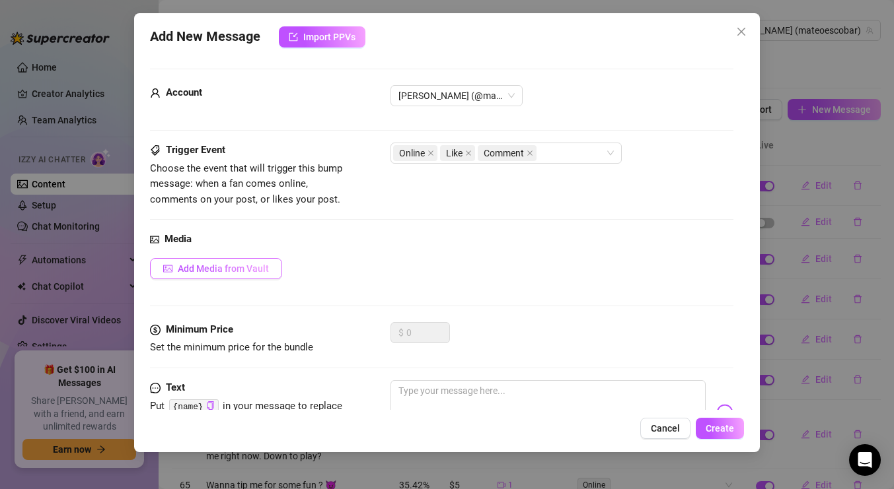
click at [221, 271] on span "Add Media from Vault" at bounding box center [223, 269] width 91 height 11
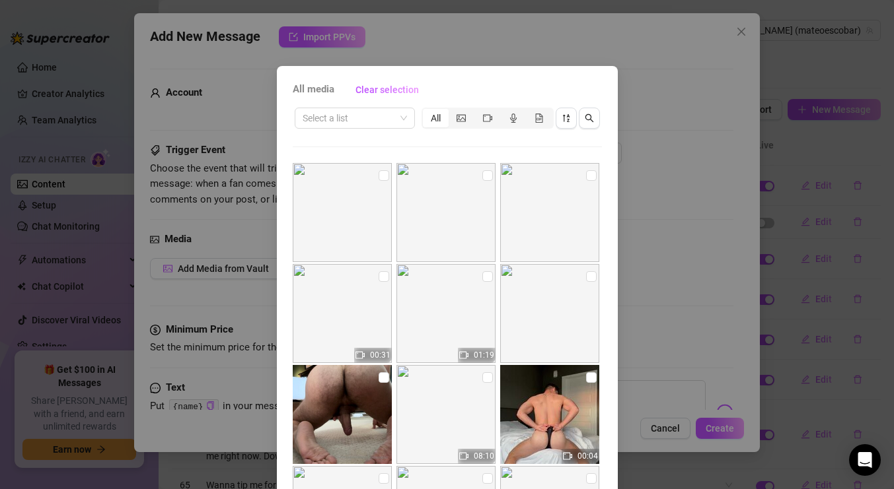
scroll to position [62, 0]
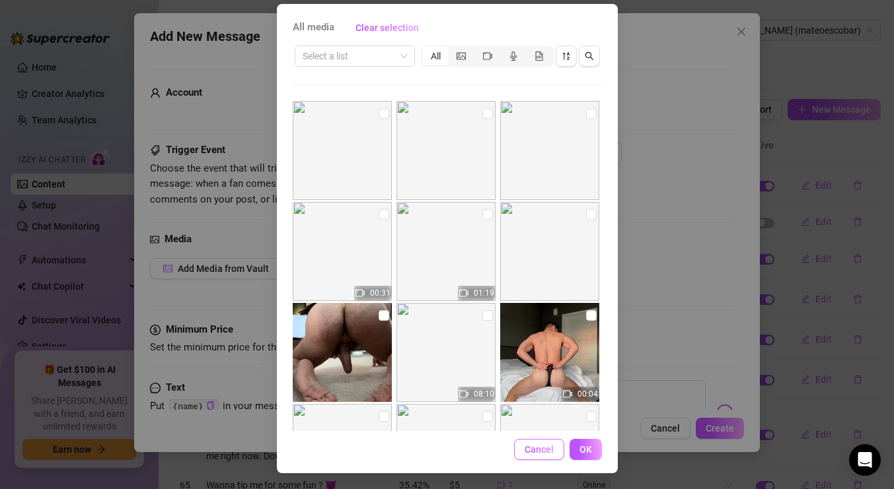
click at [525, 445] on span "Cancel" at bounding box center [538, 449] width 29 height 11
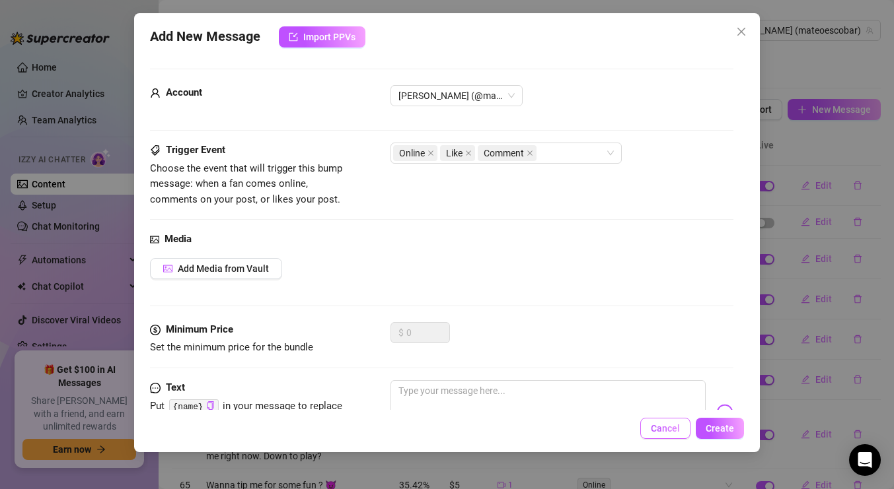
click at [663, 421] on button "Cancel" at bounding box center [665, 428] width 50 height 21
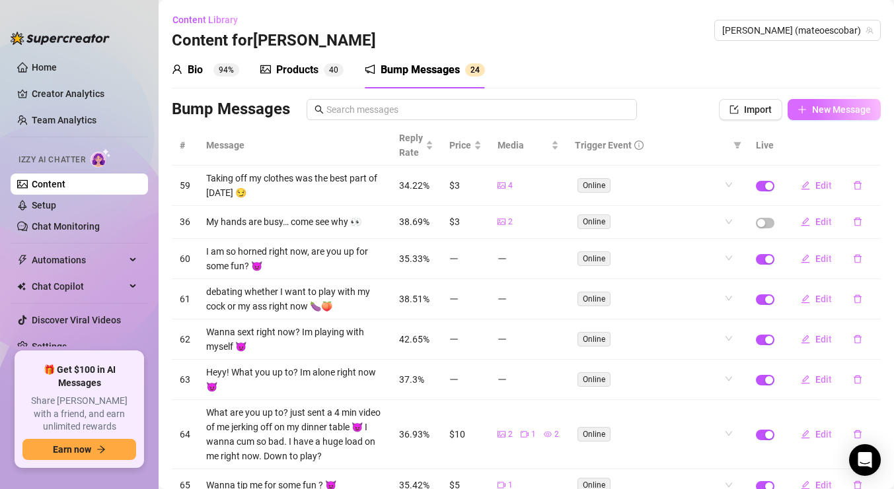
click at [830, 110] on span "New Message" at bounding box center [841, 109] width 59 height 11
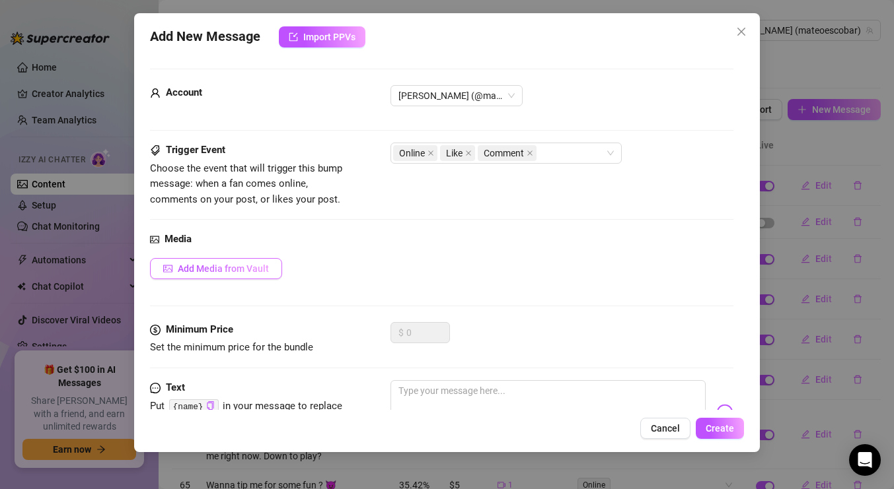
click at [213, 277] on button "Add Media from Vault" at bounding box center [216, 268] width 132 height 21
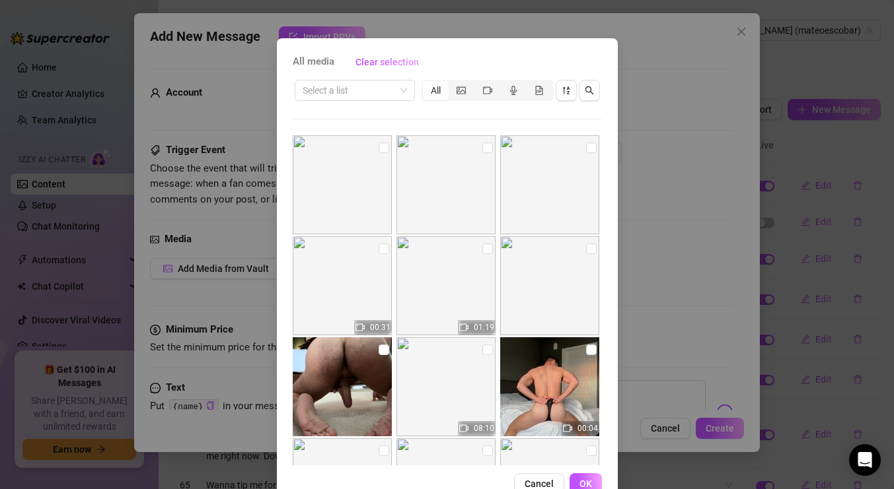
scroll to position [62, 0]
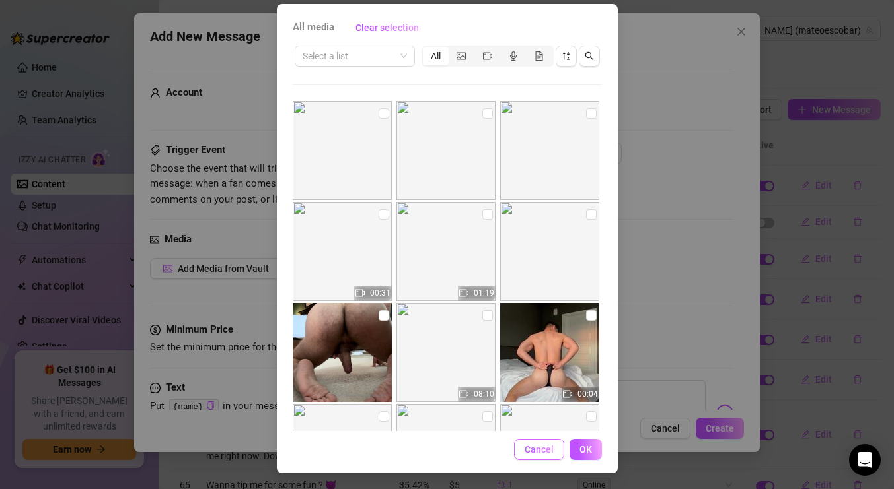
click at [530, 448] on span "Cancel" at bounding box center [538, 449] width 29 height 11
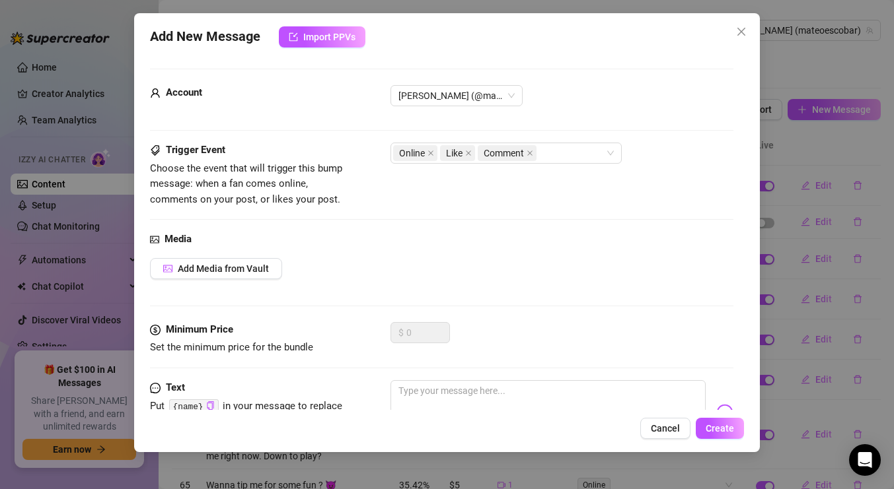
click at [653, 448] on div "Add New Message Import PPVs Account Mateo (@mateoescobar) Trigger Event Choose …" at bounding box center [446, 232] width 625 height 439
click at [653, 431] on span "Cancel" at bounding box center [665, 428] width 29 height 11
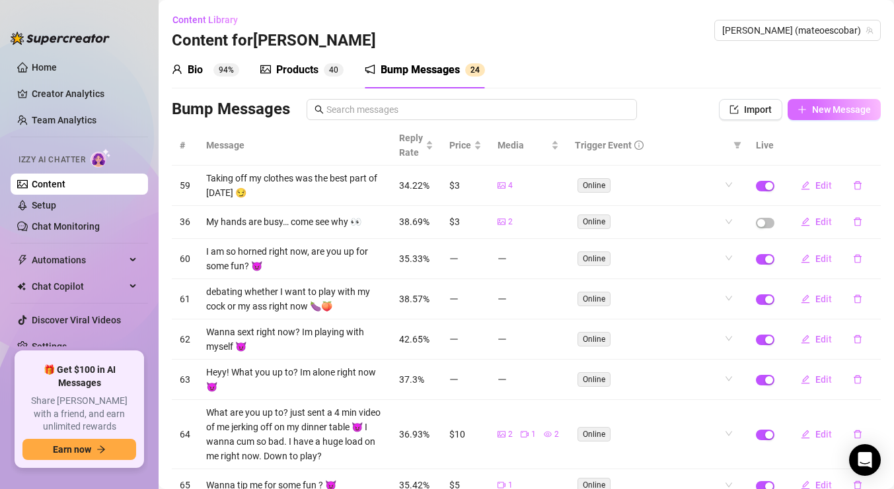
click at [810, 113] on button "New Message" at bounding box center [833, 109] width 93 height 21
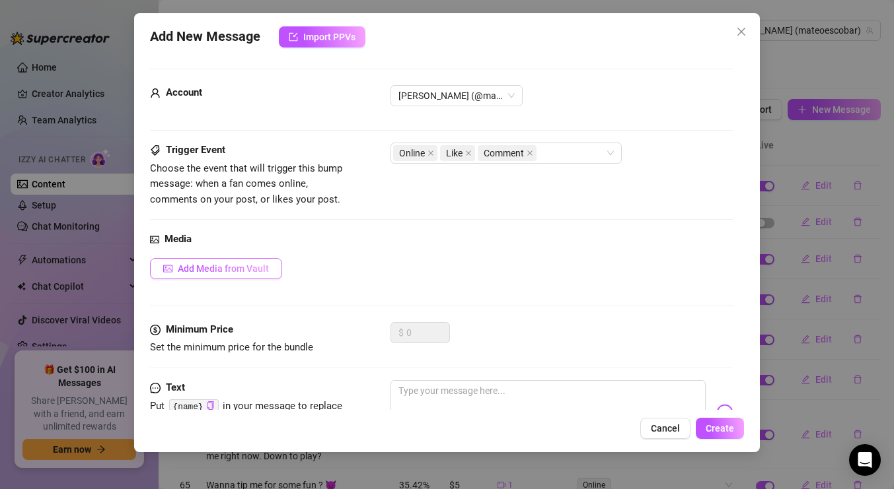
click at [218, 262] on button "Add Media from Vault" at bounding box center [216, 268] width 132 height 21
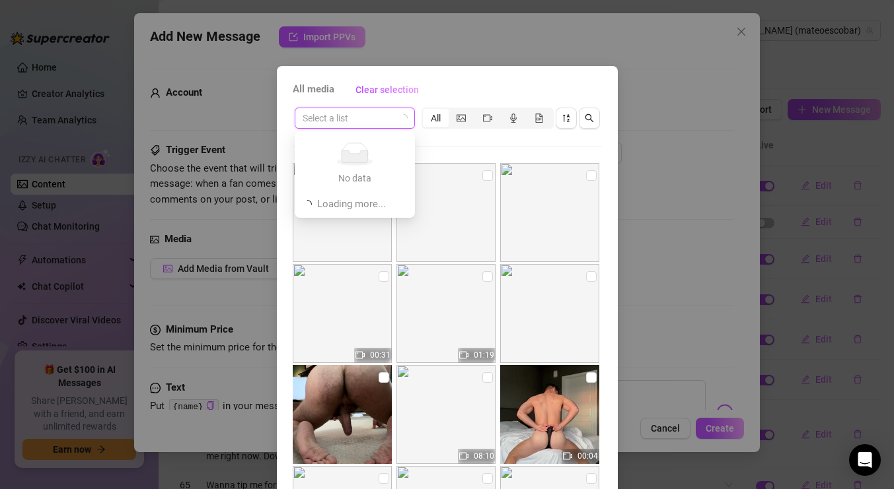
click at [340, 112] on input "search" at bounding box center [348, 118] width 92 height 20
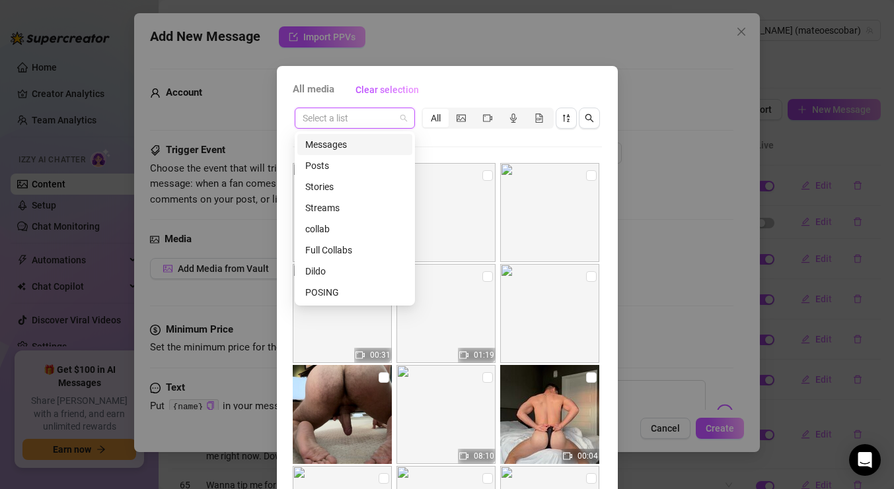
click at [354, 141] on div "Messages" at bounding box center [354, 144] width 99 height 15
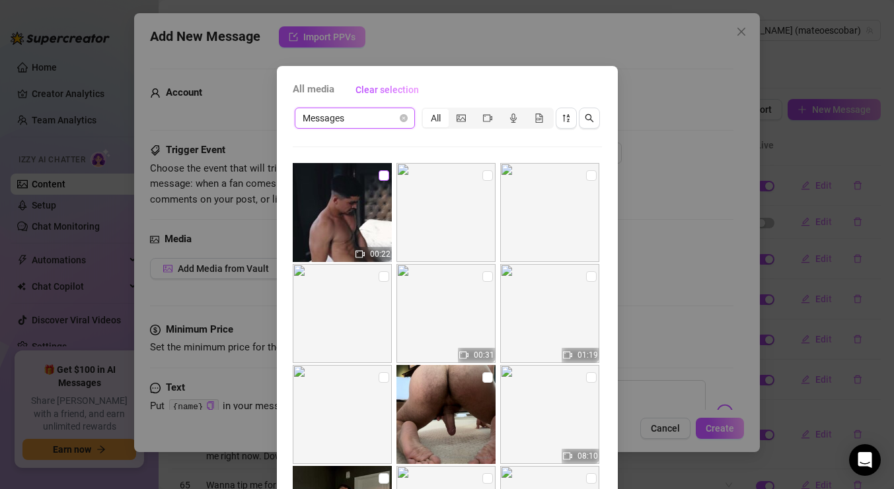
click at [383, 174] on input "checkbox" at bounding box center [383, 175] width 11 height 11
checkbox input "true"
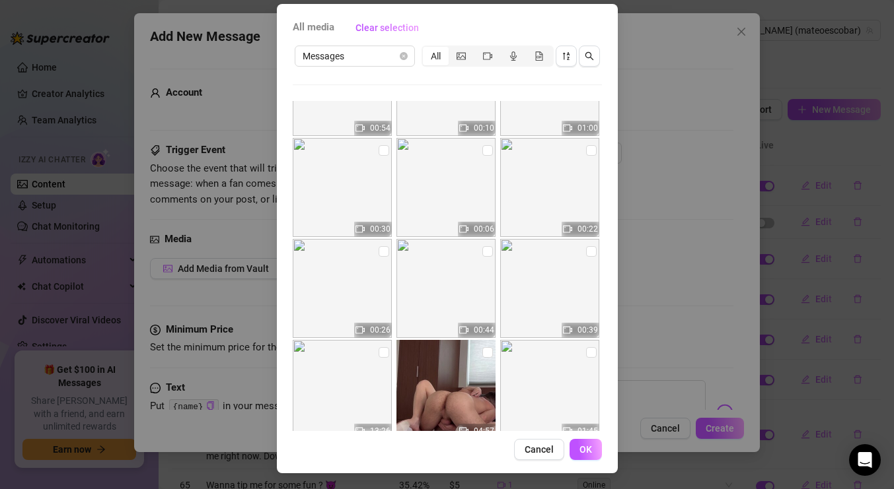
scroll to position [1306, 0]
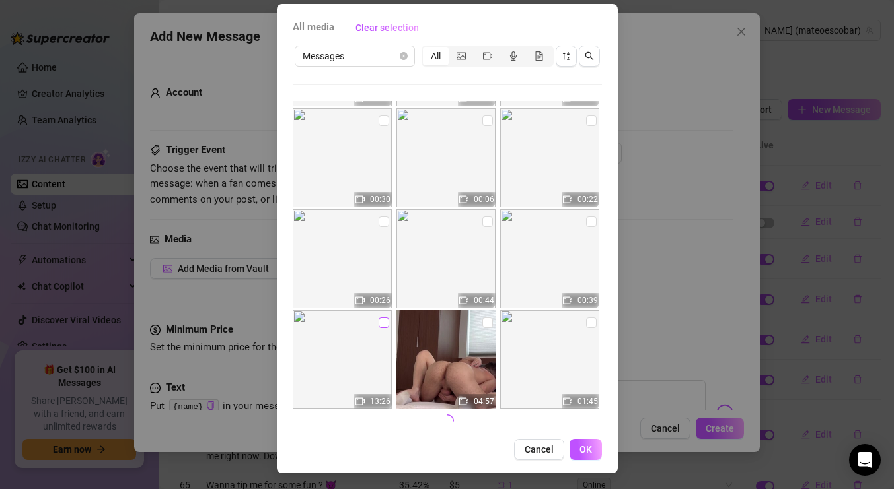
click at [382, 325] on input "checkbox" at bounding box center [383, 323] width 11 height 11
checkbox input "true"
click at [579, 455] on button "OK" at bounding box center [585, 449] width 32 height 21
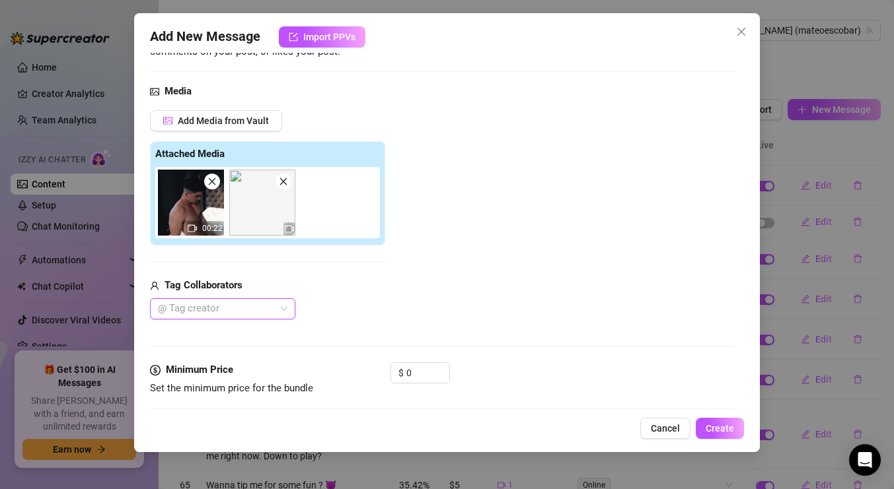
scroll to position [152, 0]
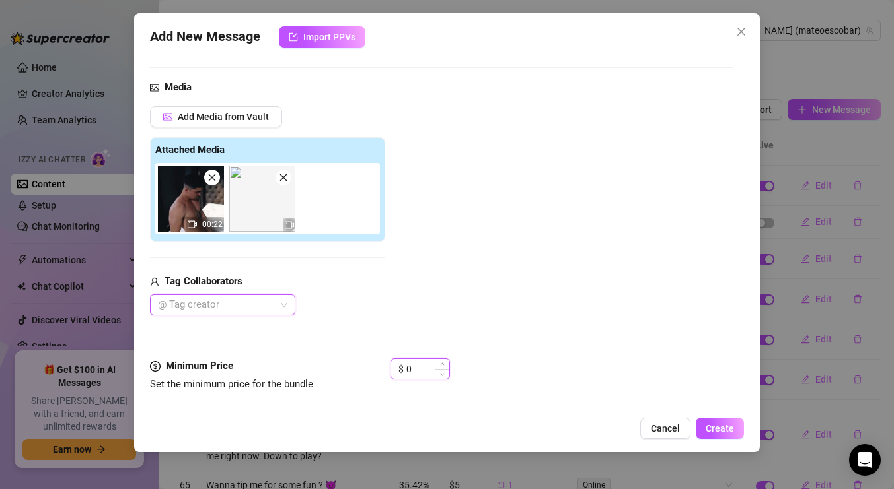
click at [420, 365] on input "0" at bounding box center [427, 369] width 43 height 20
click at [503, 245] on div "Add Media from Vault Attached Media 00:22 Tag Collaborators @ Tag creator" at bounding box center [441, 211] width 583 height 210
click at [432, 369] on input at bounding box center [427, 369] width 43 height 20
drag, startPoint x: 415, startPoint y: 361, endPoint x: 384, endPoint y: 357, distance: 30.7
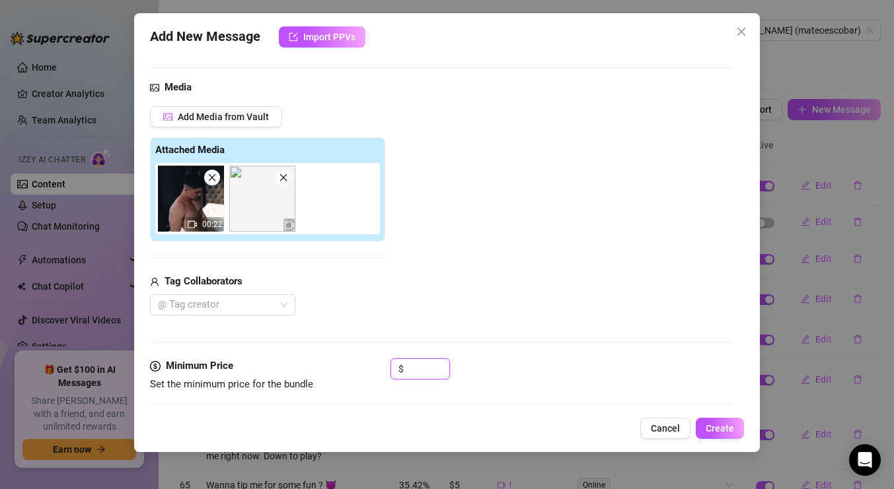
click at [384, 357] on form "Account Mateo (@mateoescobar) Trigger Event Choose the event that will trigger …" at bounding box center [441, 212] width 583 height 590
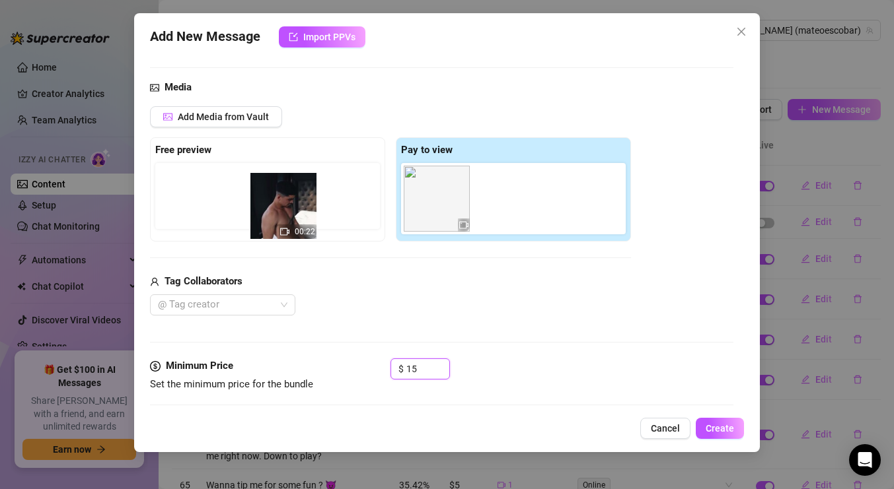
drag, startPoint x: 442, startPoint y: 209, endPoint x: 275, endPoint y: 211, distance: 166.5
click at [275, 214] on div "Free preview Pay to view 00:22" at bounding box center [390, 189] width 481 height 104
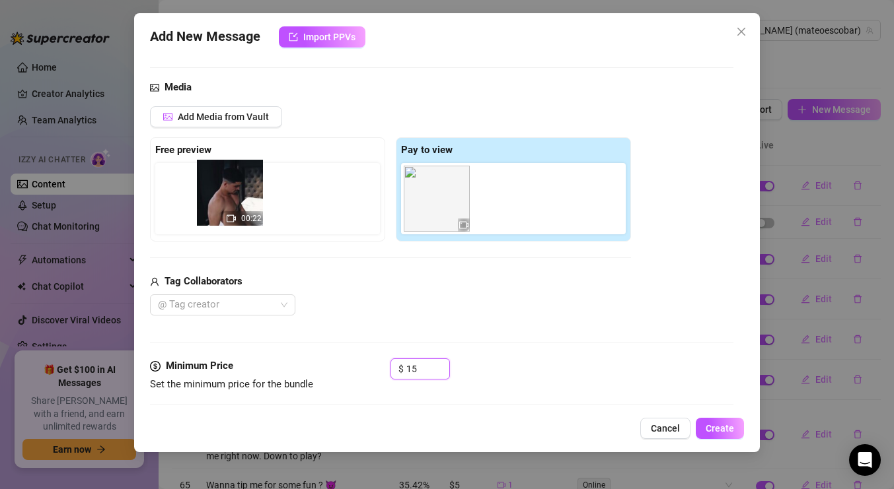
drag, startPoint x: 413, startPoint y: 203, endPoint x: 203, endPoint y: 197, distance: 210.8
click at [203, 197] on div "Free preview Pay to view 00:22" at bounding box center [390, 189] width 481 height 104
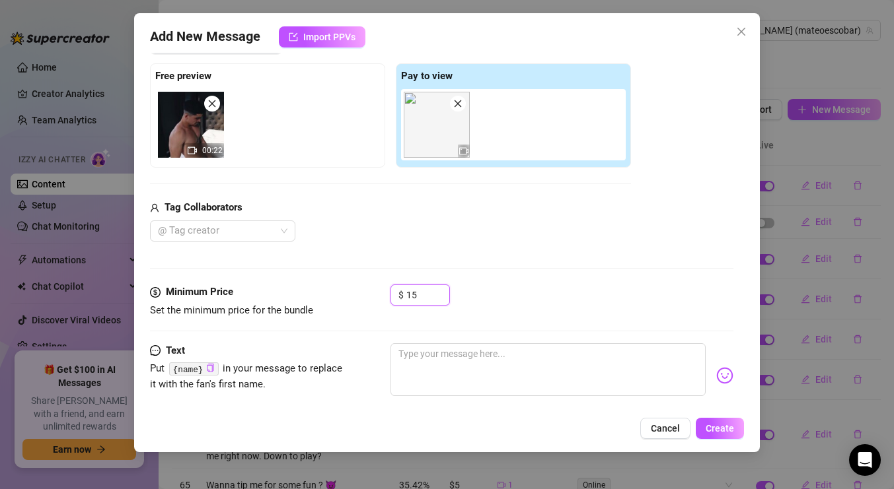
scroll to position [243, 0]
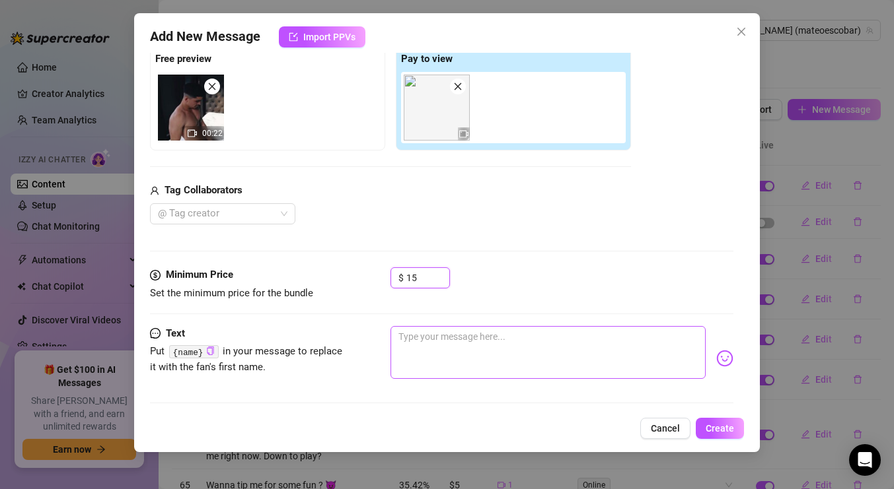
type input "15"
click at [417, 347] on textarea at bounding box center [547, 352] width 315 height 53
type textarea "M"
type textarea "MY"
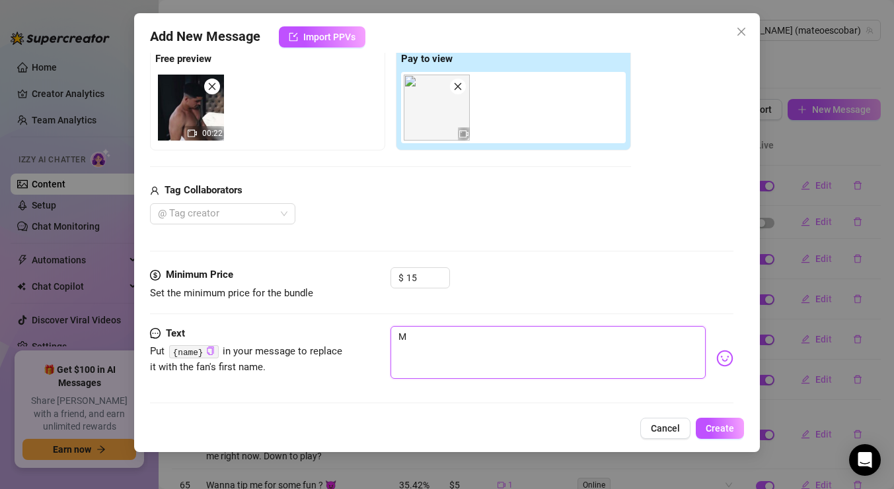
type textarea "MY"
type textarea "MY H"
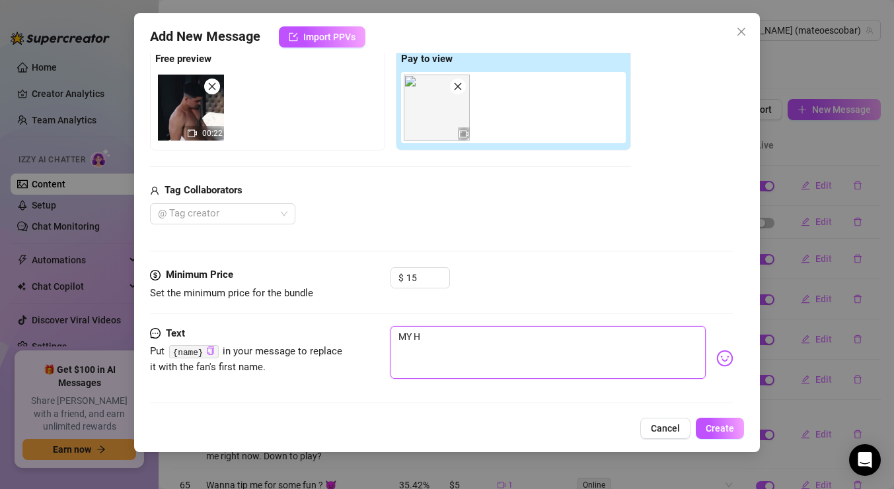
type textarea "MY HO"
type textarea "MY HOT"
type textarea "MY HOTT"
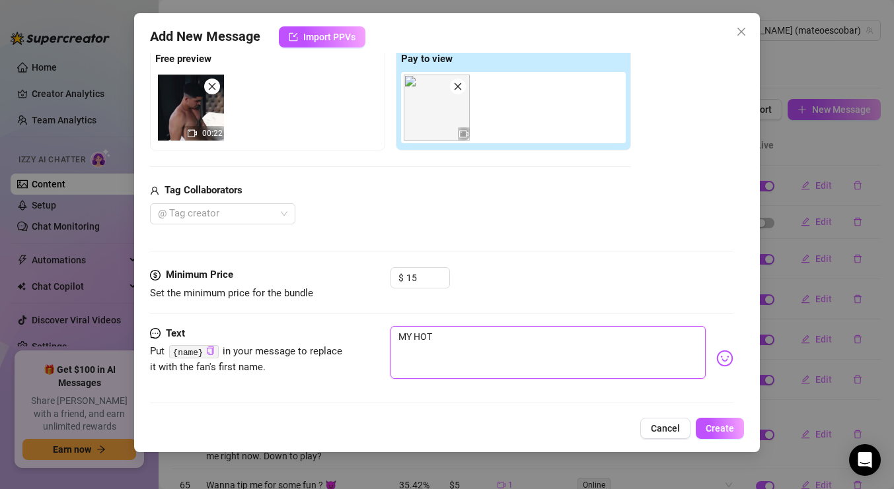
type textarea "MY HOTT"
type textarea "MY HOTTE"
type textarea "MY HOTTES"
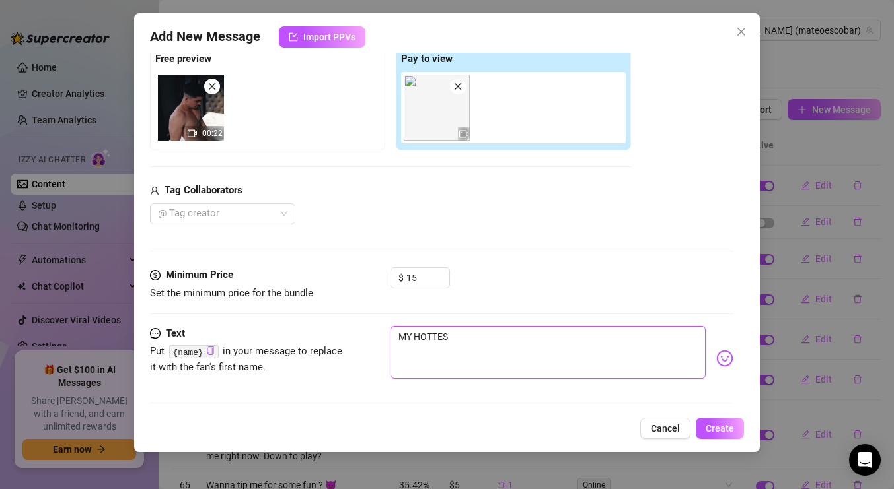
type textarea "MY HOTTEST"
type textarea "MY HOTTEST S"
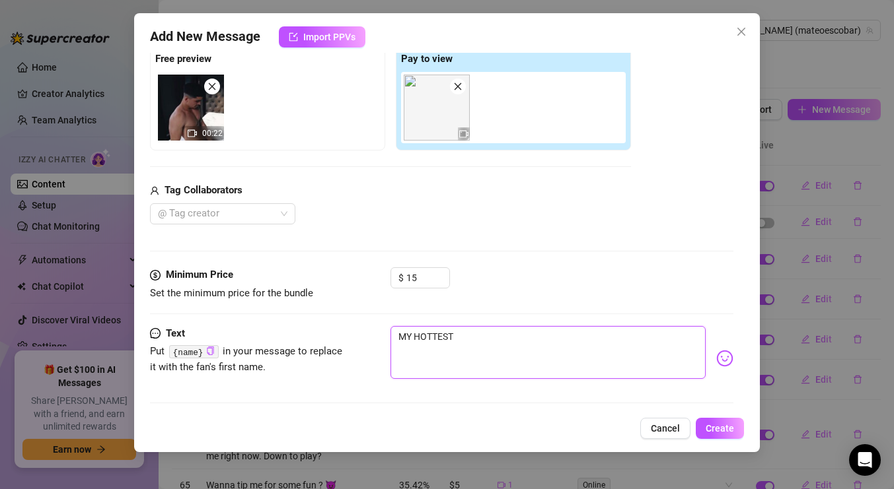
type textarea "MY HOTTEST S"
type textarea "MY HOTTEST SO"
type textarea "MY HOTTEST SOL"
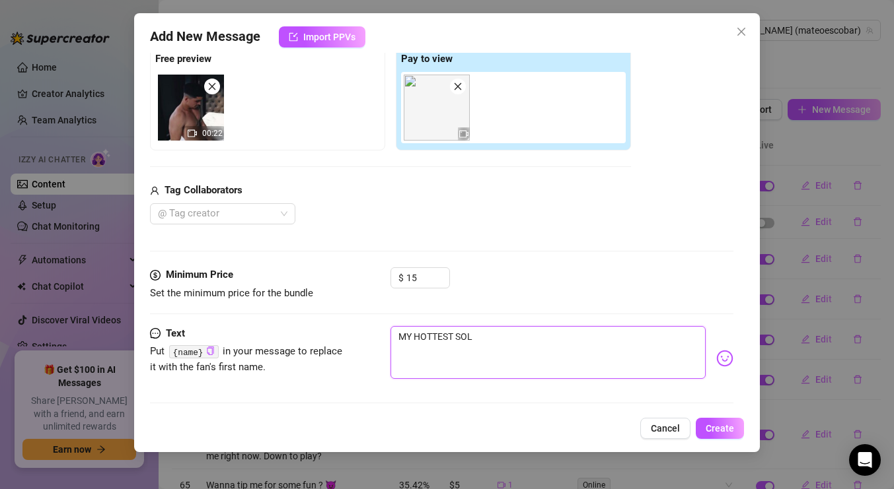
type textarea "MY HOTTEST SOLO"
type textarea "MY HOTTEST SOLO S"
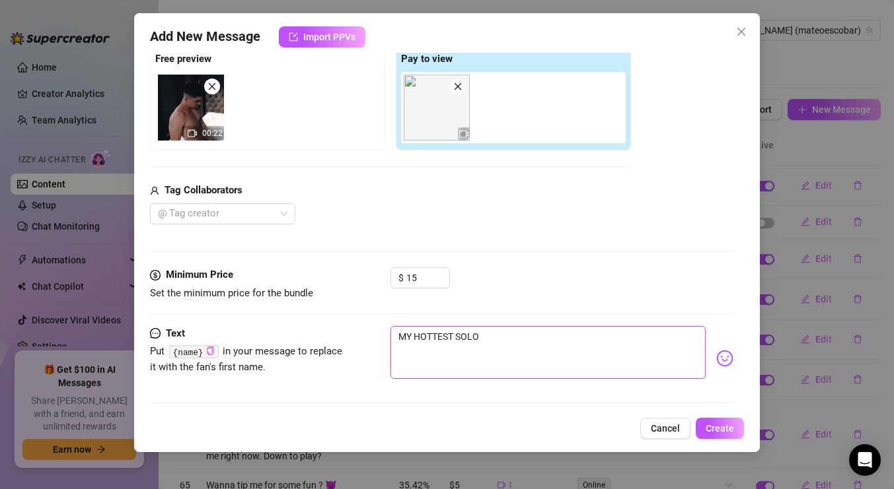
type textarea "MY HOTTEST SOLO S"
type textarea "MY HOTTEST SOLO SE"
type textarea "MY HOTTEST SOLO SEE"
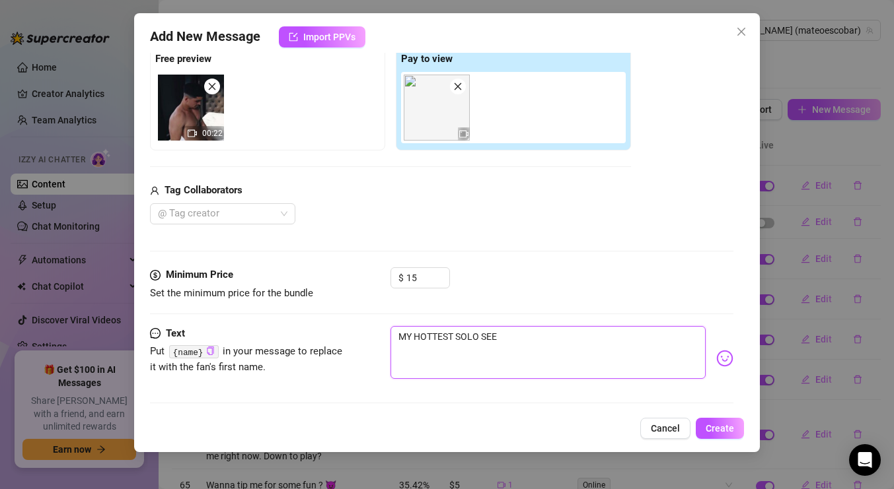
type textarea "MY HOTTEST SOLO SEEN"
type textarea "MY HOTTEST SOLO SEE"
type textarea "MY HOTTEST SOLO SE"
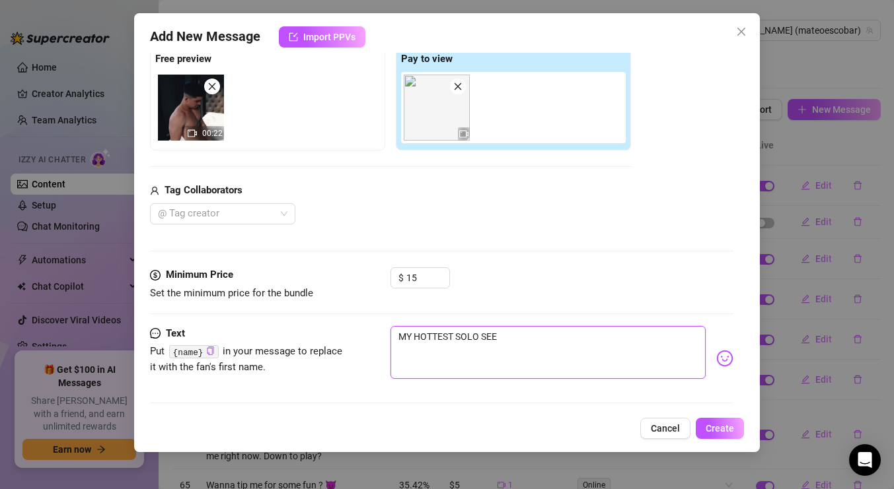
type textarea "MY HOTTEST SOLO SE"
type textarea "MY HOTTEST SOLO S"
type textarea "MY HOTTEST SOLO SC"
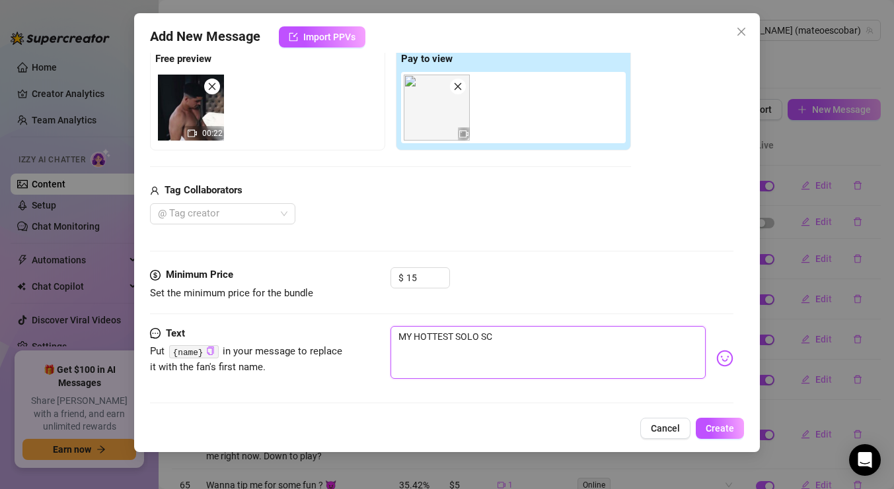
type textarea "MY HOTTEST SOLO SCE"
type textarea "MY HOTTEST SOLO SCEE"
type textarea "MY HOTTEST SOLO SCEEN"
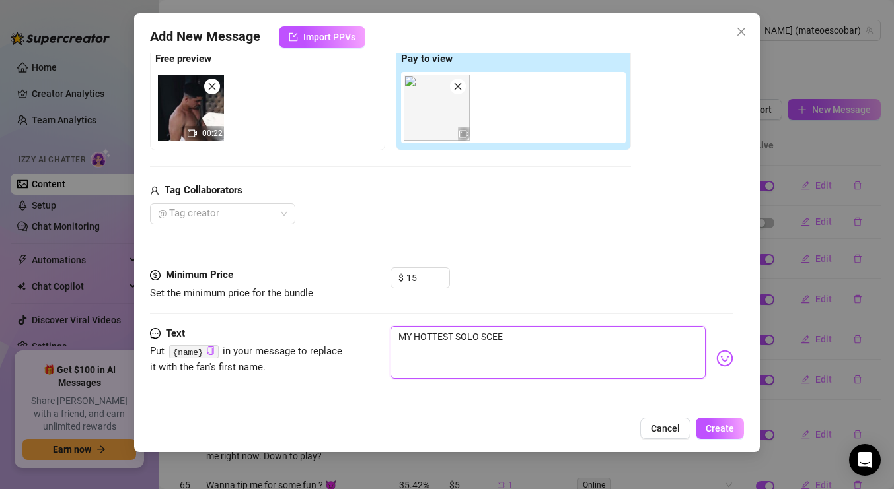
type textarea "MY HOTTEST SOLO SCEEN"
type textarea "MY HOTTEST SOLO SCEENE"
type textarea "MY HOTTEST SOLO SCEEN"
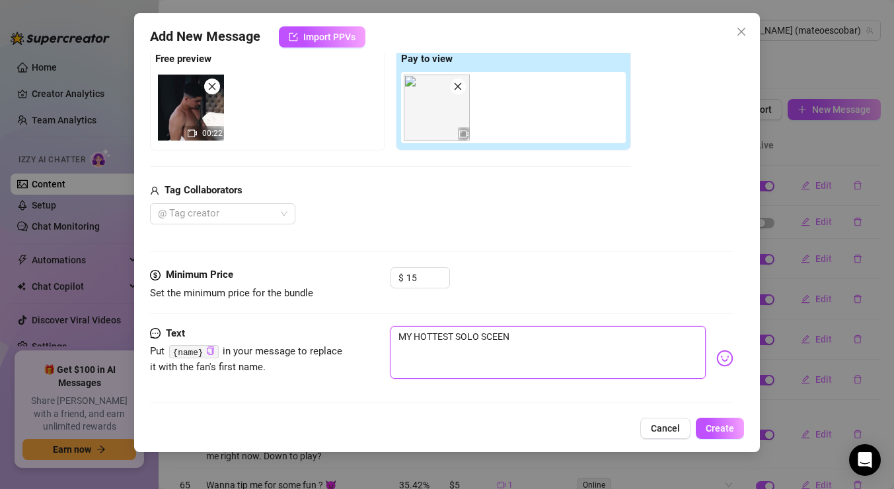
type textarea "MY HOTTEST SOLO SCEE"
type textarea "MY HOTTEST SOLO SCE"
type textarea "MY HOTTEST SOLO SCEE"
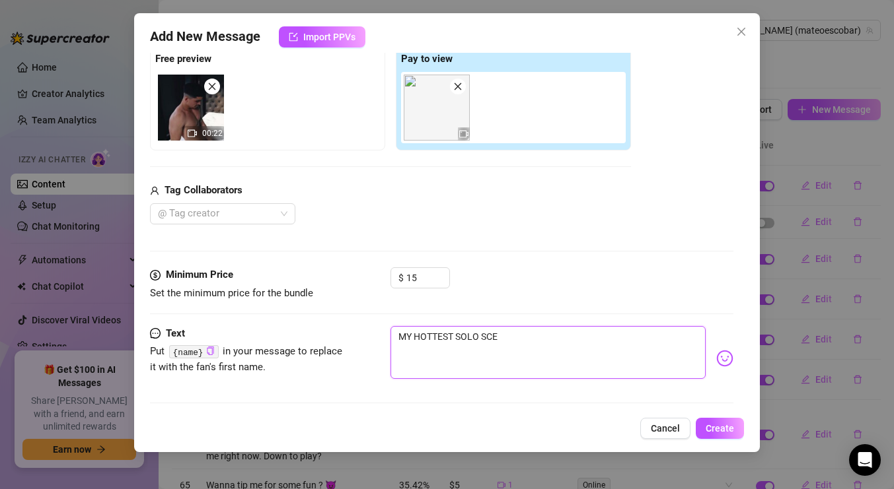
type textarea "MY HOTTEST SOLO SCEE"
type textarea "MY HOTTEST SOLO SCEEN"
type textarea "MY HOTTEST SOLO SCEENE"
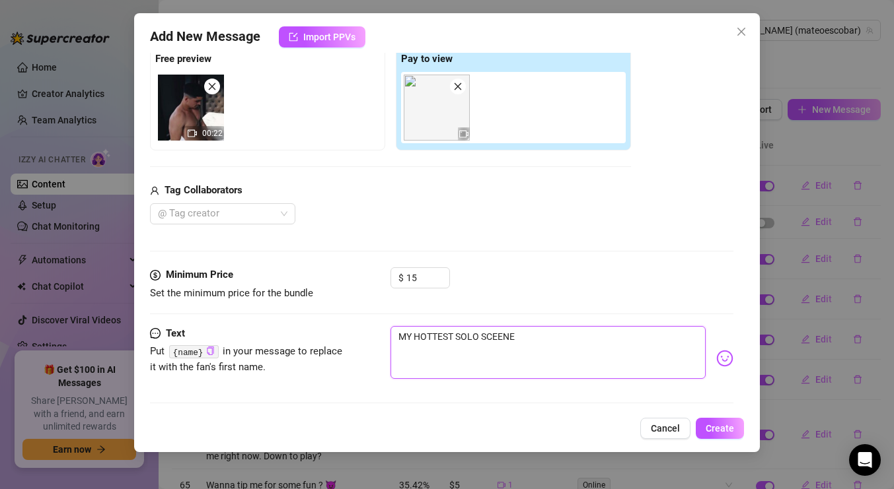
click at [524, 338] on textarea "MY HOTTEST SOLO SCEENE" at bounding box center [547, 352] width 315 height 53
type textarea "MY HOTTEST SOLO SCEEN"
type textarea "MY HOTTEST SOLO SCEE"
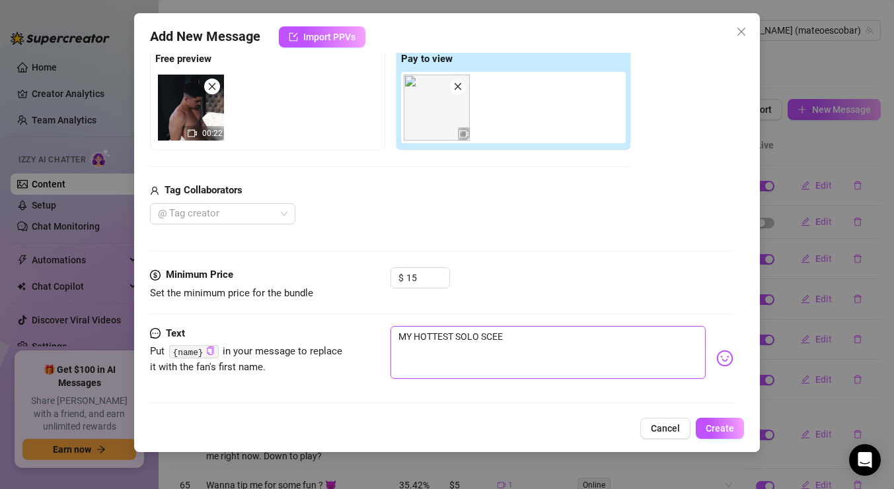
type textarea "MY HOTTEST SOLO SCE"
type textarea "MY HOTTEST SOLO SCEN"
type textarea "MY HOTTEST SOLO SCENE"
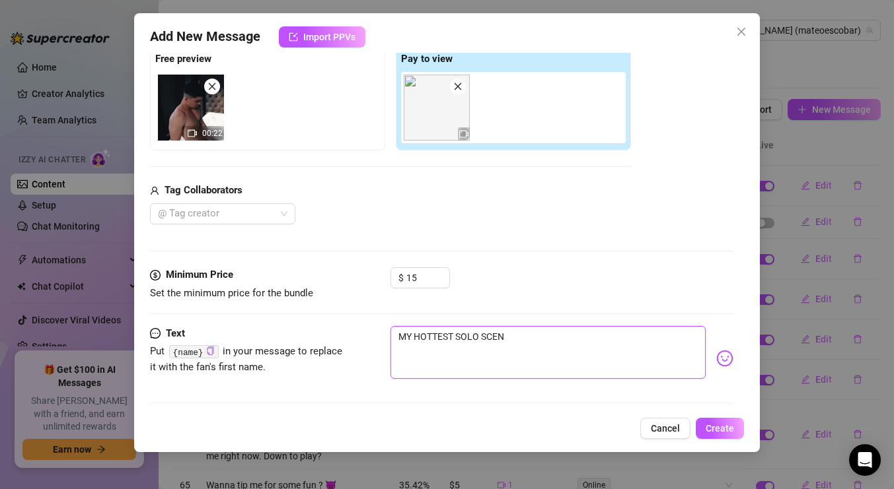
type textarea "MY HOTTEST SOLO SCENE"
paste textarea "If you’re online right now, you just got lucky 😘"
type textarea "If you’re online right now, you just got lucky 😘MY HOTTEST SOLO SCENE"
type textarea "If you’re online right now, you just got lucky 😘 MY HOTTEST SOLO SCENE"
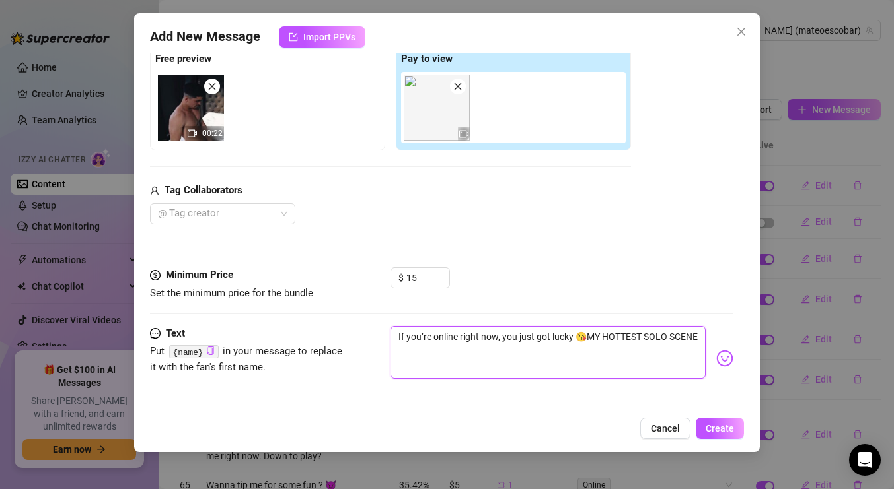
type textarea "If you’re online right now, you just got lucky 😘 MY HOTTEST SOLO SCENE"
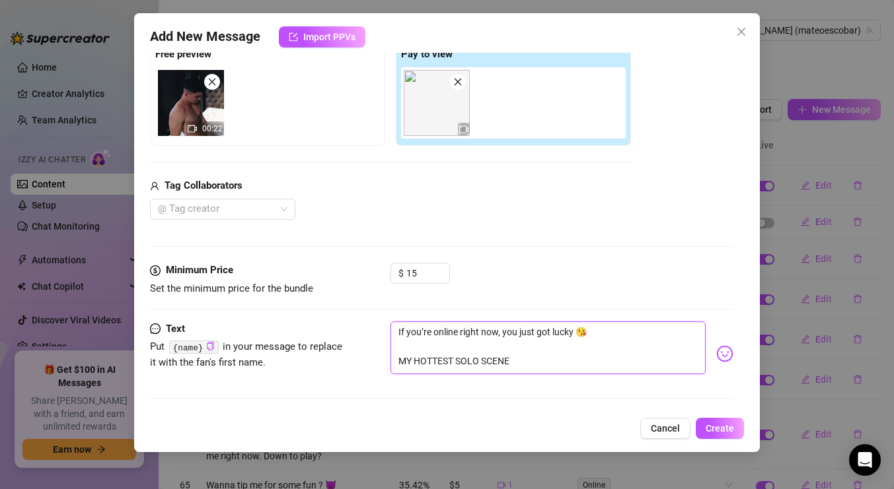
click at [514, 360] on textarea "If you’re online right now, you just got lucky 😘 MY HOTTEST SOLO SCENE" at bounding box center [547, 348] width 315 height 53
type textarea "If you’re online right now, you just got lucky 😘 MY HOTTEST SOLO SCENE"
click at [721, 363] on div "If you’re online right now, you just got lucky 😘 MY HOTTEST SOLO SCENE" at bounding box center [561, 354] width 343 height 65
click at [721, 357] on img at bounding box center [724, 353] width 17 height 17
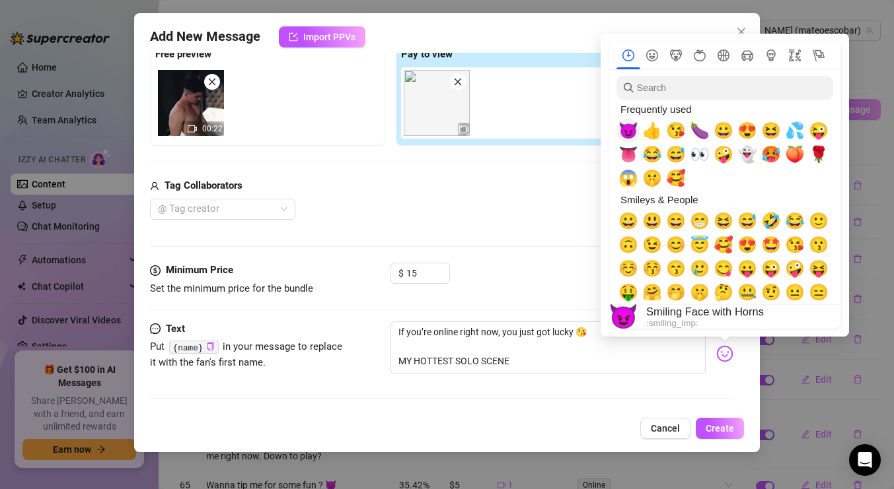
click at [629, 127] on span "😈" at bounding box center [628, 131] width 20 height 18
type textarea "If you’re online right now, you just got lucky 😘 MY HOTTEST SOLO SCENE 😈"
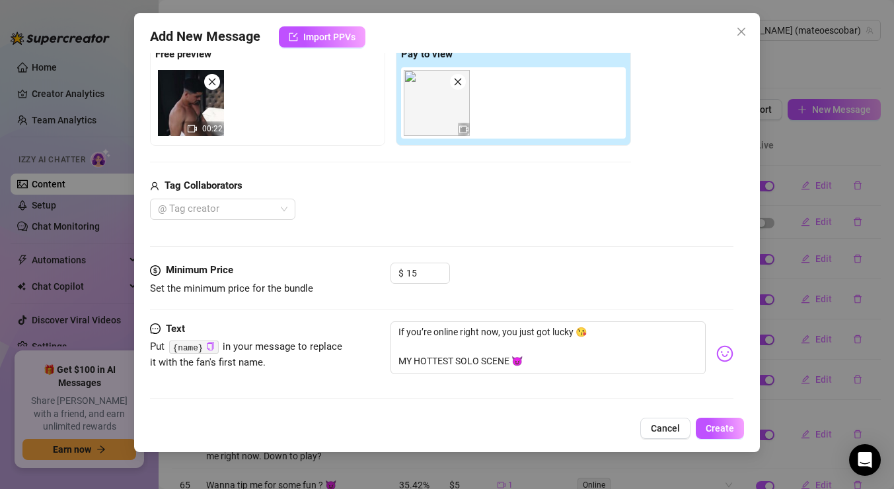
click at [523, 214] on div "@ Tag creator" at bounding box center [390, 209] width 481 height 21
click at [528, 363] on textarea "If you’re online right now, you just got lucky 😘 MY HOTTEST SOLO SCENE 😈" at bounding box center [547, 348] width 315 height 53
type textarea "If you’re online right now, you just got lucky 😘 MY HOTTEST SOLO SCENE 😈"
type textarea "If you’re online right now, you just got lucky 😘 MY HOTTEST SOLO SCENE 😈 W"
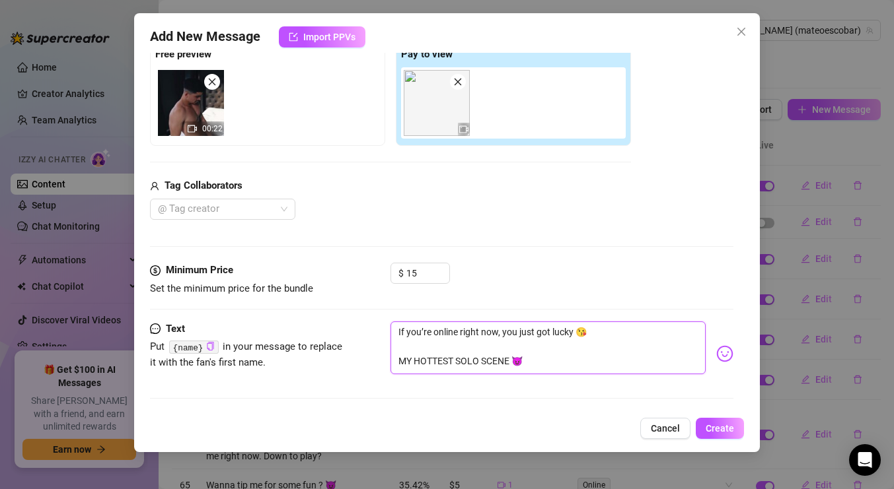
type textarea "If you’re online right now, you just got lucky 😘 MY HOTTEST SOLO SCENE 😈 W"
type textarea "If you’re online right now, you just got lucky 😘 MY HOTTEST SOLO SCENE 😈 WA"
type textarea "If you’re online right now, you just got lucky 😘 MY HOTTEST SOLO SCENE 😈 WAT"
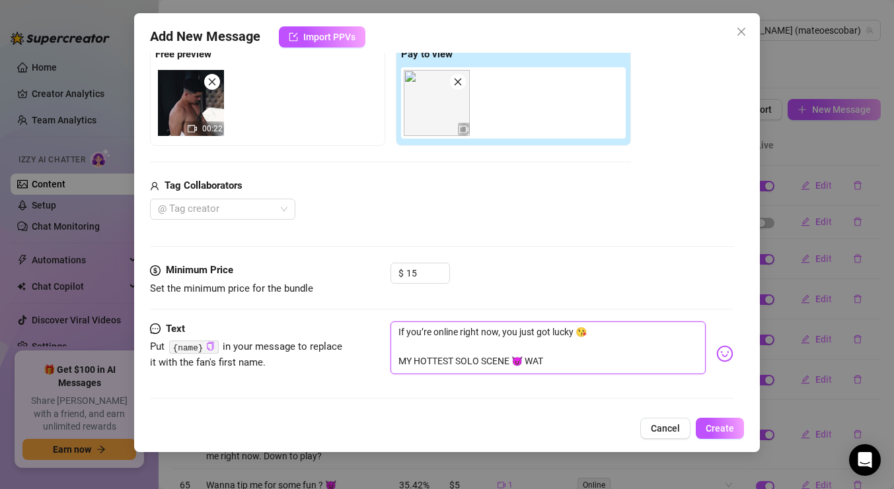
type textarea "If you’re online right now, you just got lucky 😘 MY HOTTEST SOLO SCENE 😈 WAT"
type textarea "If you’re online right now, you just got lucky 😘 MY HOTTEST SOLO SCENE 😈 WATC"
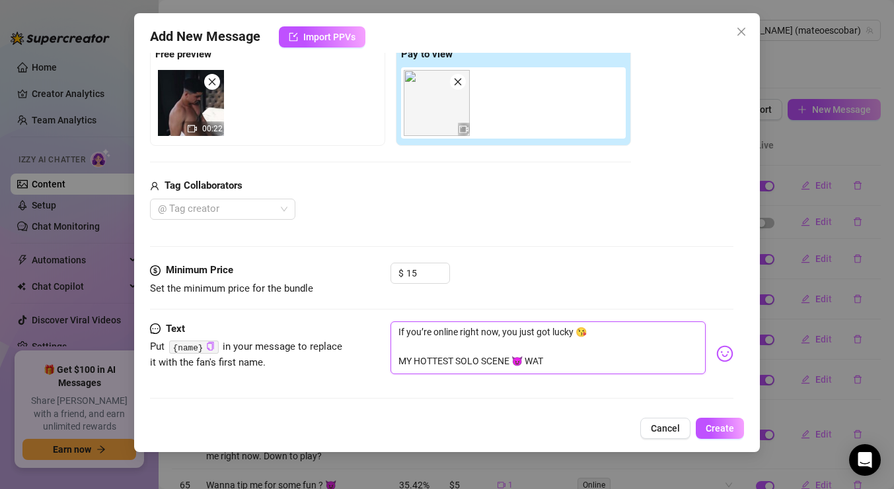
type textarea "If you’re online right now, you just got lucky 😘 MY HOTTEST SOLO SCENE 😈 WATC"
type textarea "If you’re online right now, you just got lucky 😘 MY HOTTEST SOLO SCENE 😈 WATCH"
type textarea "If you’re online right now, you just got lucky 😘 MY HOTTEST SOLO SCENE 😈 WATC"
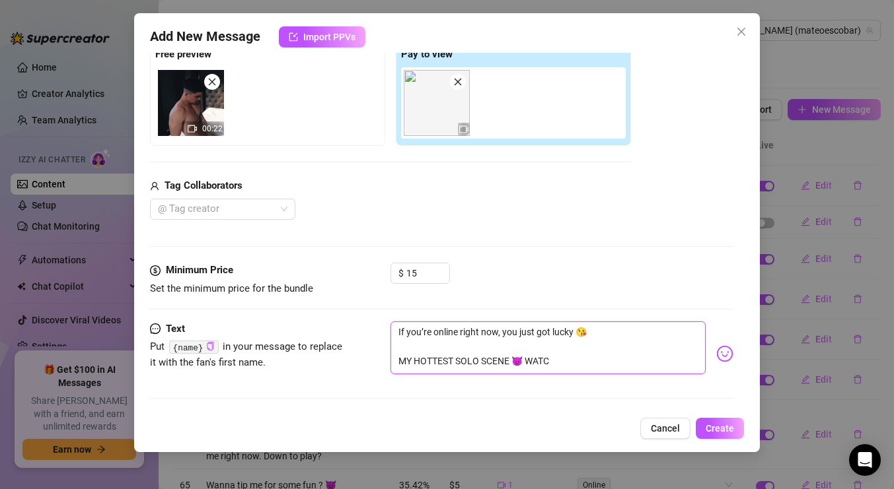
click at [560, 365] on textarea "If you’re online right now, you just got lucky 😘 MY HOTTEST SOLO SCENE 😈 WATC" at bounding box center [547, 348] width 315 height 53
type textarea "If you’re online right now, you just got lucky 😘 MY HOTTEST SOLO SCENE 😈 WAT"
type textarea "If you’re online right now, you just got lucky 😘 MY HOTTEST SOLO SCENE 😈 WA"
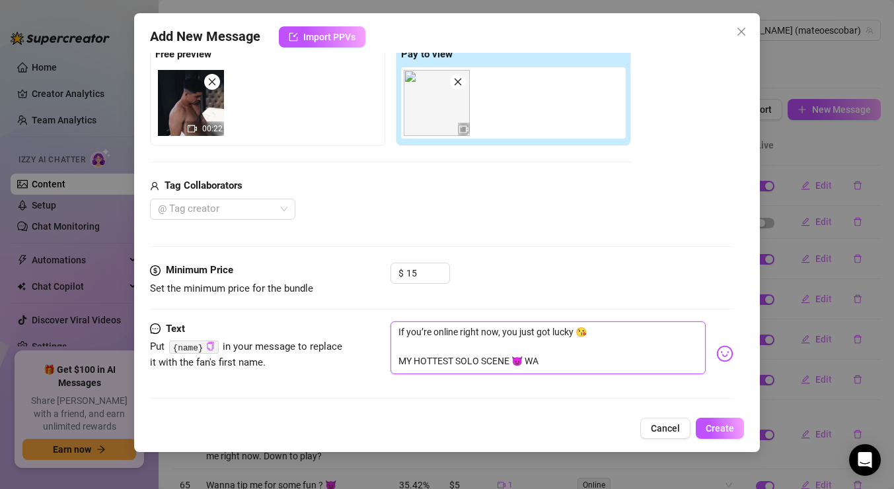
type textarea "If you’re online right now, you just got lucky 😘 MY HOTTEST SOLO SCENE 😈 W"
type textarea "If you’re online right now, you just got lucky 😘 MY HOTTEST SOLO SCENE 😈"
type textarea "If you’re online right now, you just got lucky 😘 MY HOTTEST SOLO SCENE 😈 U"
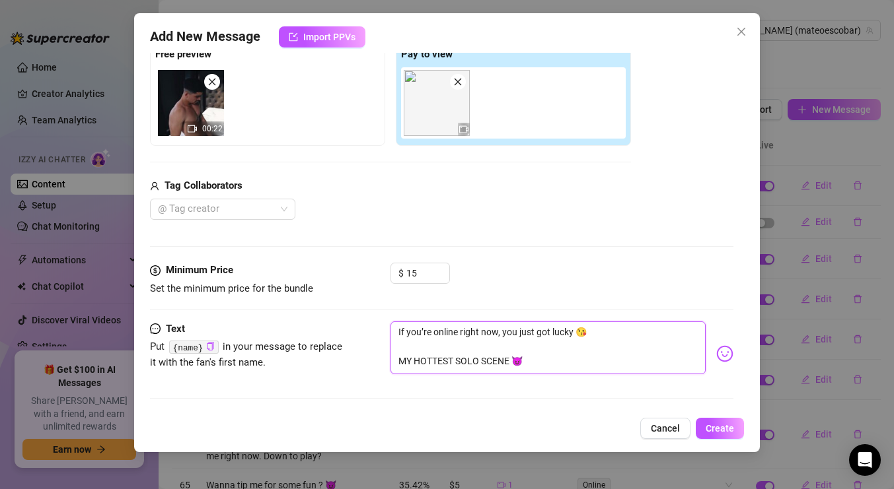
type textarea "If you’re online right now, you just got lucky 😘 MY HOTTEST SOLO SCENE 😈 U"
type textarea "If you’re online right now, you just got lucky 😘 MY HOTTEST SOLO SCENE 😈"
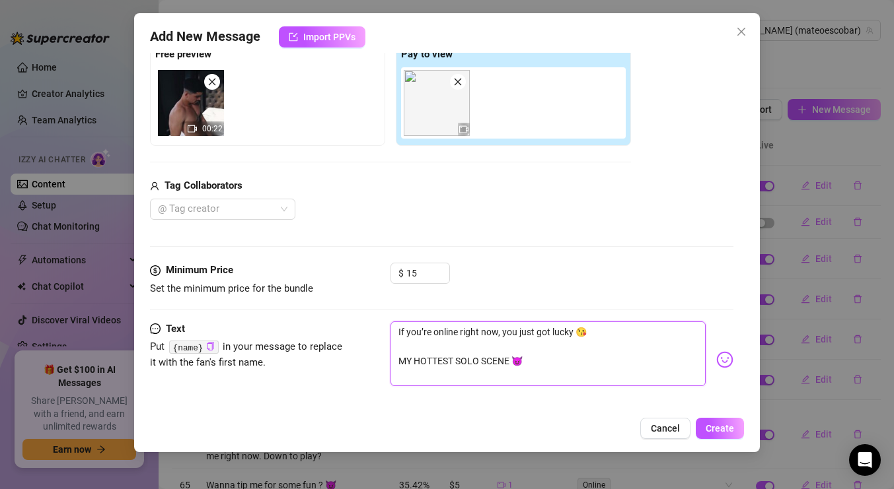
scroll to position [6, 0]
type textarea "If you’re online right now, you just got lucky 😘 MY HOTTEST SOLO SCENE 😈"
type textarea "If you’re online right now, you just got lucky 😘 MY HOTTEST SOLO SCENE 😈 U"
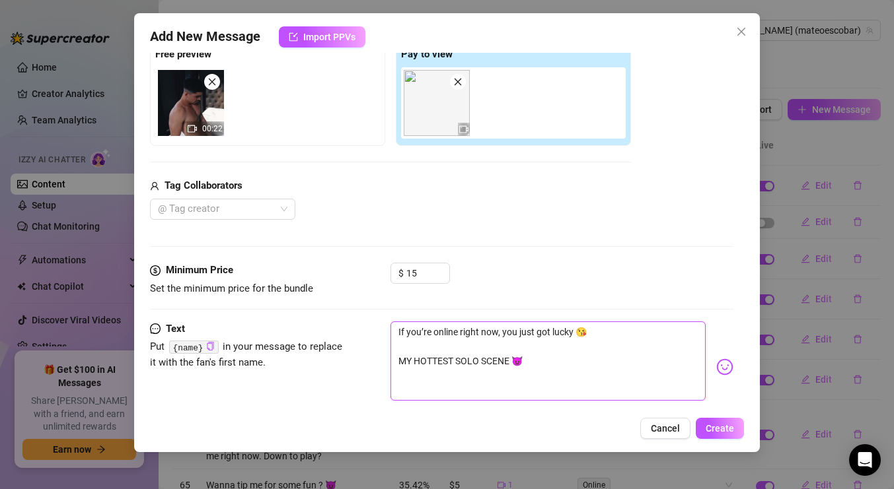
type textarea "If you’re online right now, you just got lucky 😘 MY HOTTEST SOLO SCENE 😈 U"
type textarea "If you’re online right now, you just got lucky 😘 MY HOTTEST SOLO SCENE 😈"
type textarea "If you’re online right now, you just got lucky 😘 MY HOTTEST SOLO SCENE 😈 W"
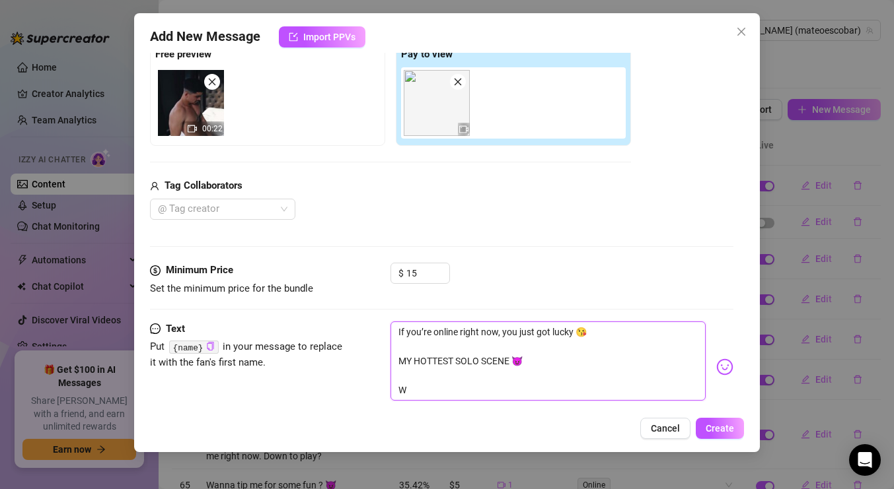
type textarea "If you’re online right now, you just got lucky 😘 MY HOTTEST SOLO SCENE 😈 WA"
type textarea "If you’re online right now, you just got lucky 😘 MY HOTTEST SOLO SCENE 😈 WAT"
type textarea "If you’re online right now, you just got lucky 😘 MY HOTTEST SOLO SCENE 😈 WATC"
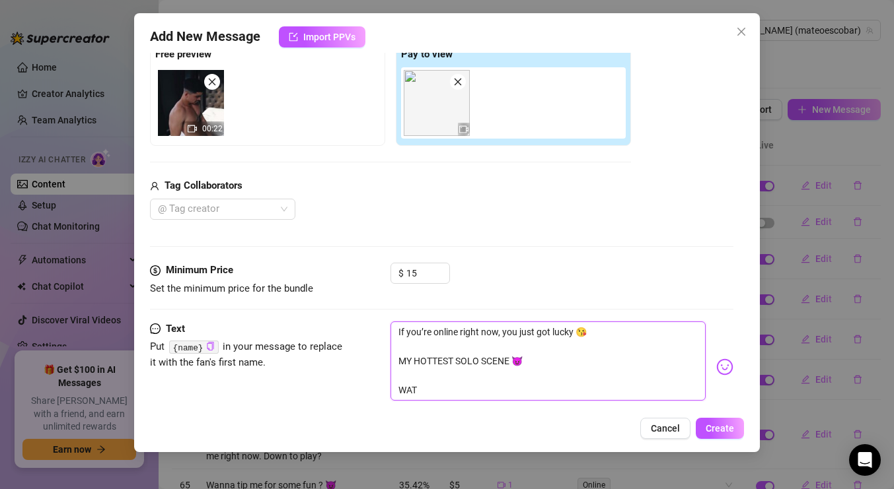
type textarea "If you’re online right now, you just got lucky 😘 MY HOTTEST SOLO SCENE 😈 WATC"
type textarea "If you’re online right now, you just got lucky 😘 MY HOTTEST SOLO SCENE 😈 WATCH"
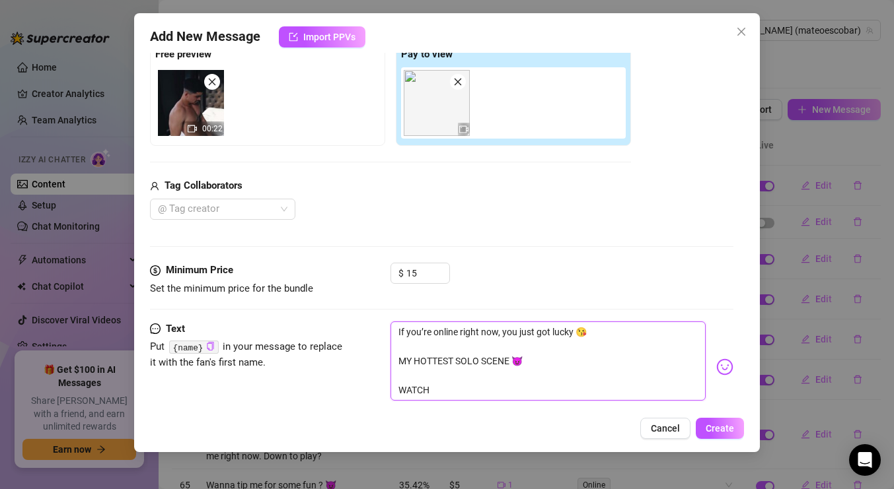
type textarea "If you’re online right now, you just got lucky 😘 MY HOTTEST SOLO SCENE 😈 WATCH T"
type textarea "If you’re online right now, you just got lucky 😘 MY HOTTEST SOLO SCENE 😈 WATCH …"
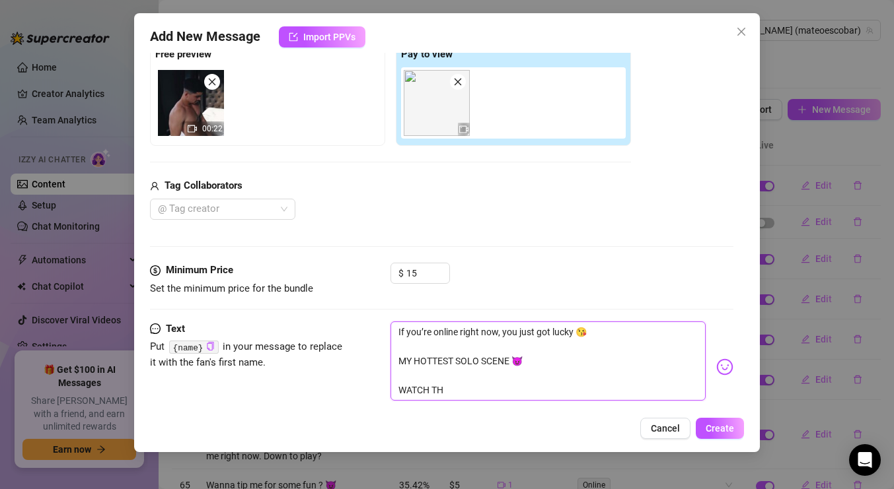
type textarea "If you’re online right now, you just got lucky 😘 MY HOTTEST SOLO SCENE 😈 WATCH …"
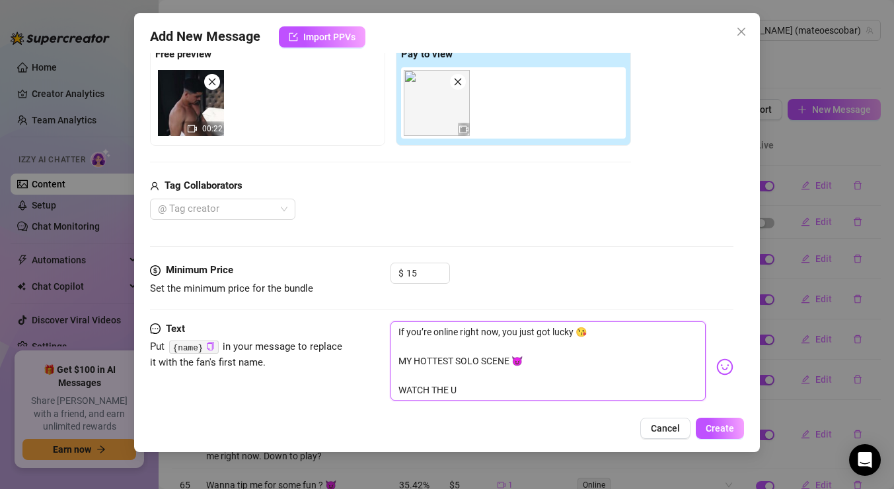
type textarea "If you’re online right now, you just got lucky 😘 MY HOTTEST SOLO SCENE 😈 WATCH …"
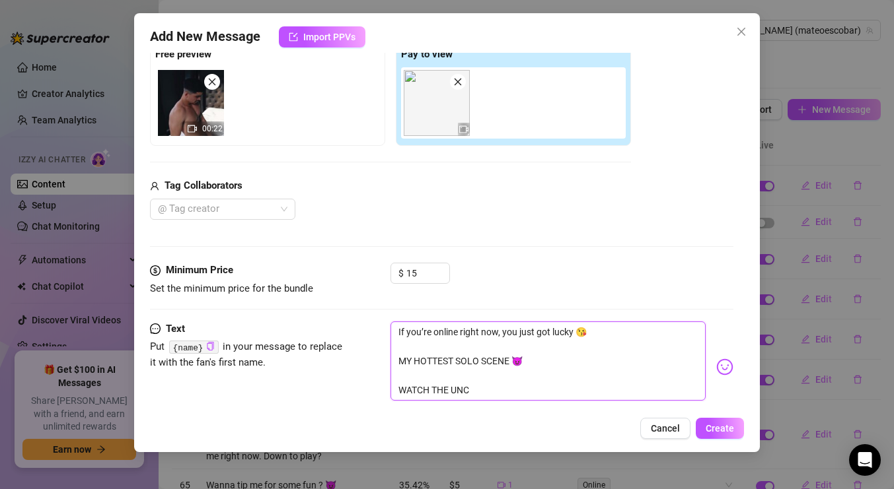
type textarea "If you’re online right now, you just got lucky 😘 MY HOTTEST SOLO SCENE 😈 WATCH …"
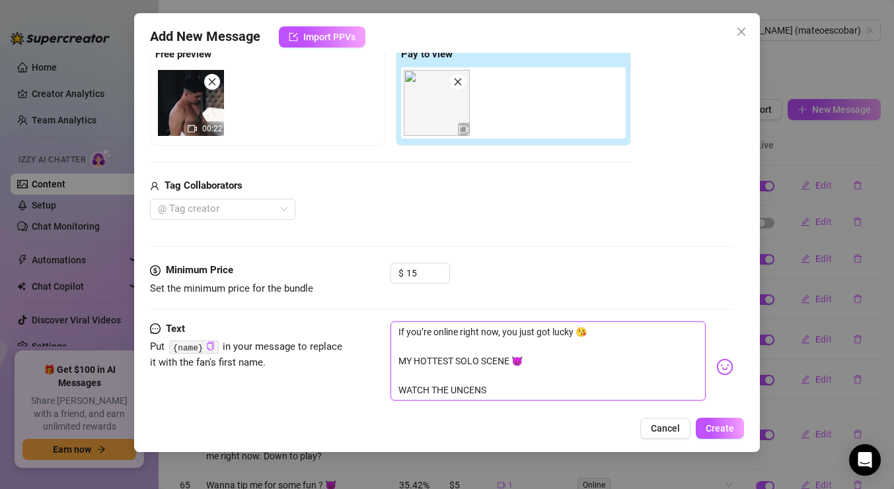
type textarea "If you’re online right now, you just got lucky 😘 MY HOTTEST SOLO SCENE 😈 WATCH …"
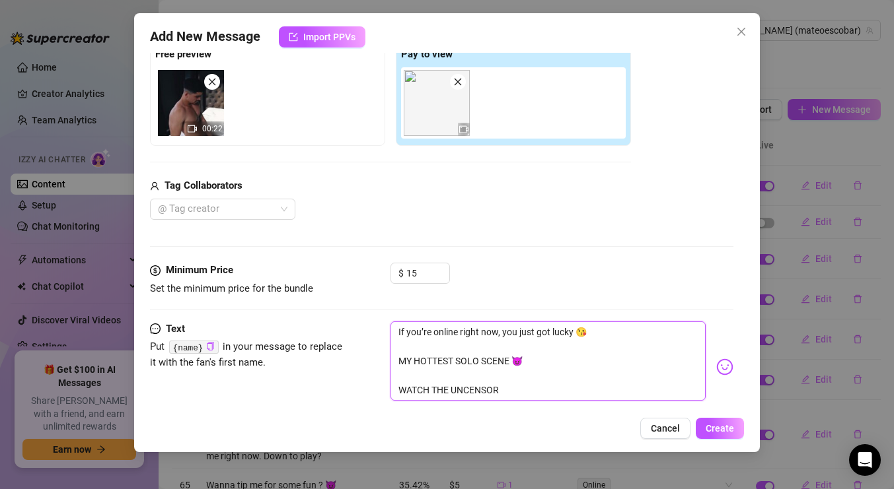
type textarea "If you’re online right now, you just got lucky 😘 MY HOTTEST SOLO SCENE 😈 WATCH …"
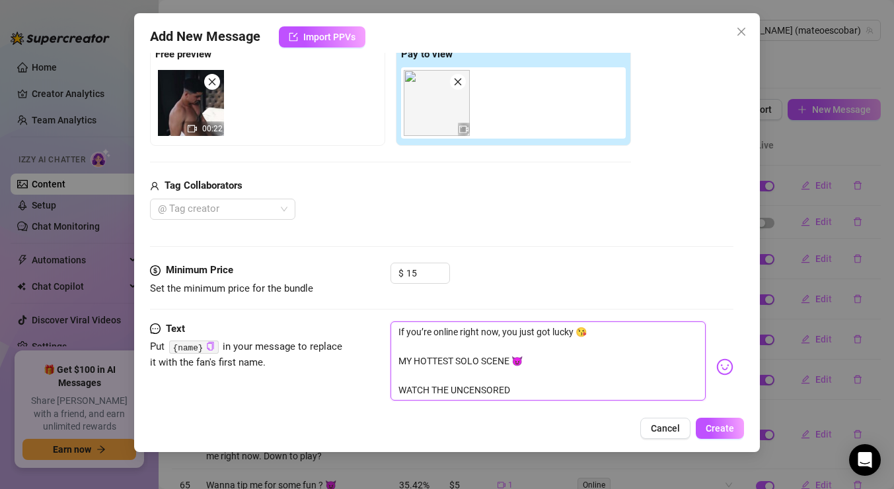
type textarea "If you’re online right now, you just got lucky 😘 MY HOTTEST SOLO SCENE 😈 WATCH …"
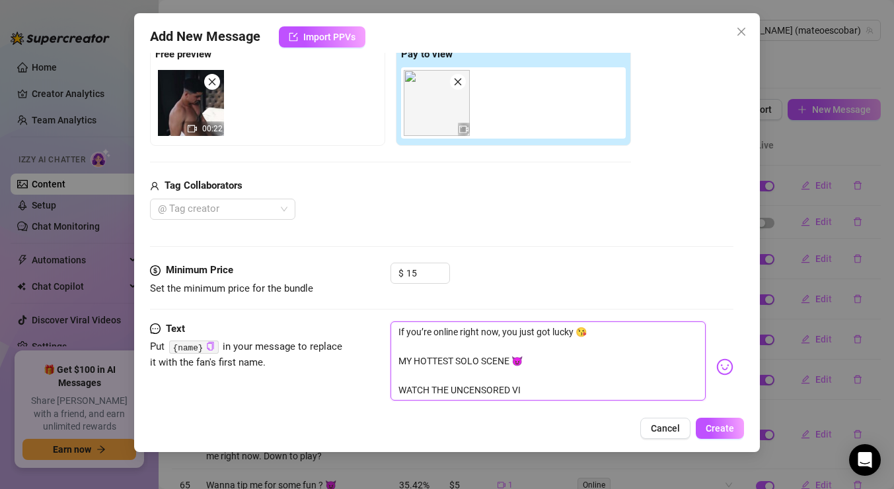
type textarea "If you’re online right now, you just got lucky 😘 MY HOTTEST SOLO SCENE 😈 WATCH …"
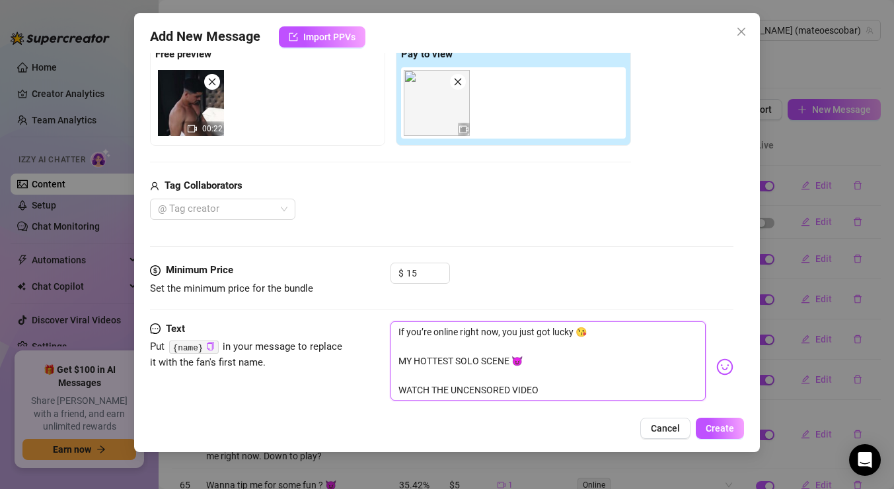
type textarea "If you’re online right now, you just got lucky 😘 MY HOTTEST SOLO SCENE 😈 WATCH …"
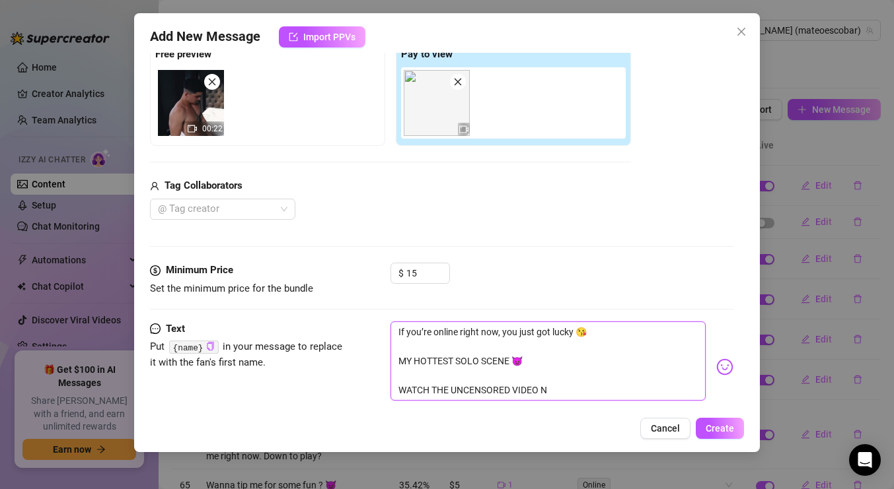
type textarea "If you’re online right now, you just got lucky 😘 MY HOTTEST SOLO SCENE 😈 WATCH …"
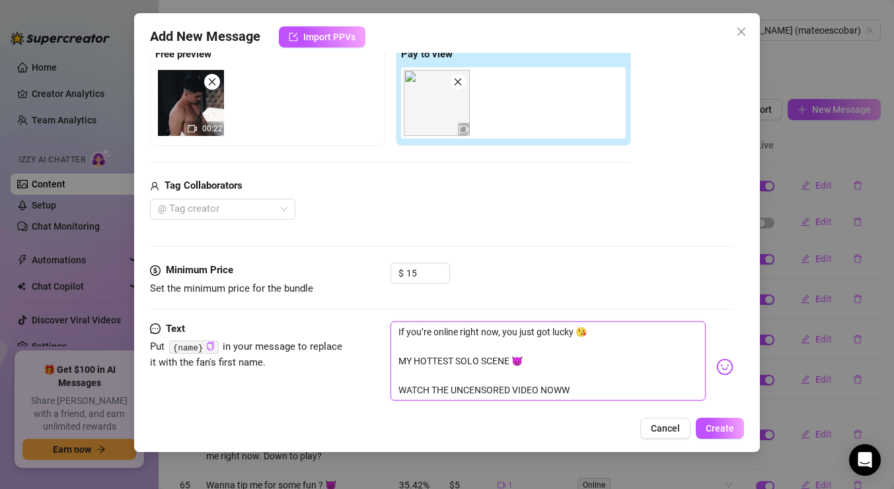
type textarea "If you’re online right now, you just got lucky 😘 MY HOTTEST SOLO SCENE 😈 WATCH …"
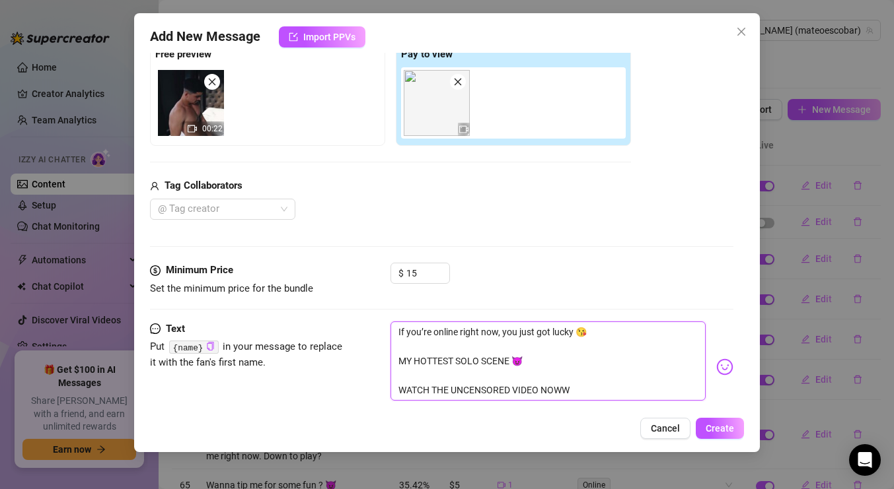
type textarea "If you’re online right now, you just got lucky 😘 MY HOTTEST SOLO SCENE 😈 WATCH …"
click at [718, 375] on div "If you’re online right now, you just got lucky 😘 MY HOTTEST SOLO SCENE 😈 WATCH …" at bounding box center [561, 367] width 343 height 91
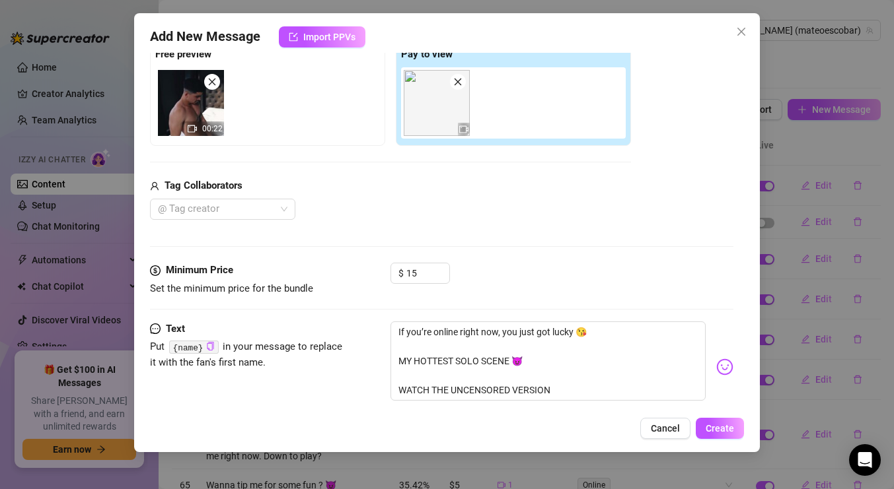
click at [721, 370] on img at bounding box center [724, 367] width 17 height 17
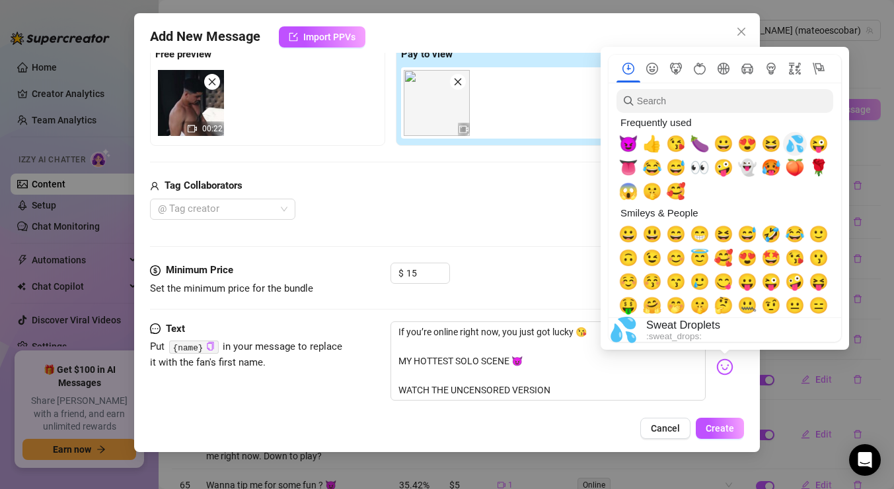
click at [795, 142] on span "💦" at bounding box center [795, 144] width 20 height 18
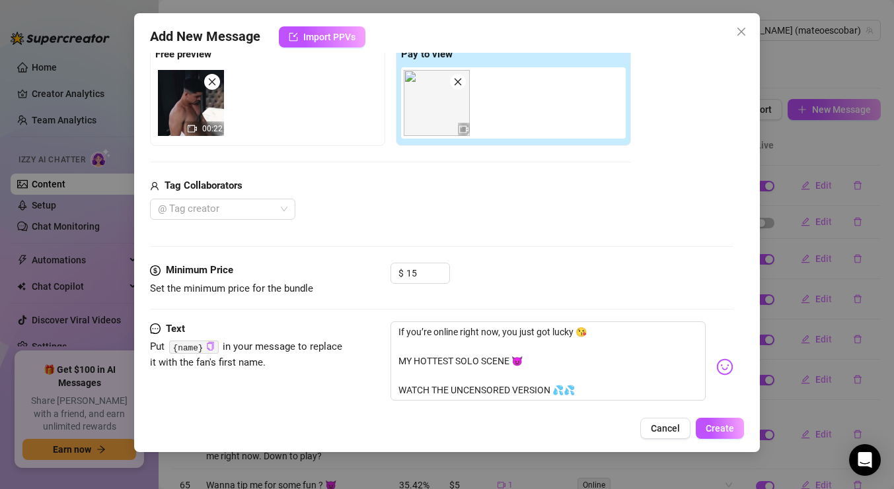
click at [546, 226] on div "Media Add Media from Vault Free preview 00:22 Pay to view Tag Collaborators @ T…" at bounding box center [441, 123] width 583 height 279
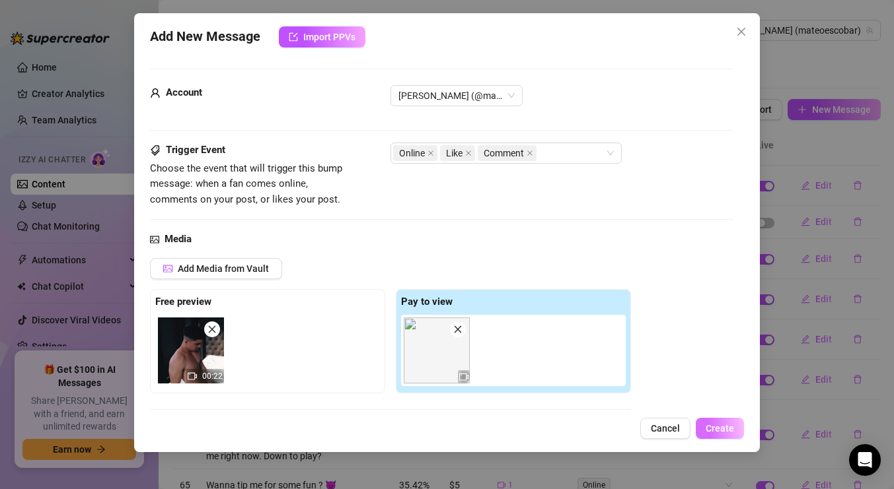
click at [713, 433] on span "Create" at bounding box center [719, 428] width 28 height 11
